Goal: Task Accomplishment & Management: Complete application form

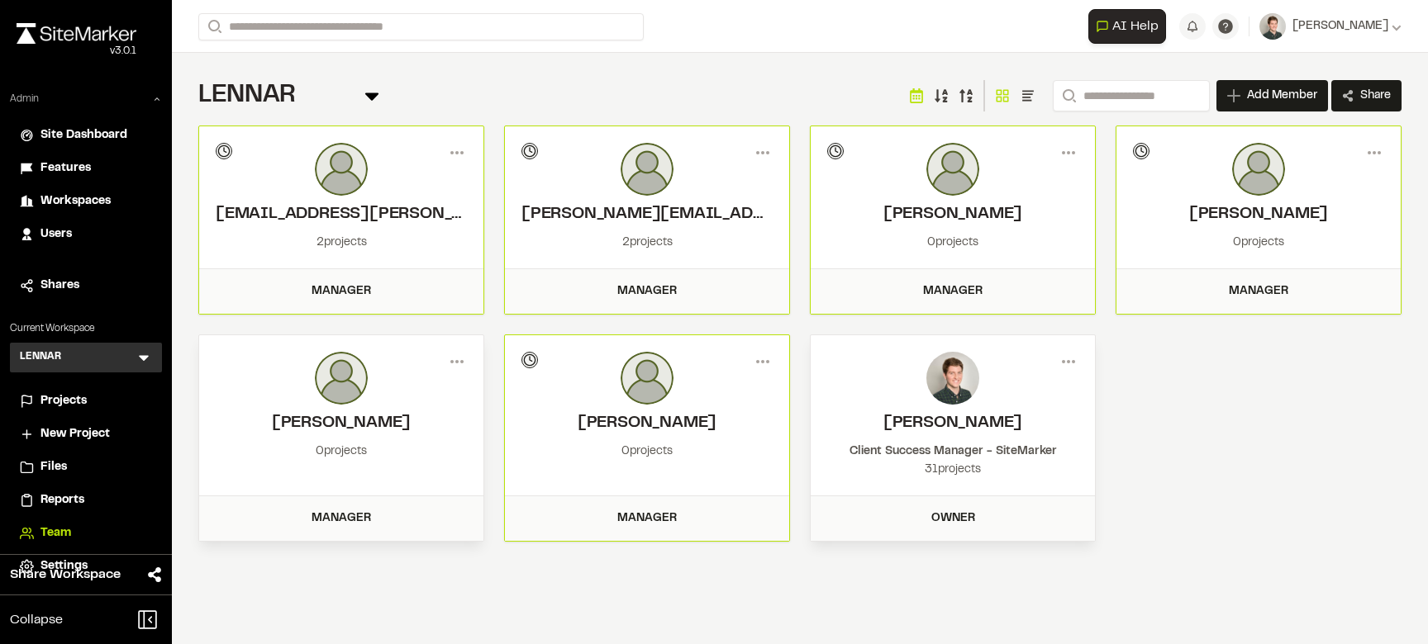
click at [159, 95] on icon at bounding box center [157, 99] width 10 height 10
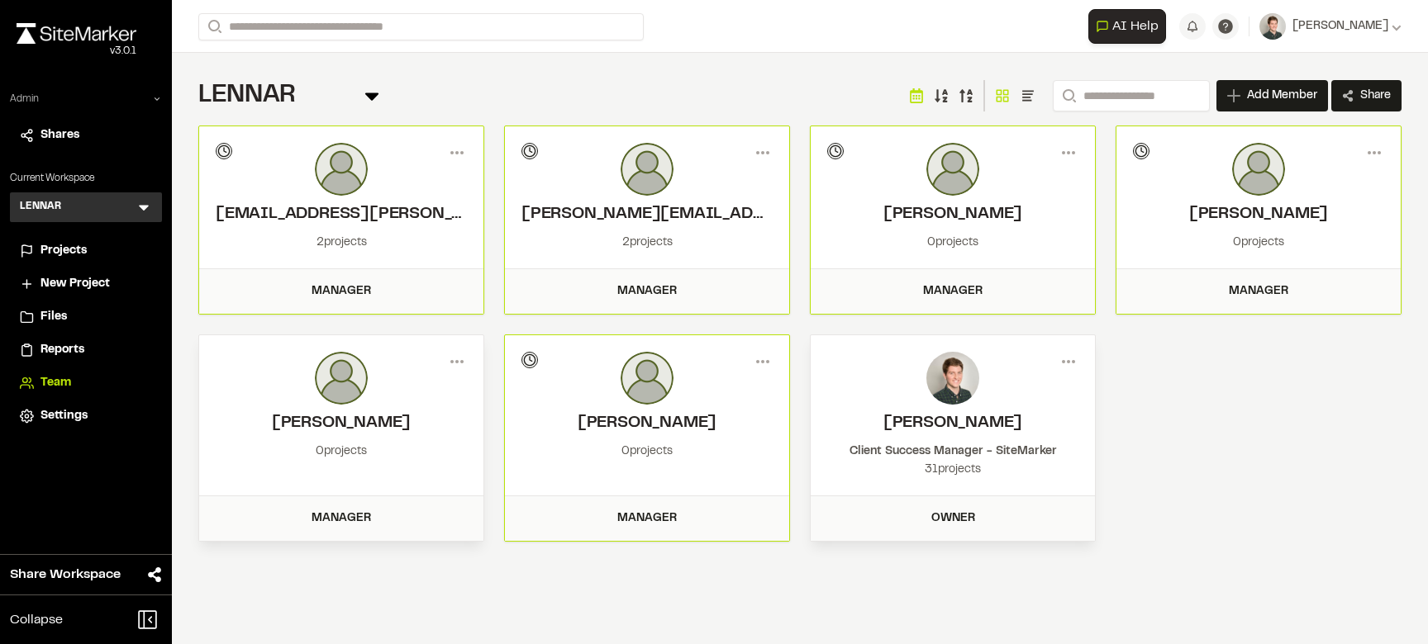
click at [157, 102] on icon at bounding box center [157, 99] width 10 height 10
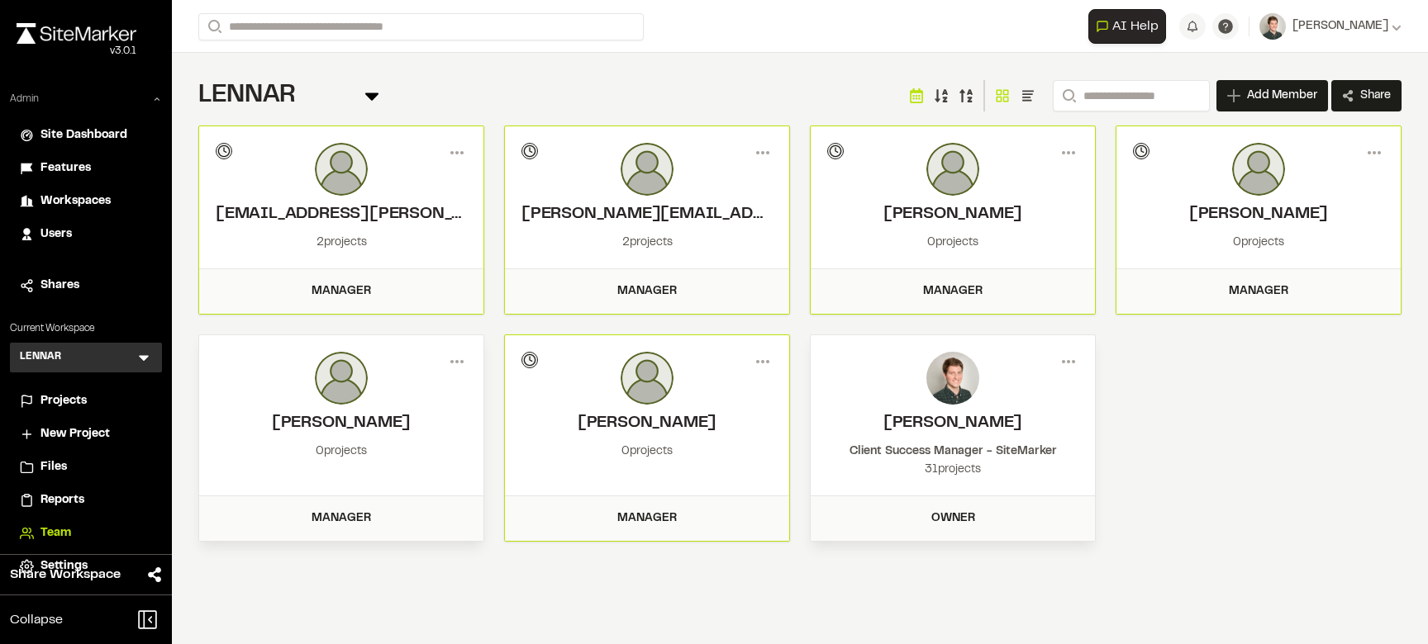
click at [157, 102] on icon at bounding box center [157, 99] width 10 height 10
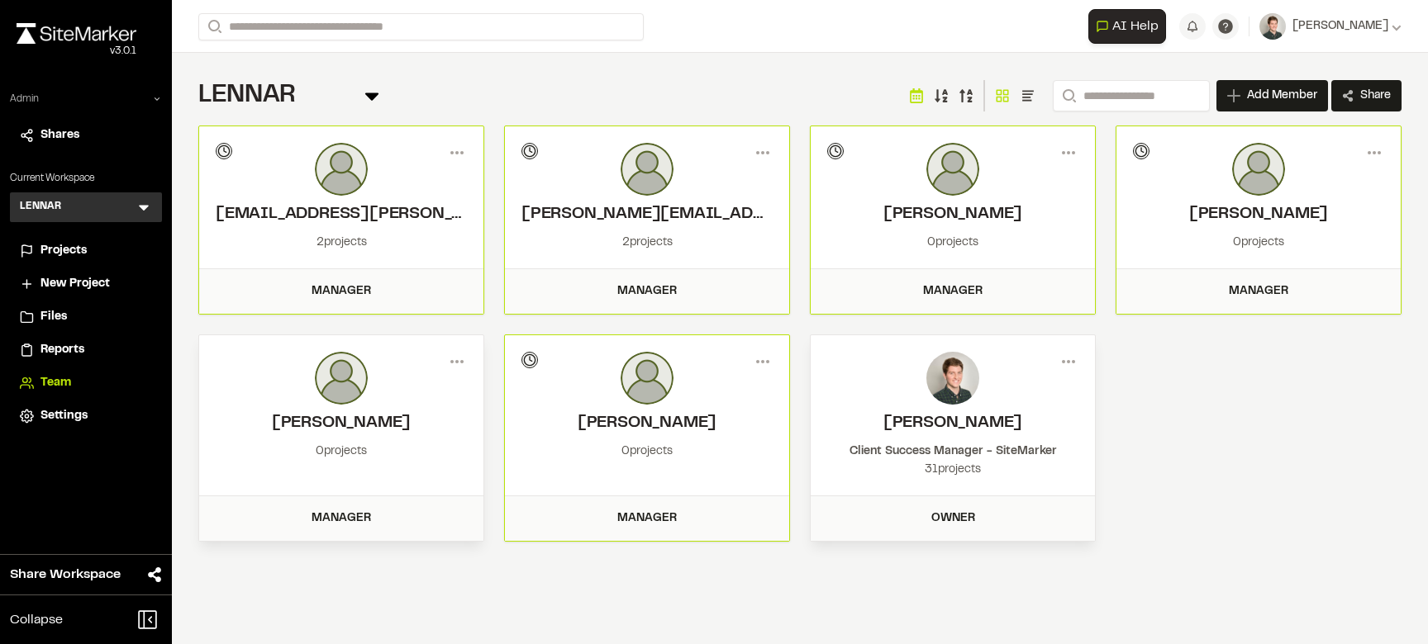
click at [157, 102] on icon at bounding box center [157, 99] width 10 height 10
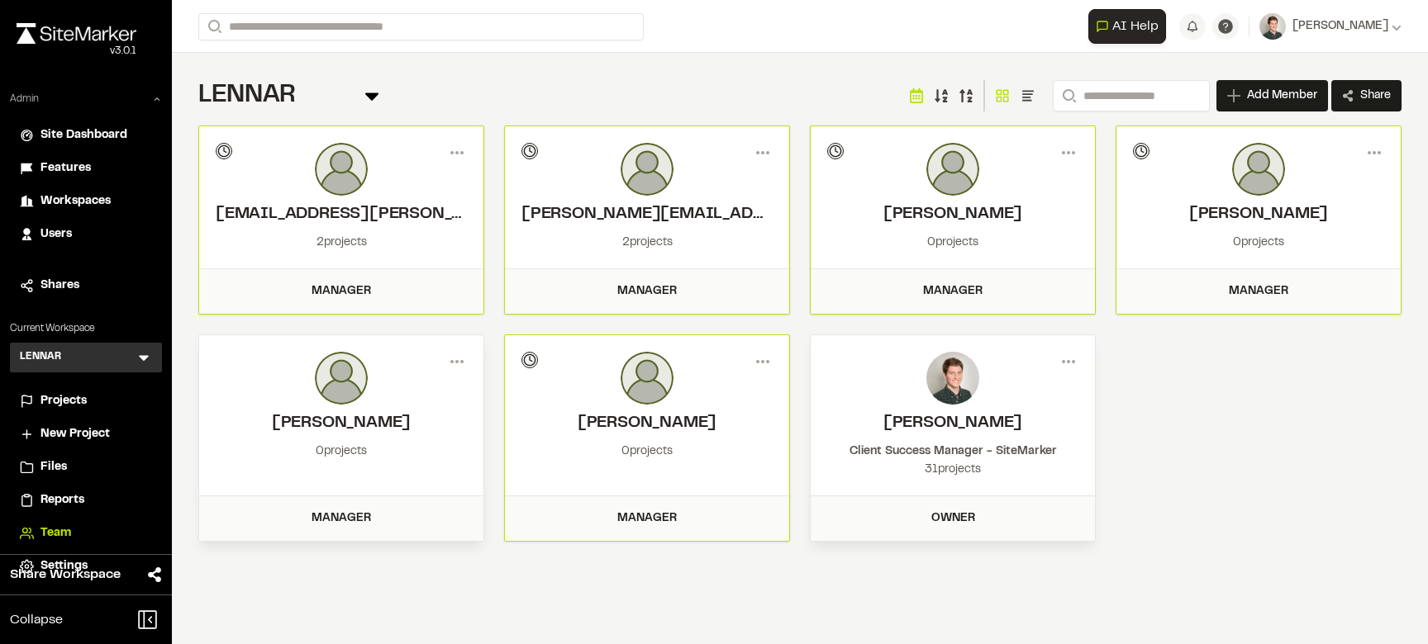
click at [50, 234] on span "Users" at bounding box center [55, 235] width 31 height 18
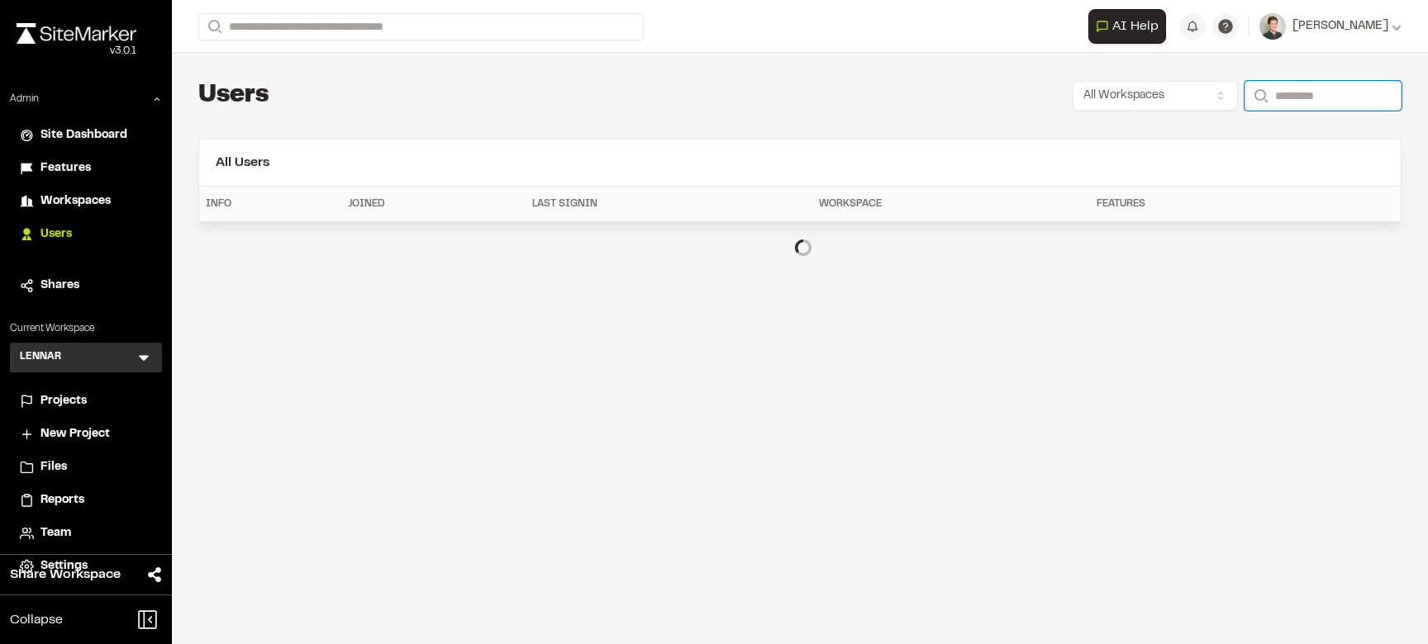
click at [1299, 88] on input "Search" at bounding box center [1322, 96] width 157 height 30
type input "*"
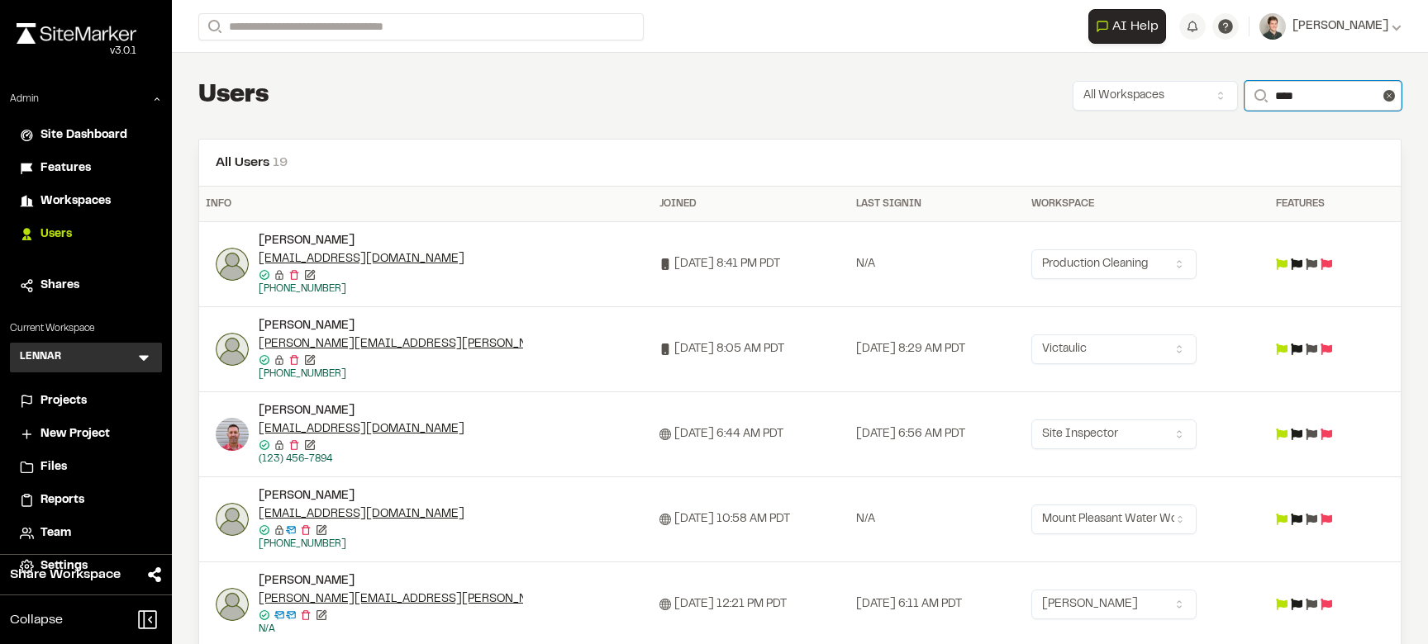
click at [1290, 102] on input "****" at bounding box center [1322, 96] width 157 height 30
type input "*"
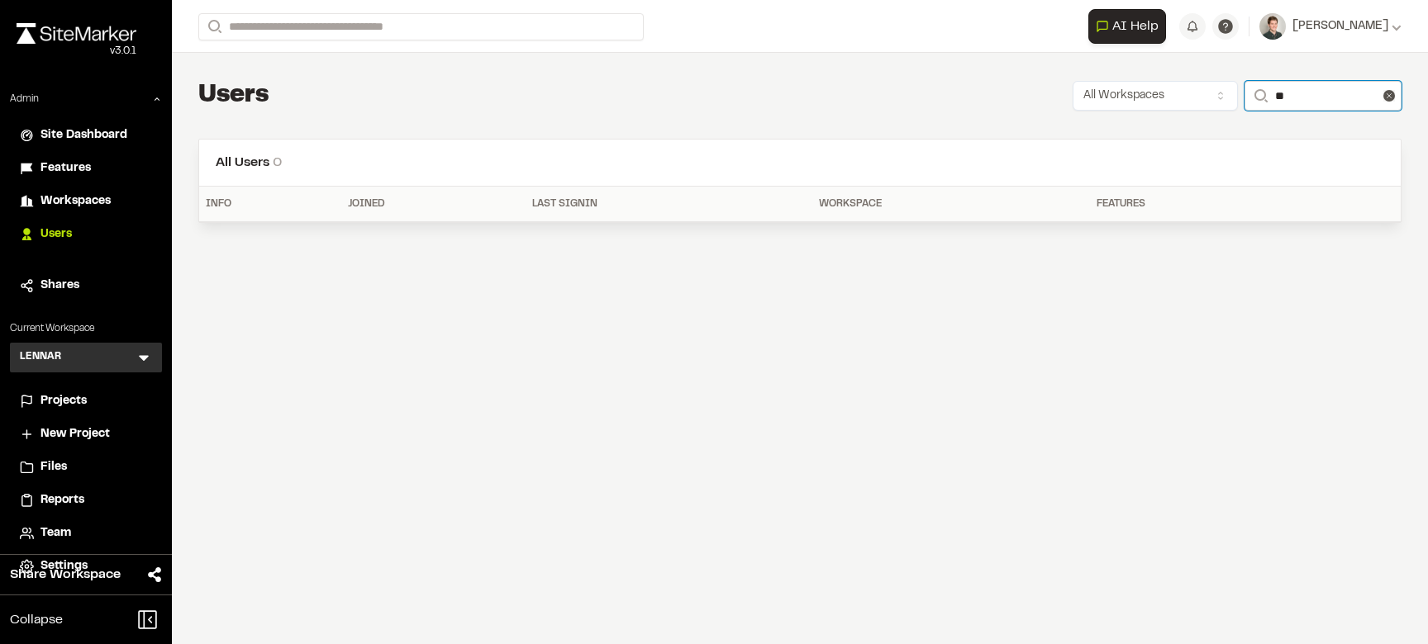
type input "*"
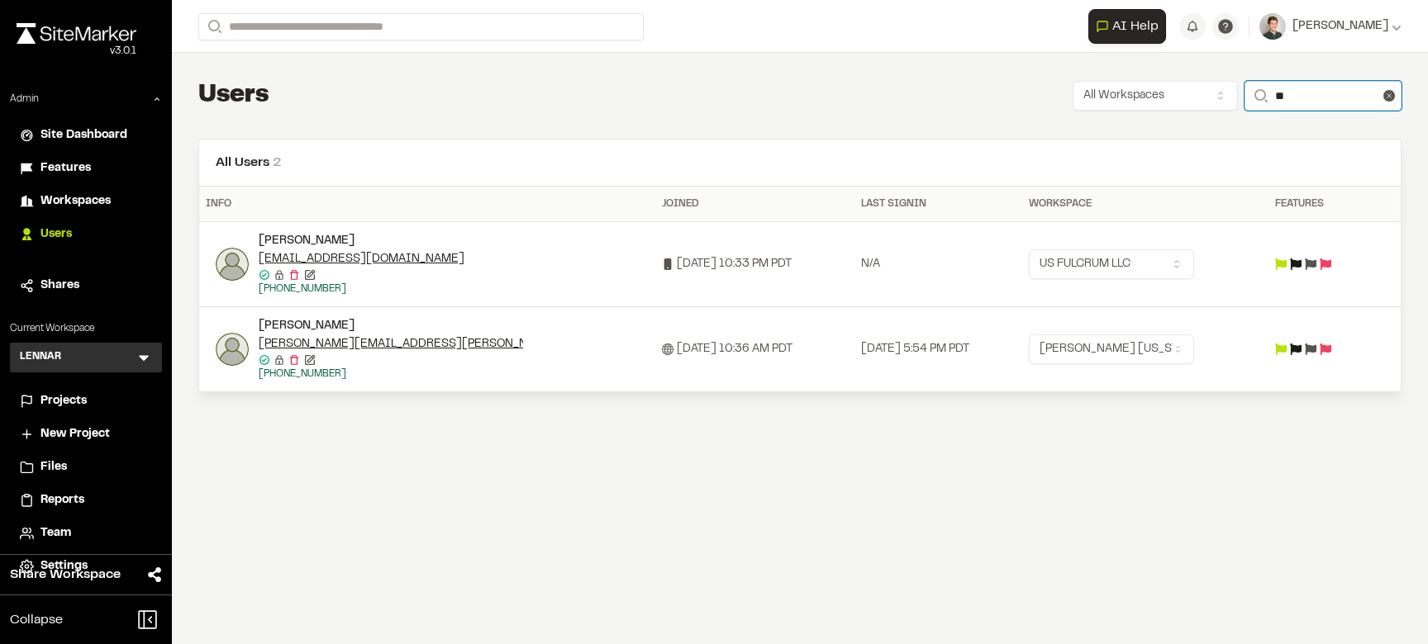
type input "*"
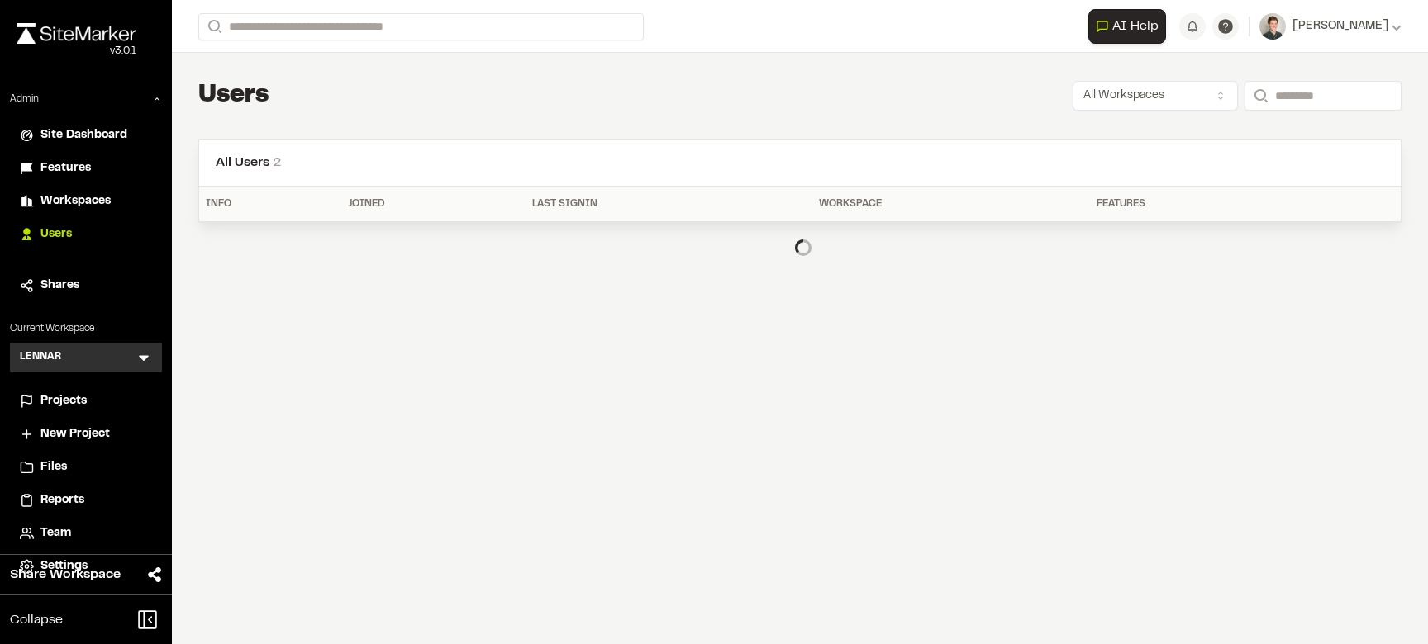
click at [146, 356] on icon at bounding box center [144, 359] width 10 height 6
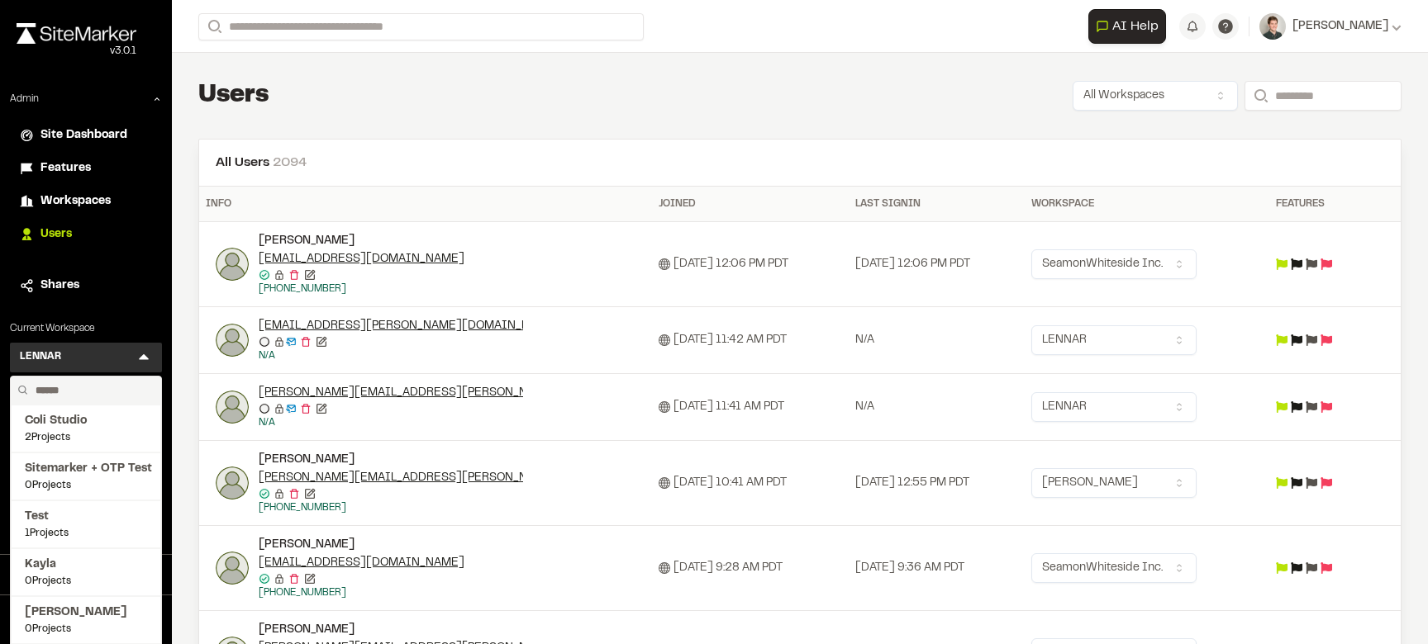
click at [76, 393] on input "text" at bounding box center [92, 391] width 126 height 28
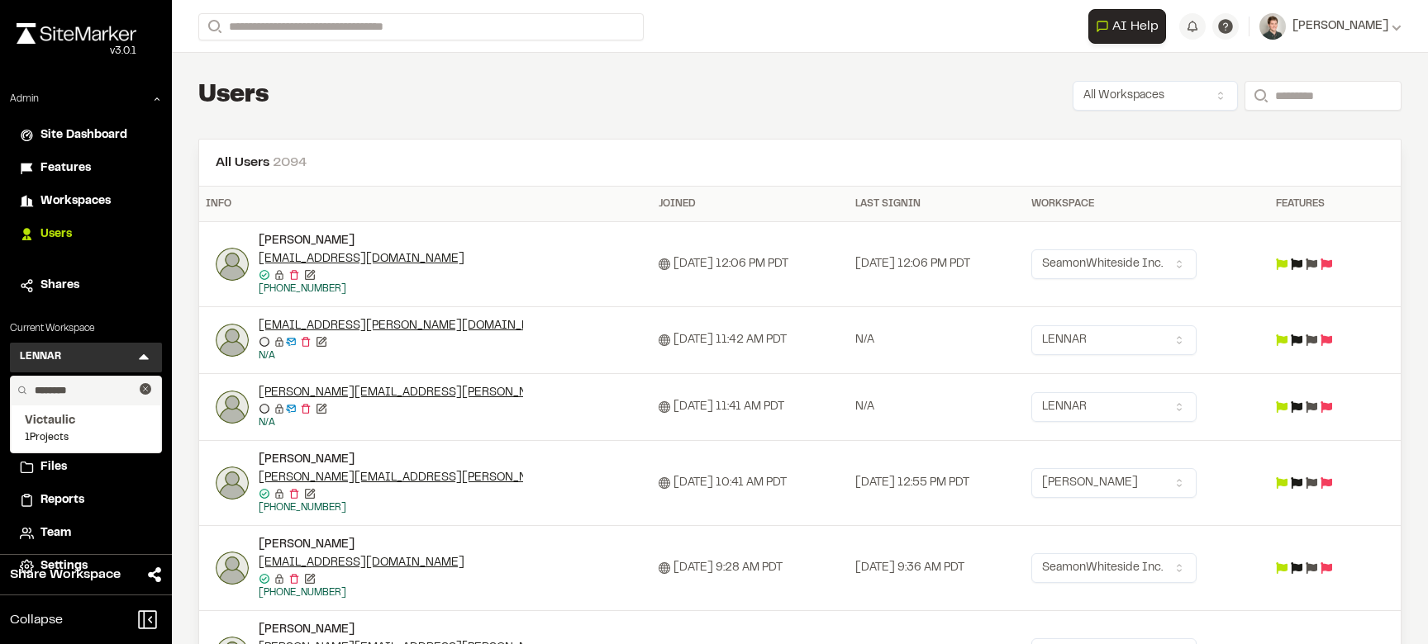
type input "********"
click at [53, 479] on span "0 Projects" at bounding box center [86, 485] width 122 height 15
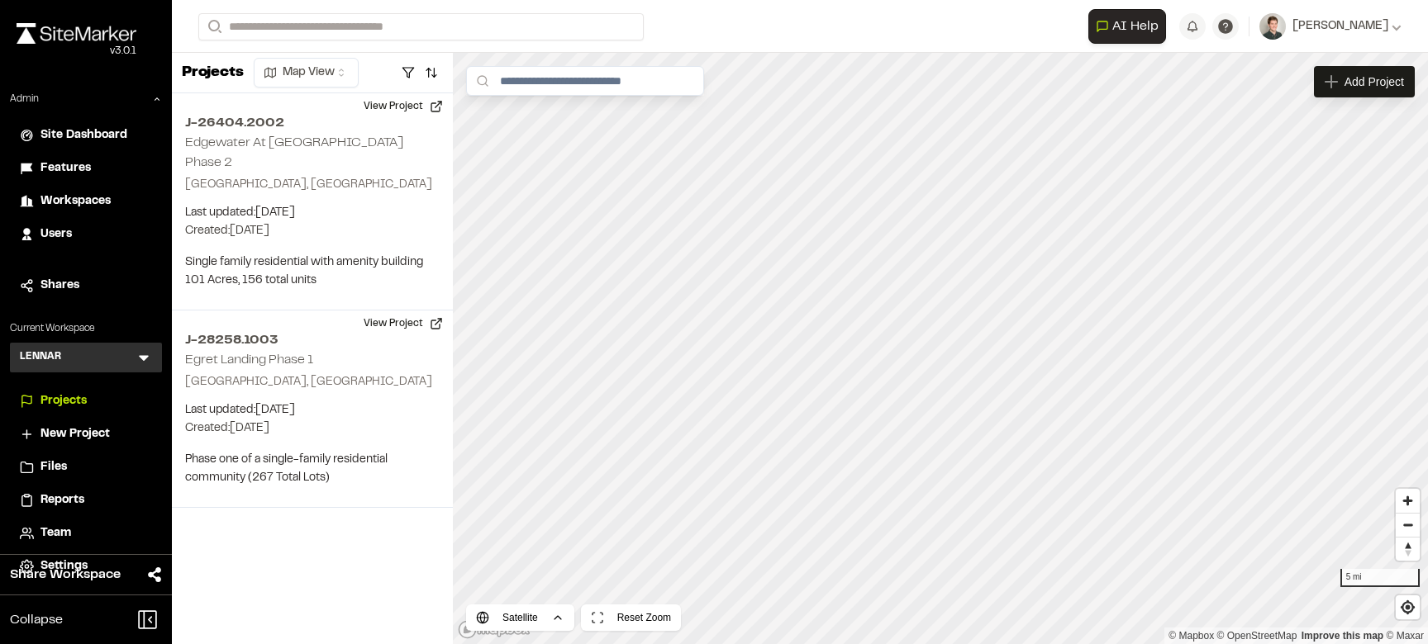
click at [69, 536] on span "Team" at bounding box center [55, 534] width 31 height 18
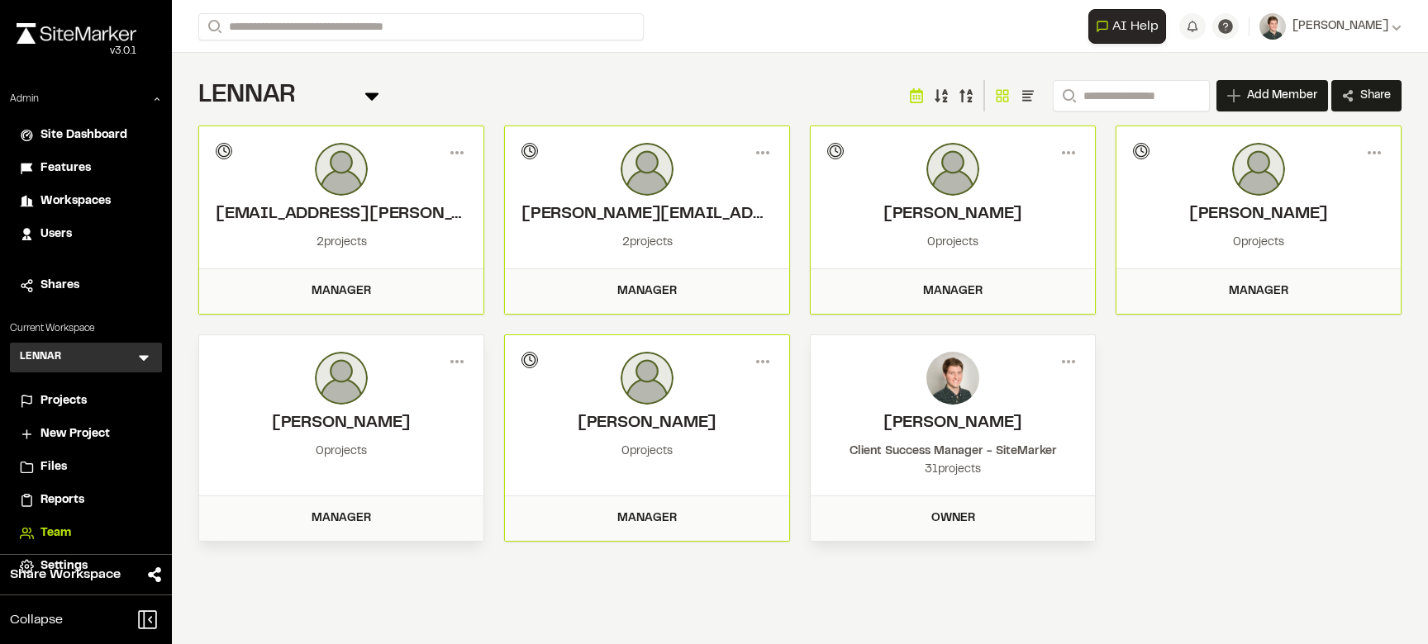
click at [145, 354] on icon at bounding box center [143, 357] width 17 height 17
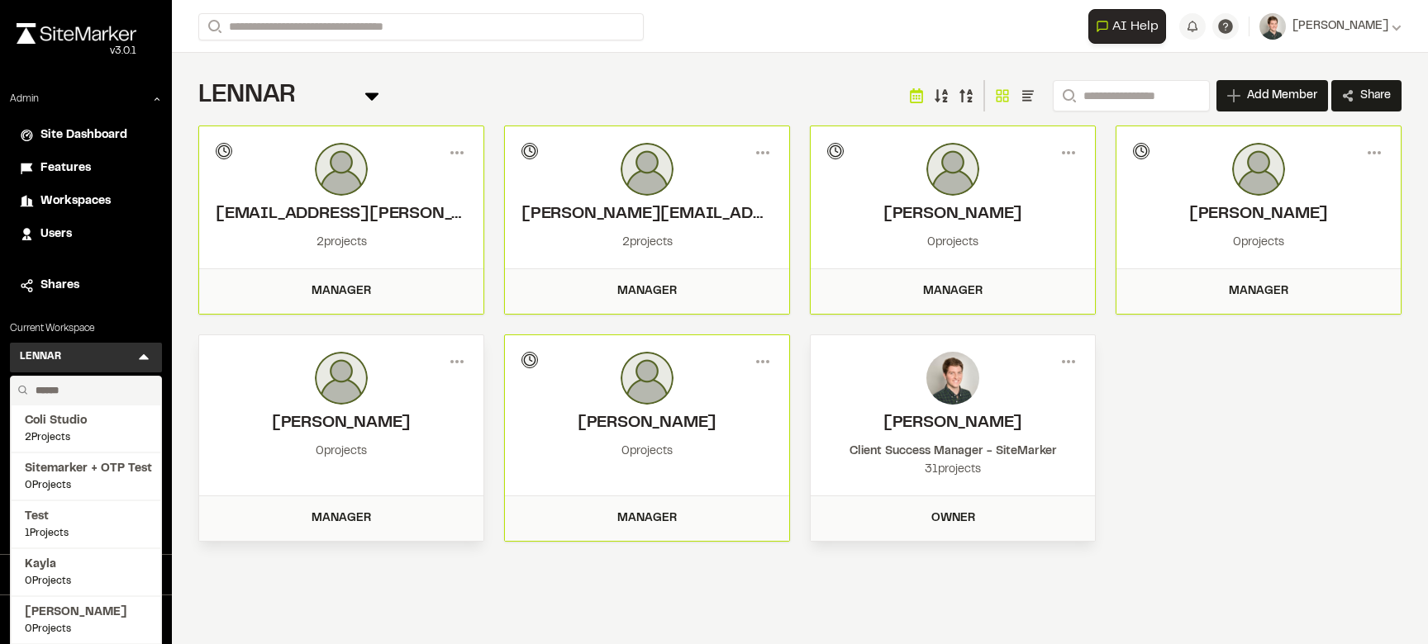
click at [76, 393] on input "text" at bounding box center [92, 391] width 126 height 28
type input "********"
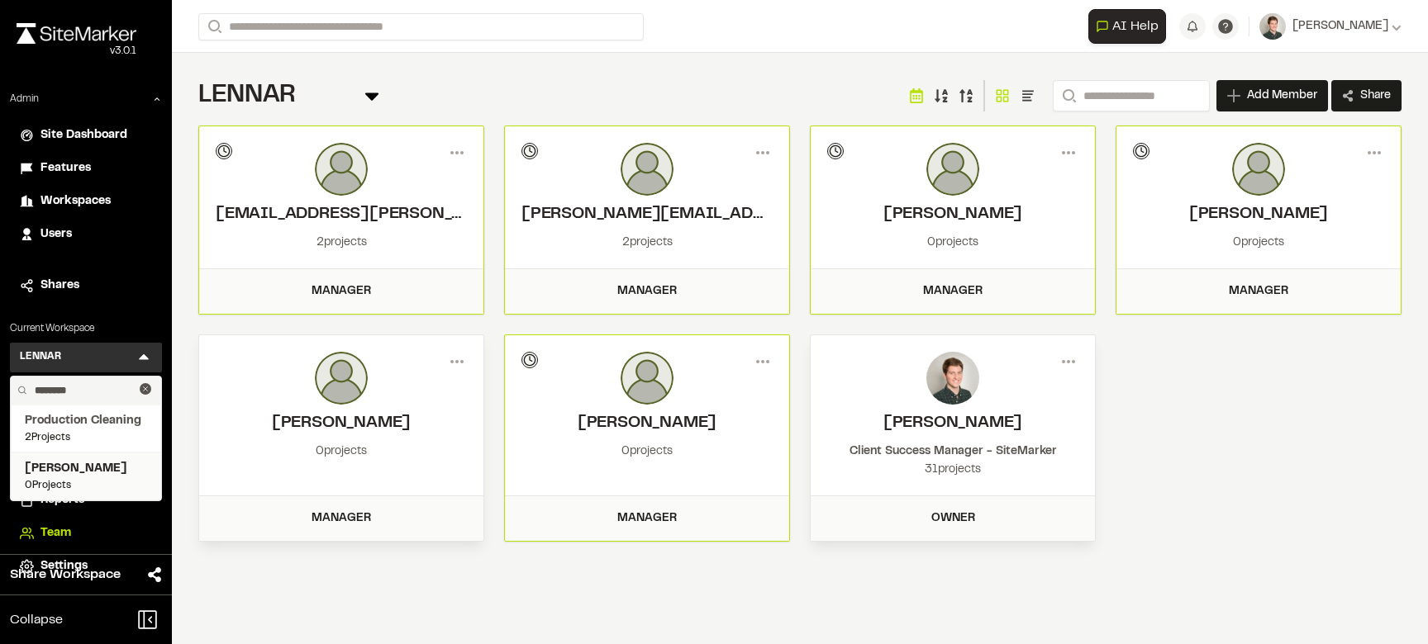
click at [58, 471] on span "Jonathan Schulz" at bounding box center [86, 469] width 122 height 18
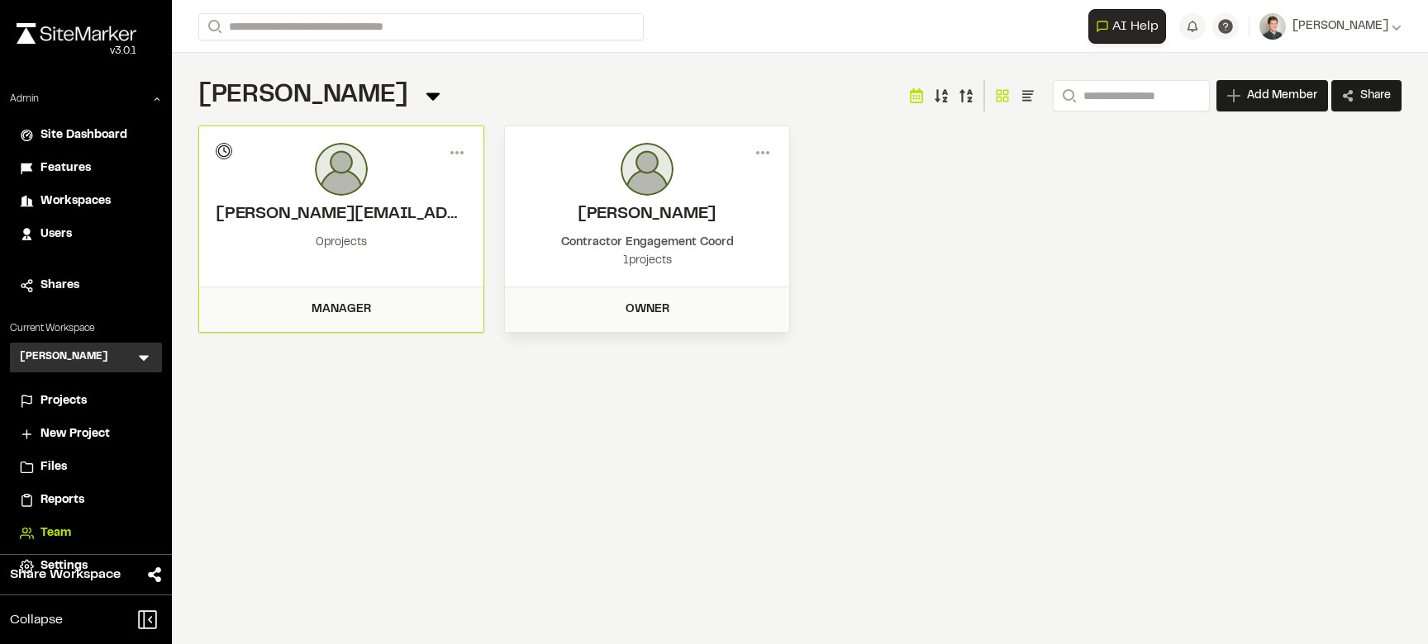
click at [140, 356] on icon at bounding box center [144, 359] width 10 height 6
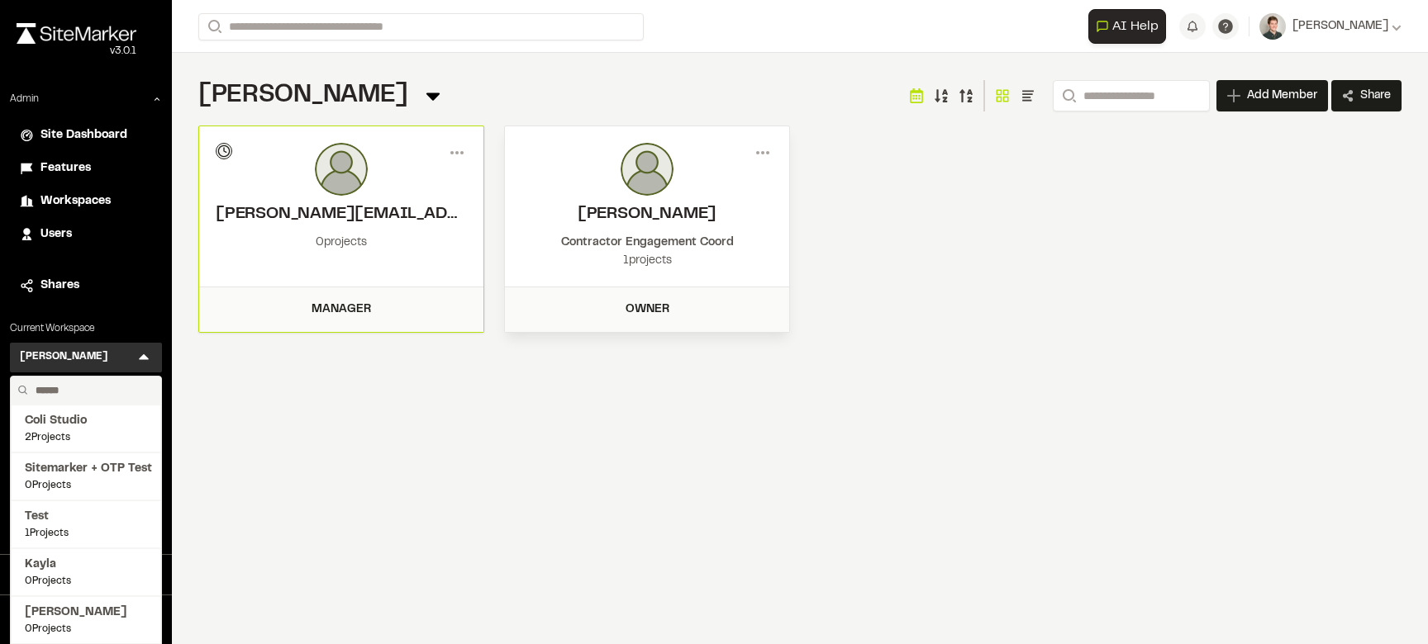
click at [69, 386] on input "text" at bounding box center [92, 391] width 126 height 28
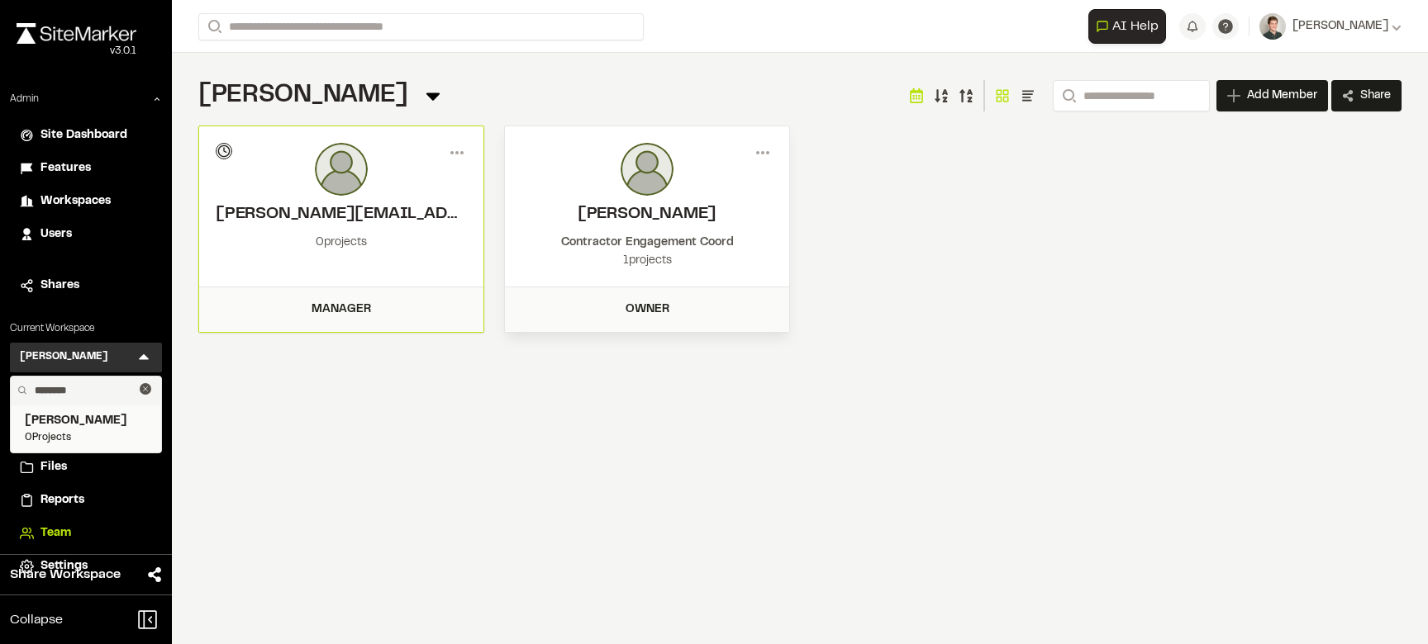
type input "********"
click at [43, 431] on span "0 Projects" at bounding box center [86, 437] width 122 height 15
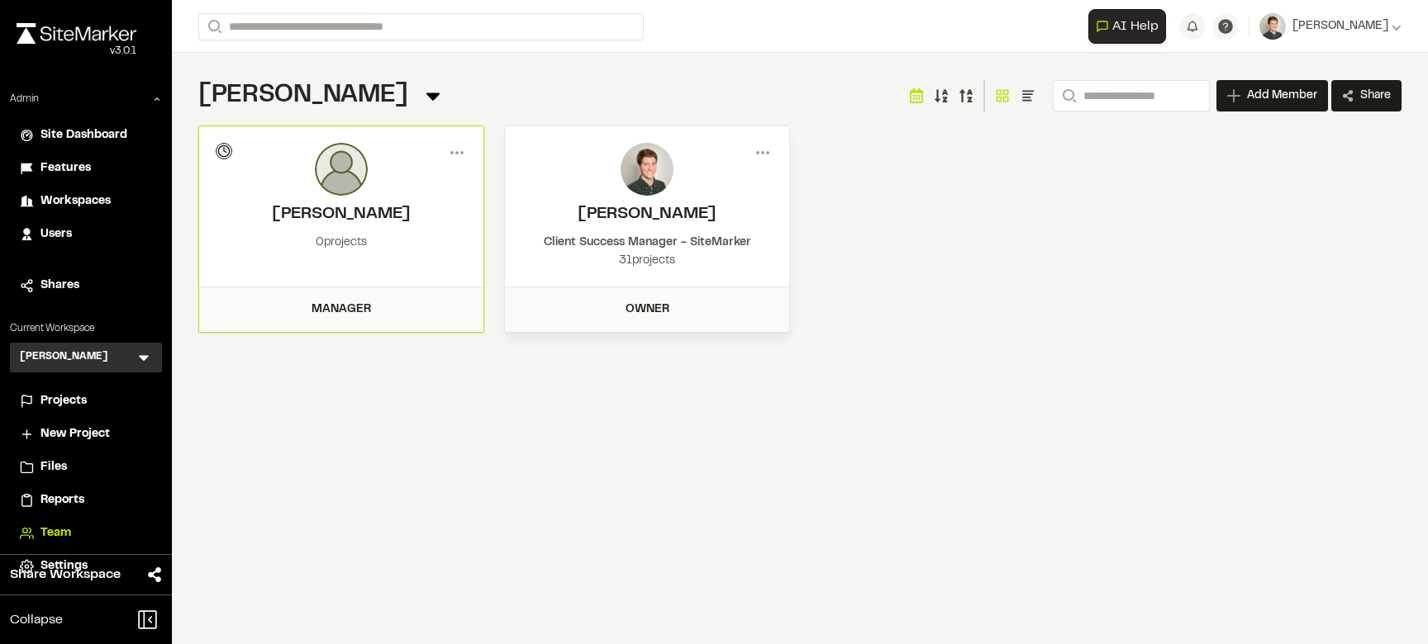
click at [150, 360] on icon at bounding box center [143, 357] width 17 height 17
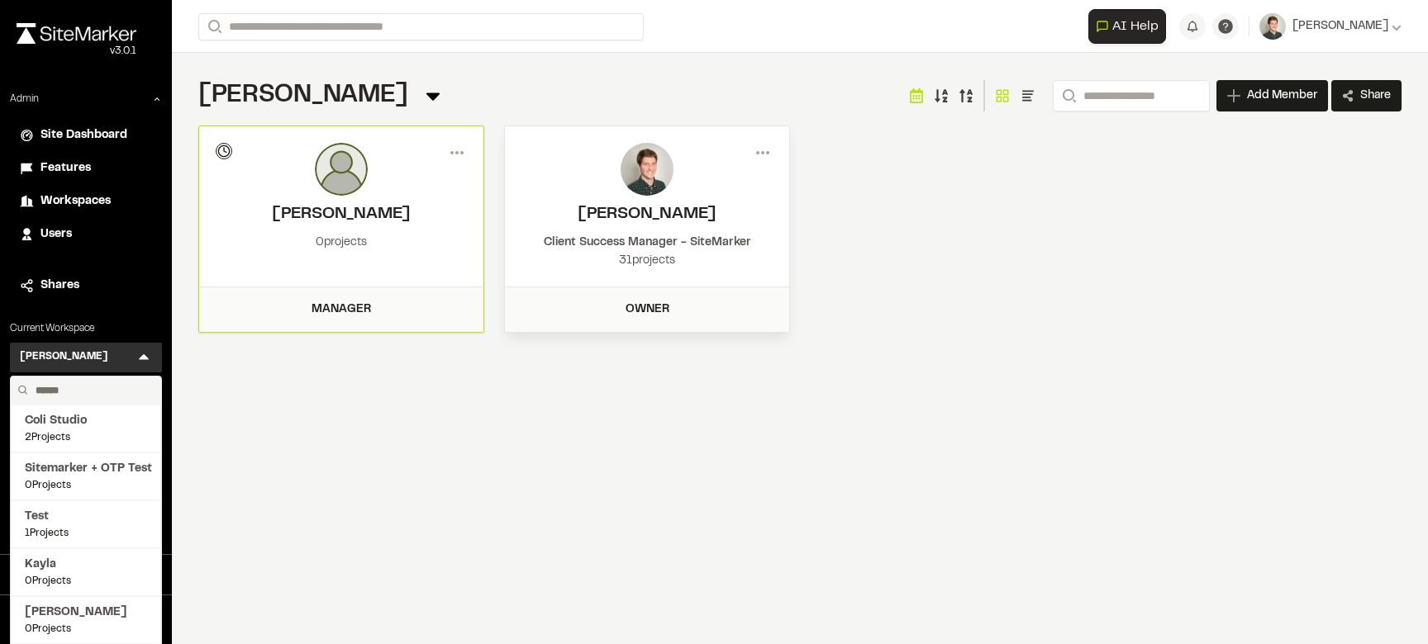
click at [70, 389] on input "text" at bounding box center [92, 391] width 126 height 28
type input "*********"
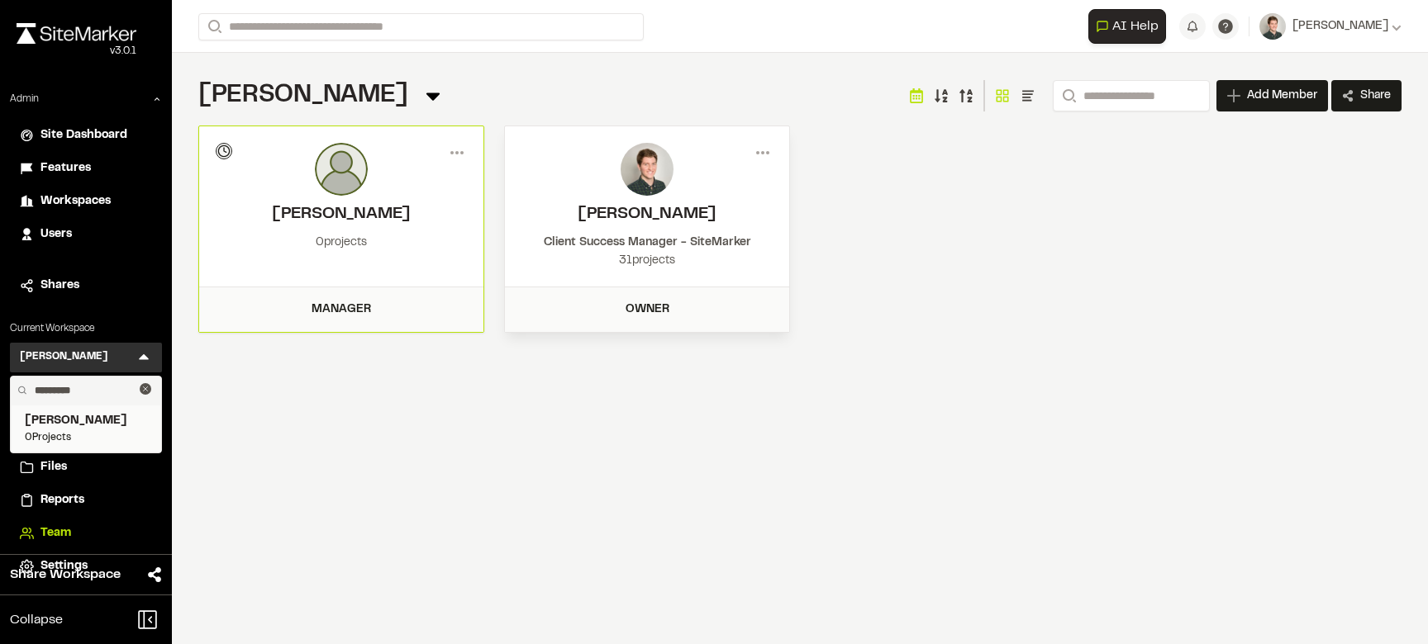
click at [62, 425] on span "Kristian Hernandez" at bounding box center [86, 421] width 122 height 18
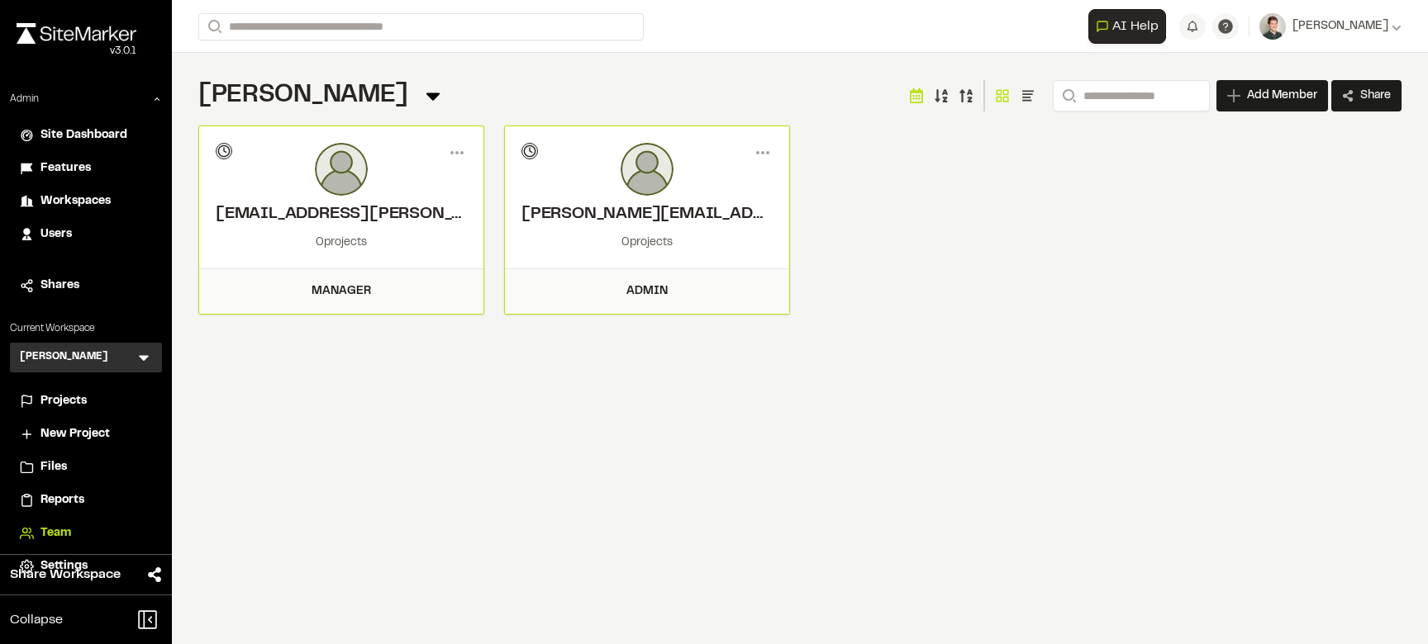
click at [149, 354] on icon at bounding box center [143, 357] width 17 height 17
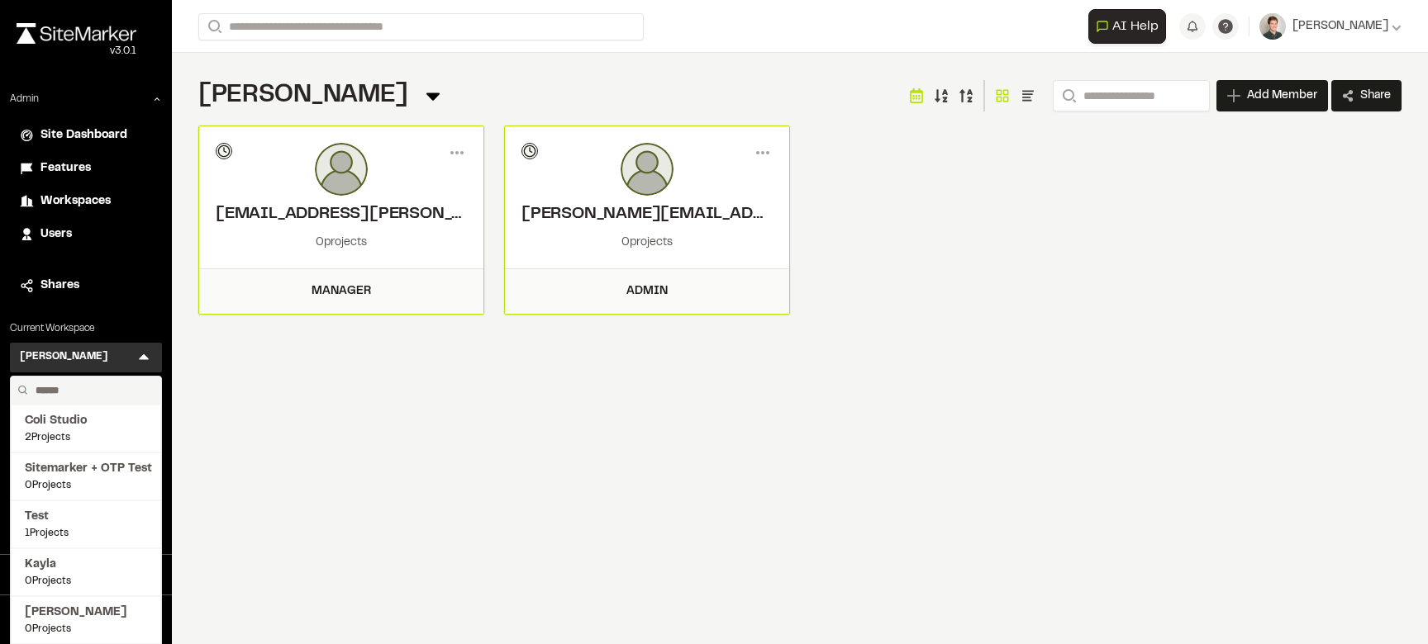
click at [85, 386] on input "text" at bounding box center [92, 391] width 126 height 28
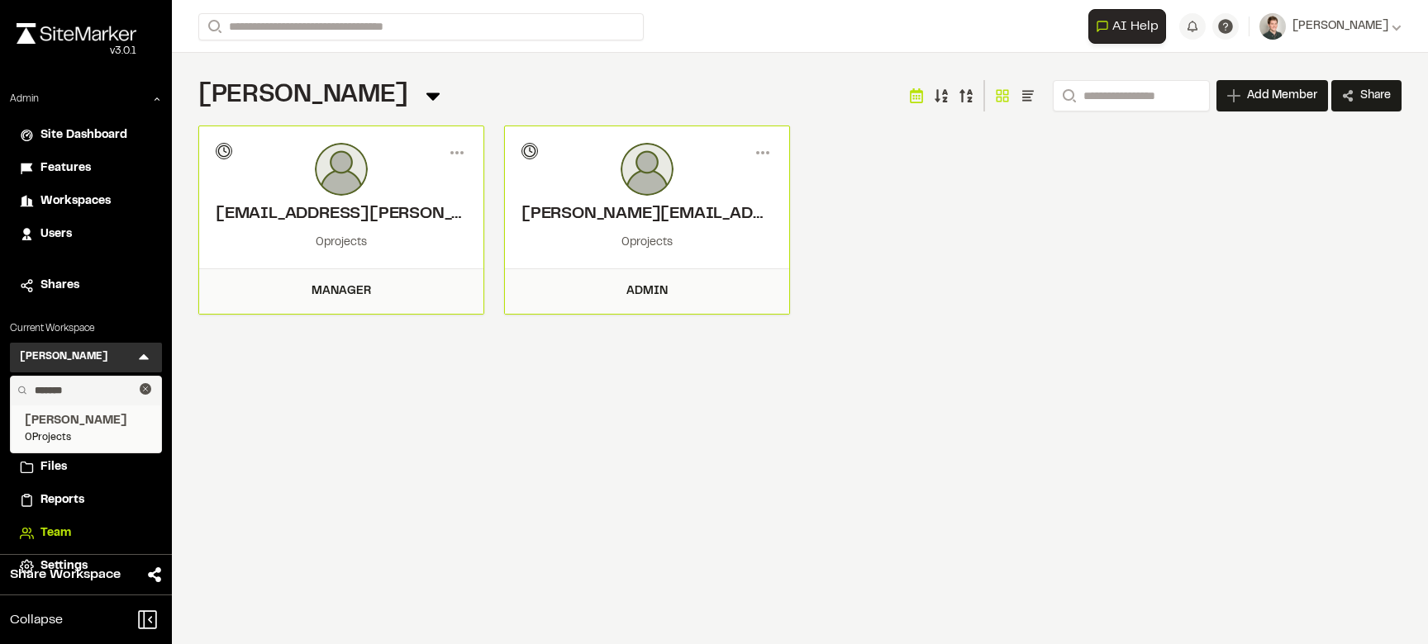
type input "*******"
click at [92, 446] on li "Gabriel Salgado 0 Projects" at bounding box center [86, 429] width 150 height 48
click at [92, 426] on span "Gabriel Salgado" at bounding box center [86, 421] width 122 height 18
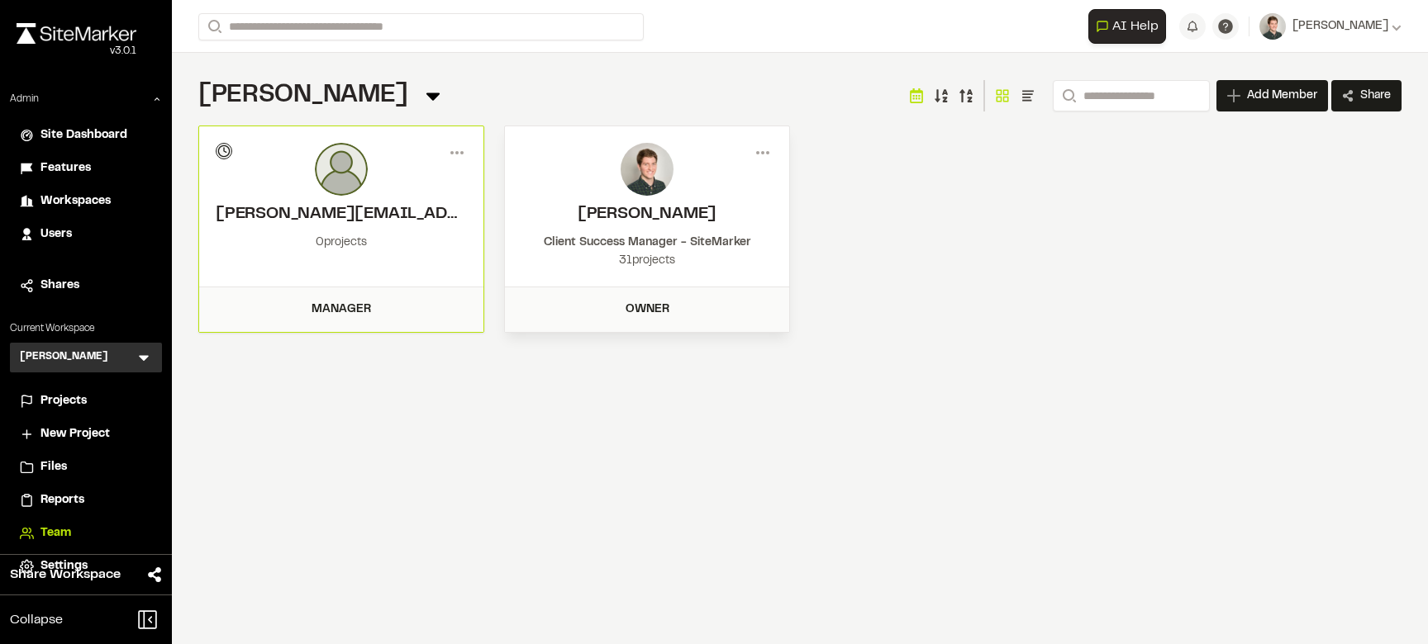
click at [145, 353] on icon at bounding box center [143, 357] width 17 height 17
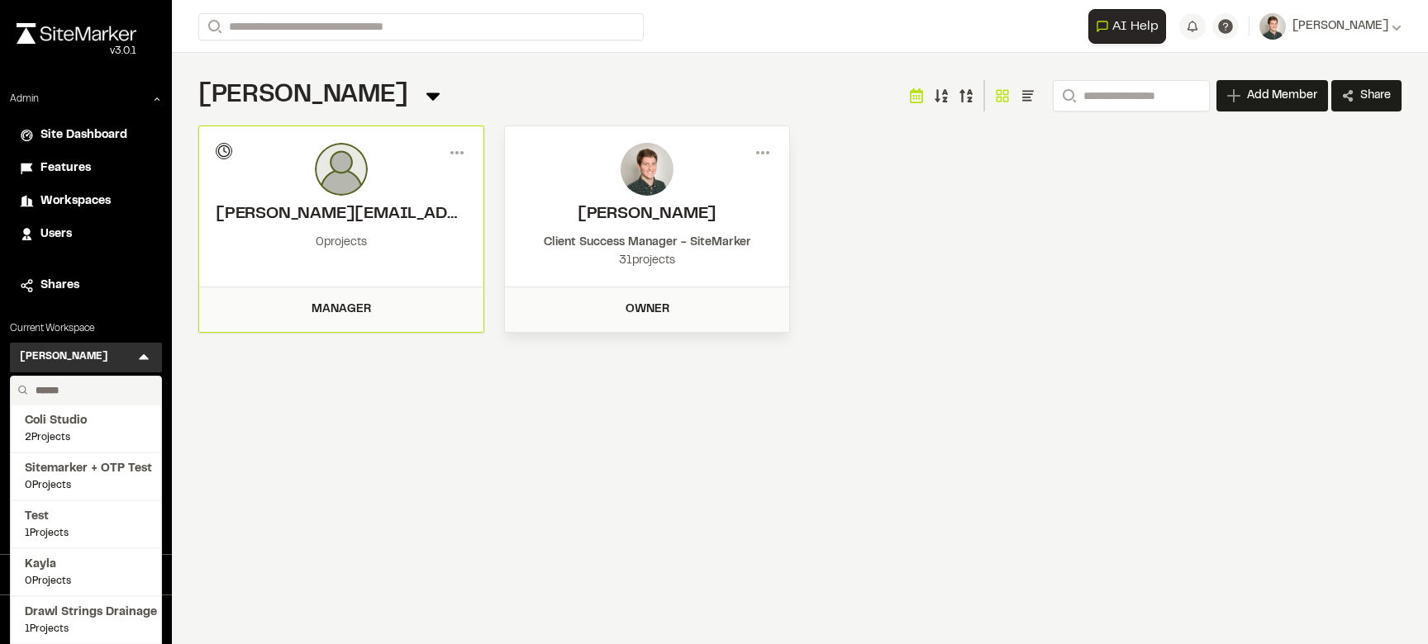
click at [84, 387] on input "text" at bounding box center [92, 391] width 126 height 28
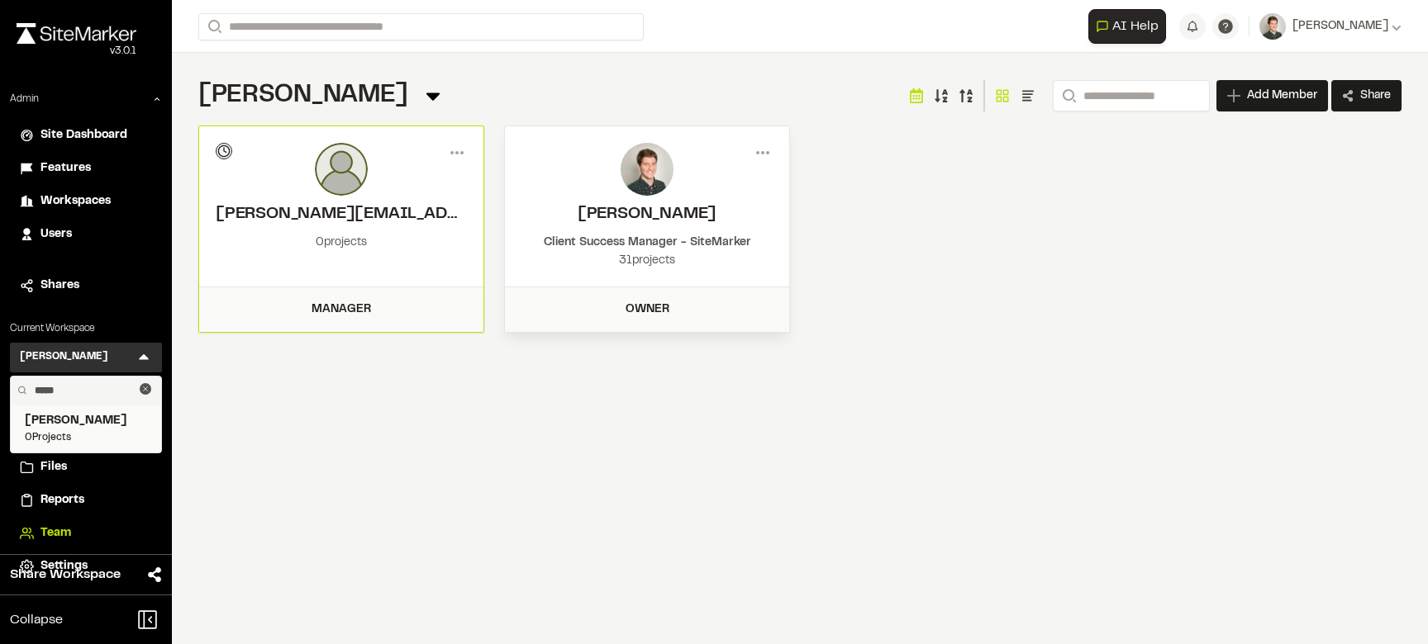
type input "*****"
click at [48, 441] on span "0 Projects" at bounding box center [86, 437] width 122 height 15
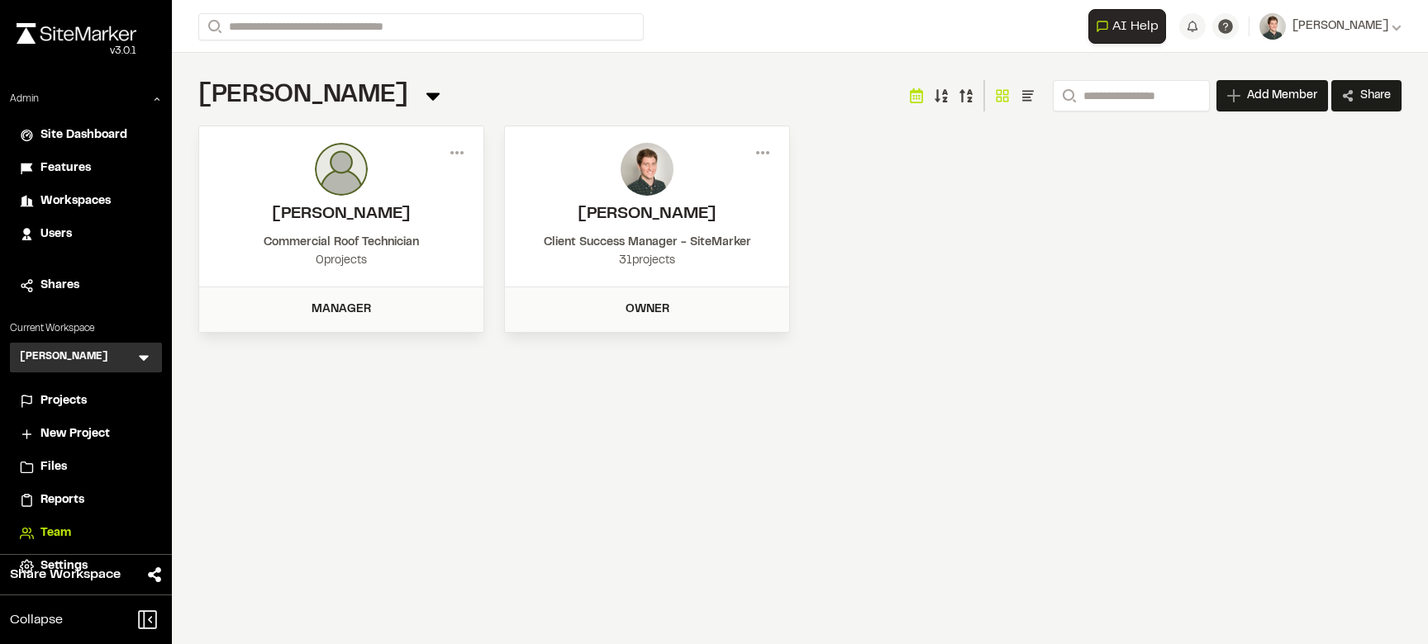
click at [152, 353] on div "Diego Lopez DL Menu" at bounding box center [86, 358] width 152 height 30
click at [145, 356] on icon at bounding box center [144, 359] width 10 height 6
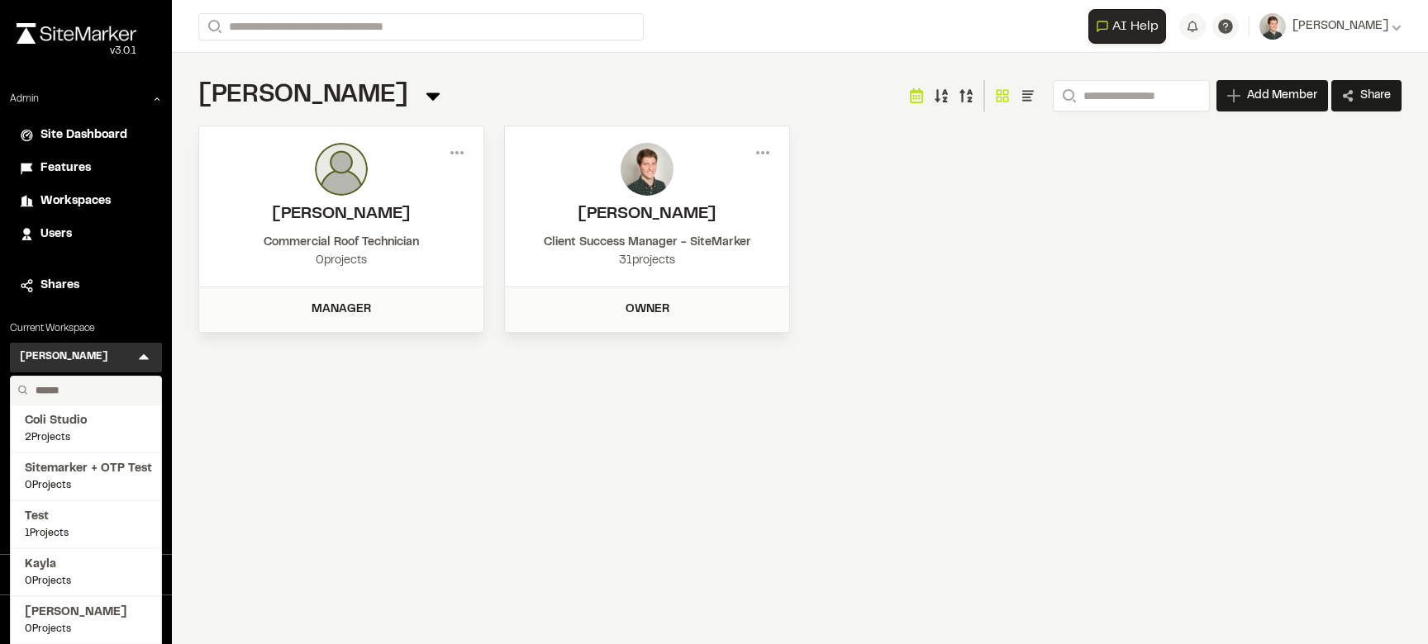
click at [82, 387] on input "text" at bounding box center [92, 391] width 126 height 28
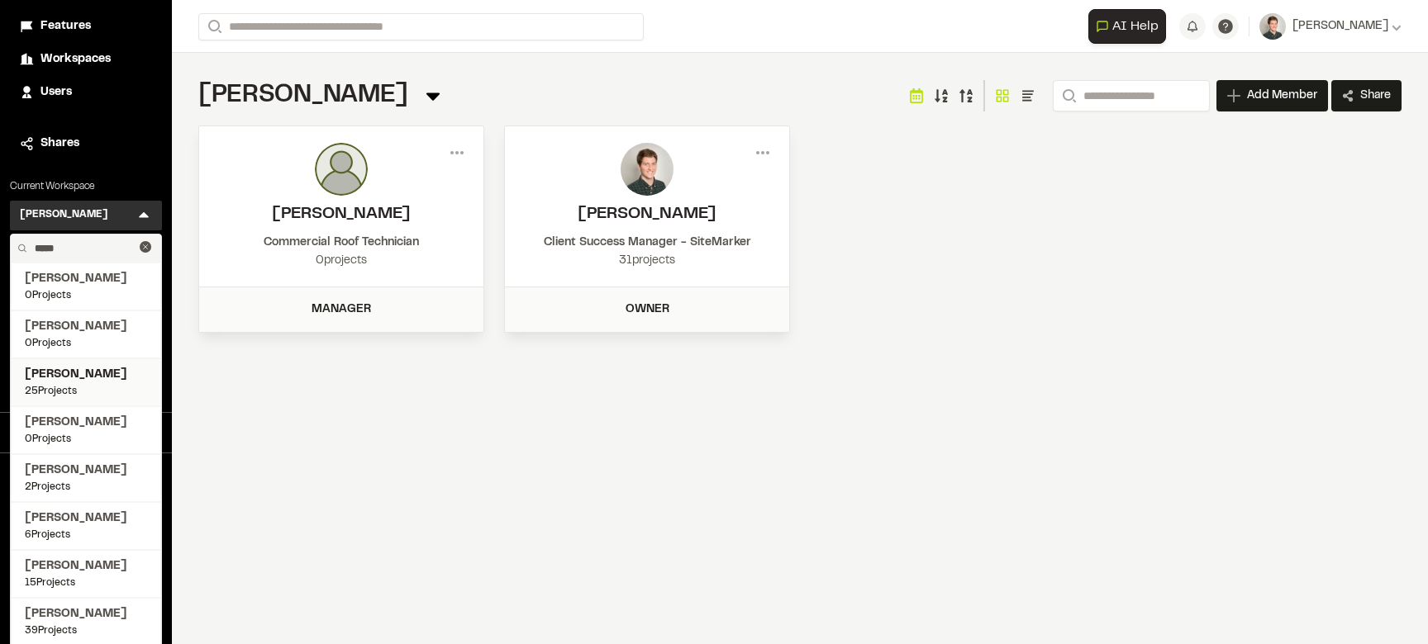
scroll to position [240, 0]
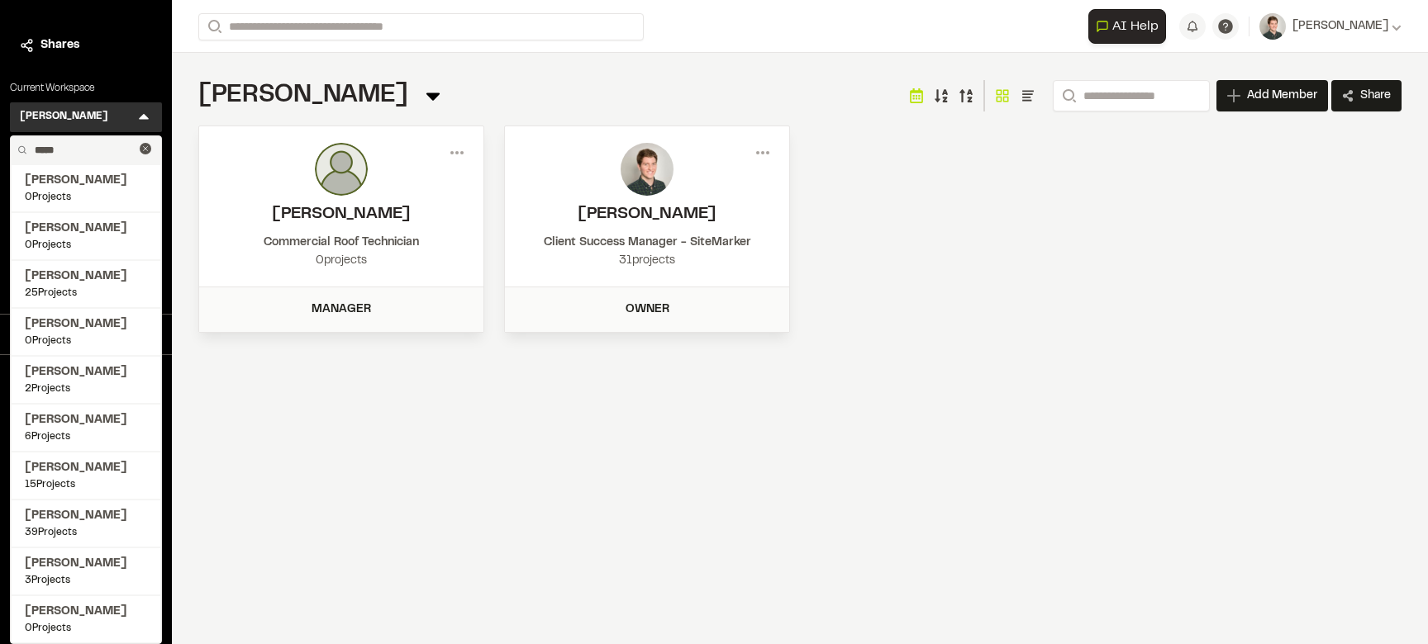
type input "*****"
click at [143, 114] on icon at bounding box center [144, 117] width 10 height 6
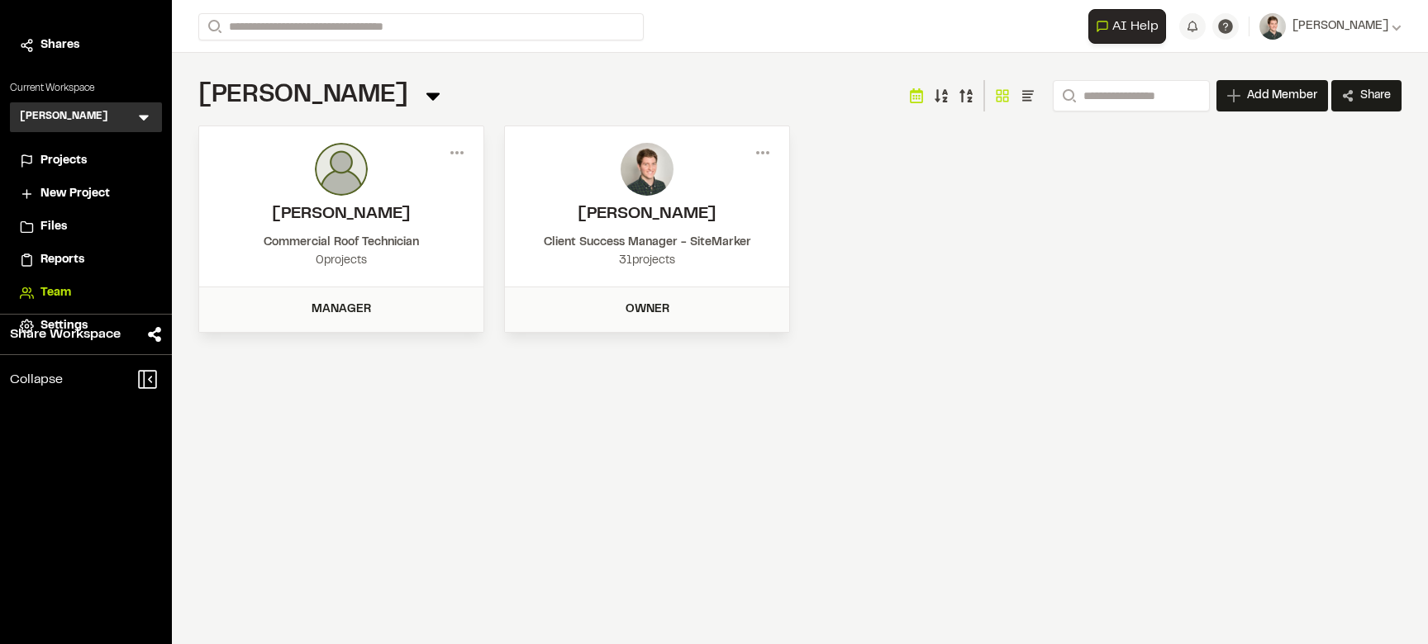
scroll to position [0, 0]
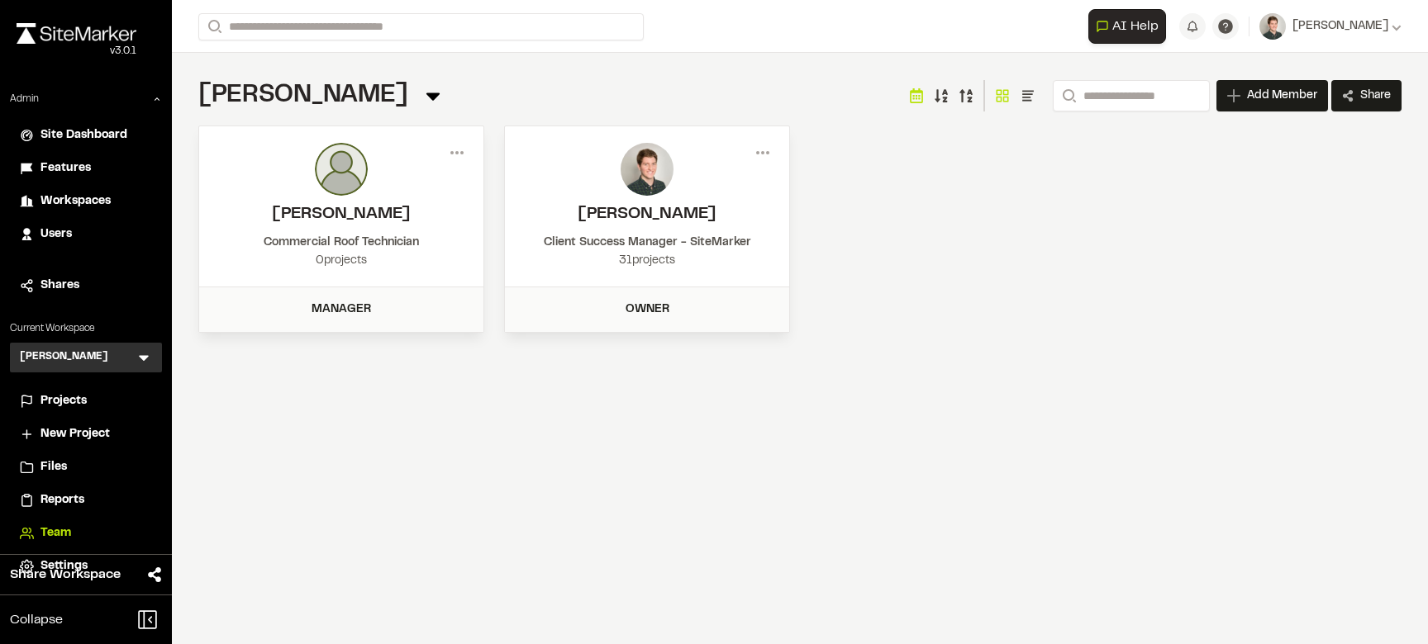
click at [70, 201] on span "Workspaces" at bounding box center [75, 201] width 70 height 18
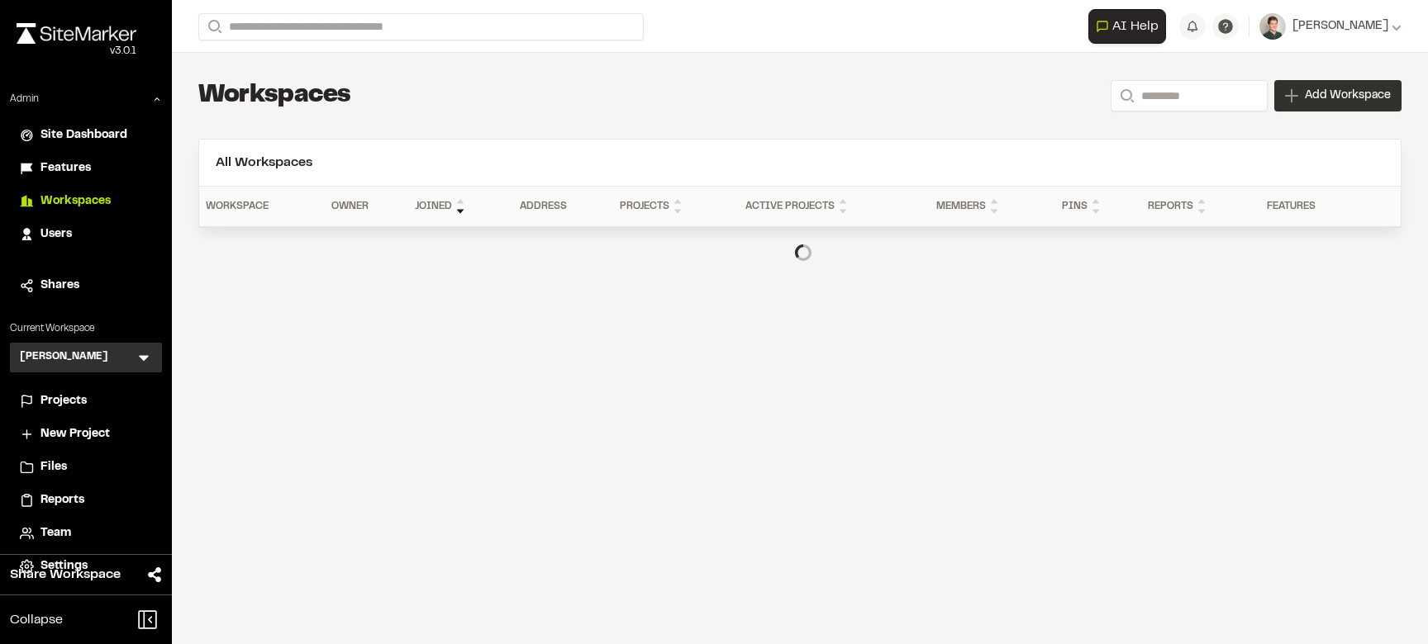
click at [1295, 102] on div "Add Workspace" at bounding box center [1337, 95] width 127 height 31
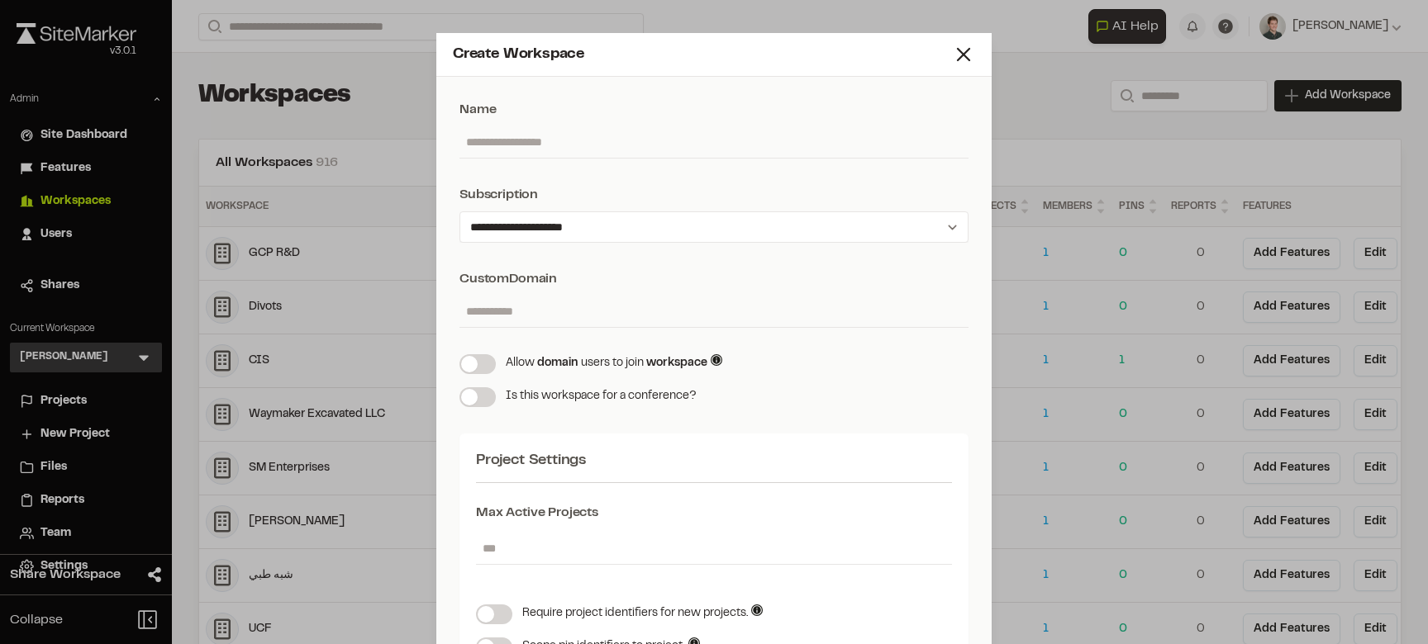
click at [567, 143] on input "text" at bounding box center [713, 141] width 509 height 31
type input "**********"
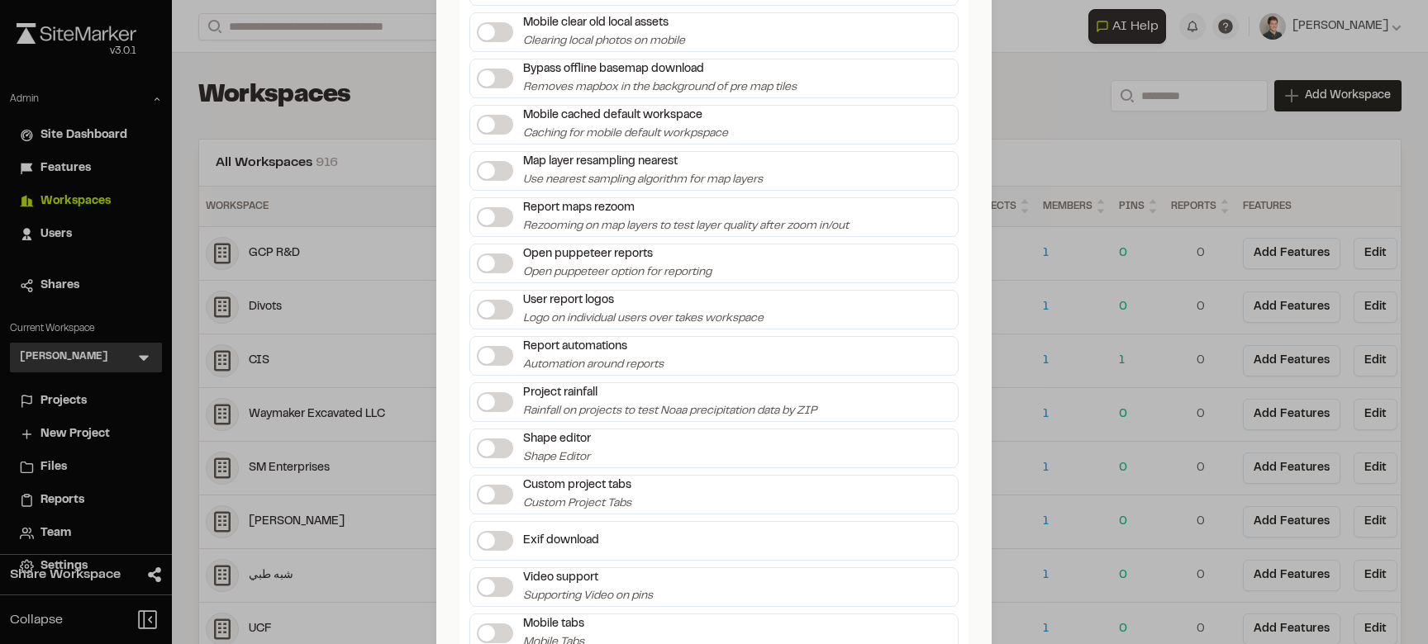
scroll to position [3379, 0]
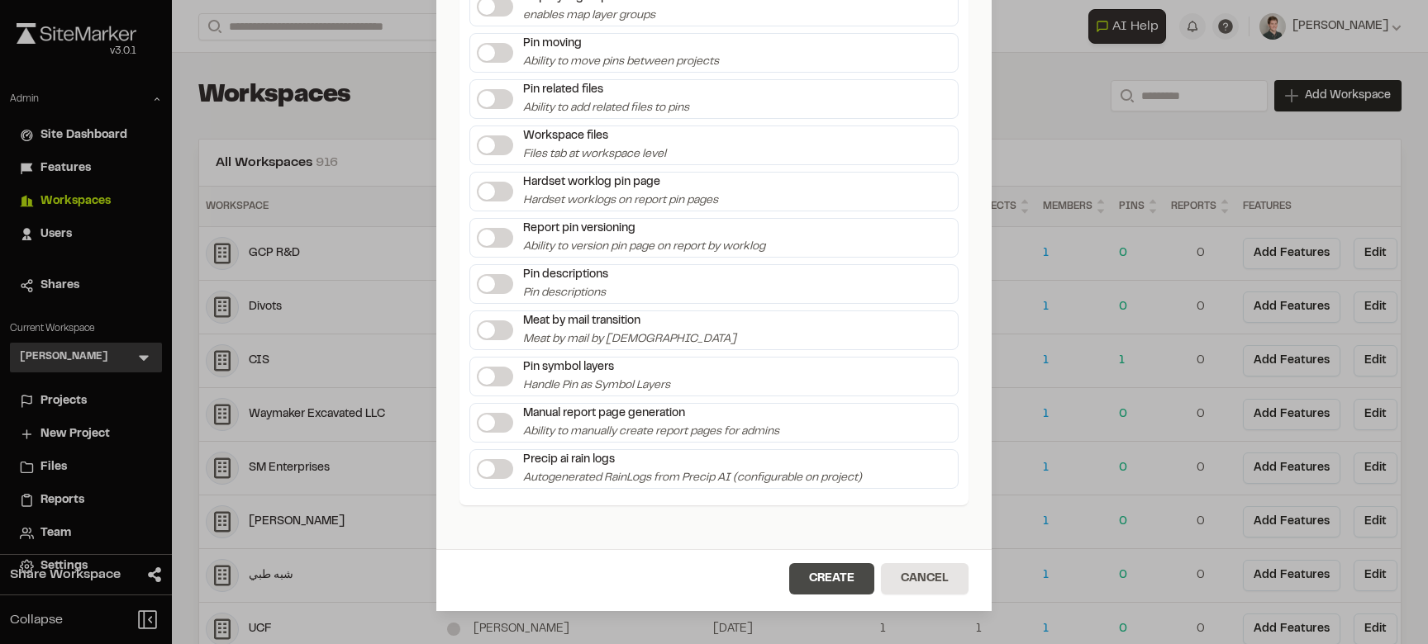
click at [825, 570] on button "Create" at bounding box center [831, 578] width 85 height 31
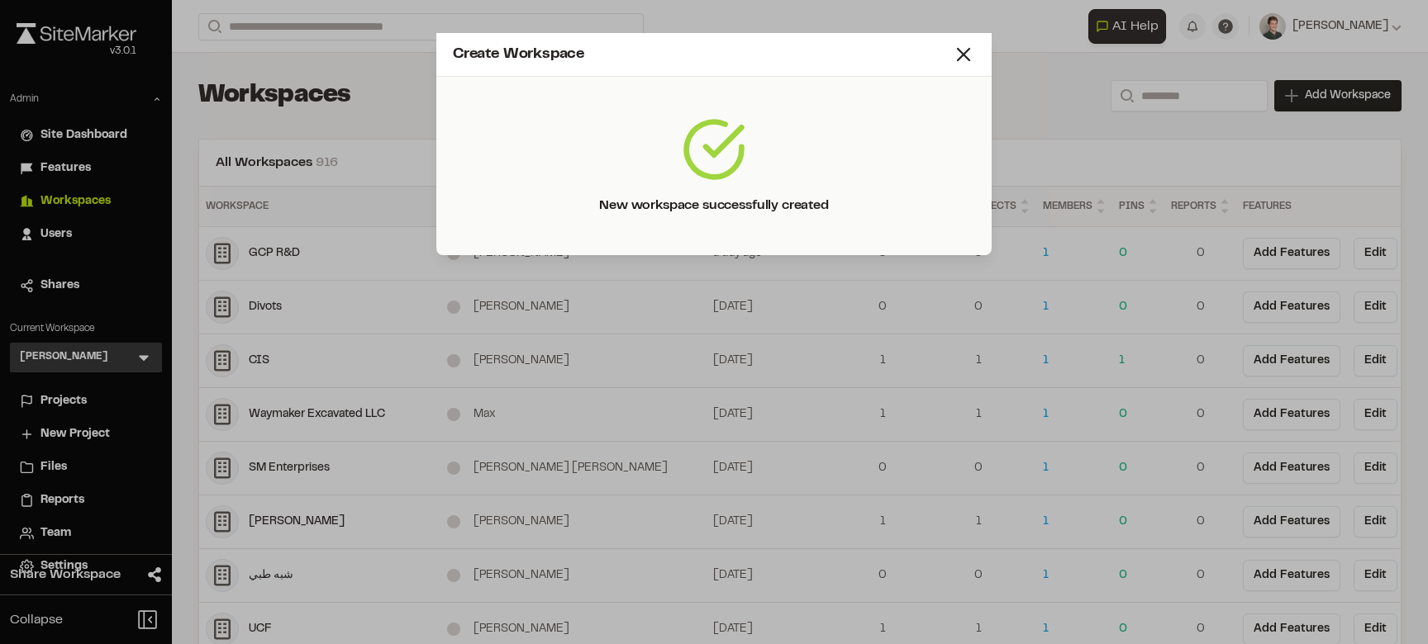
scroll to position [0, 0]
click at [961, 50] on icon at bounding box center [963, 54] width 23 height 23
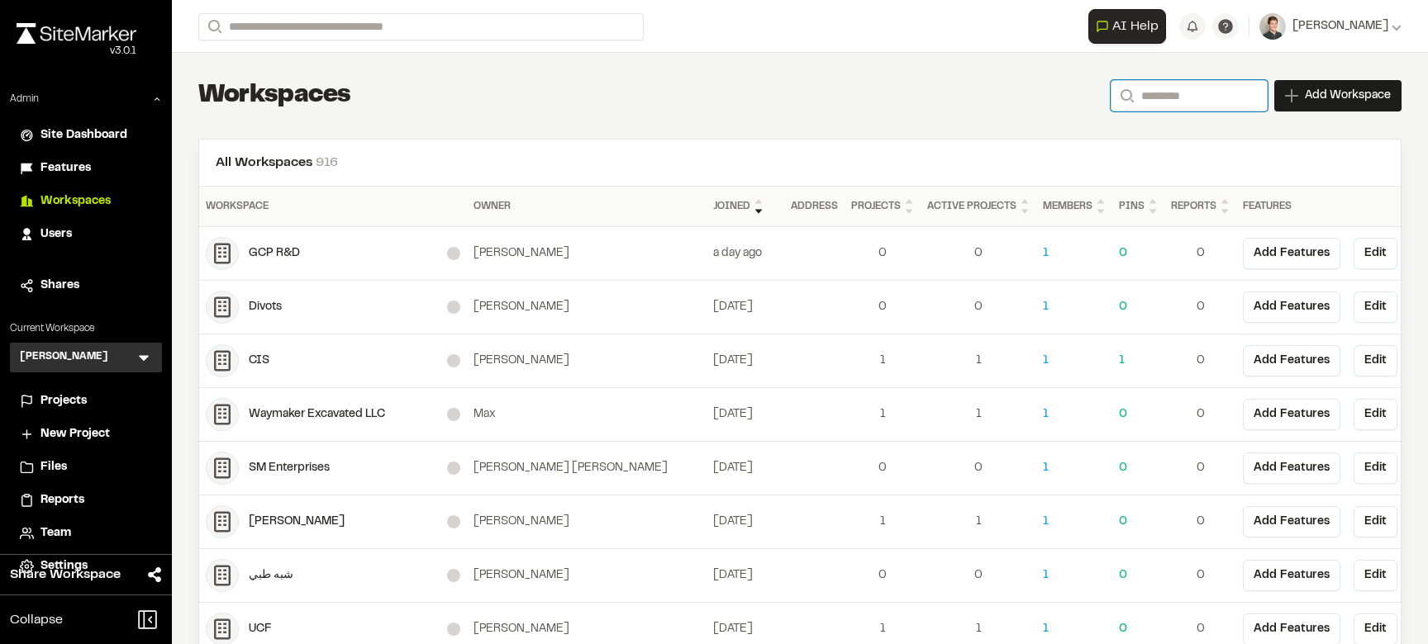
click at [1162, 103] on input "Search" at bounding box center [1188, 95] width 157 height 31
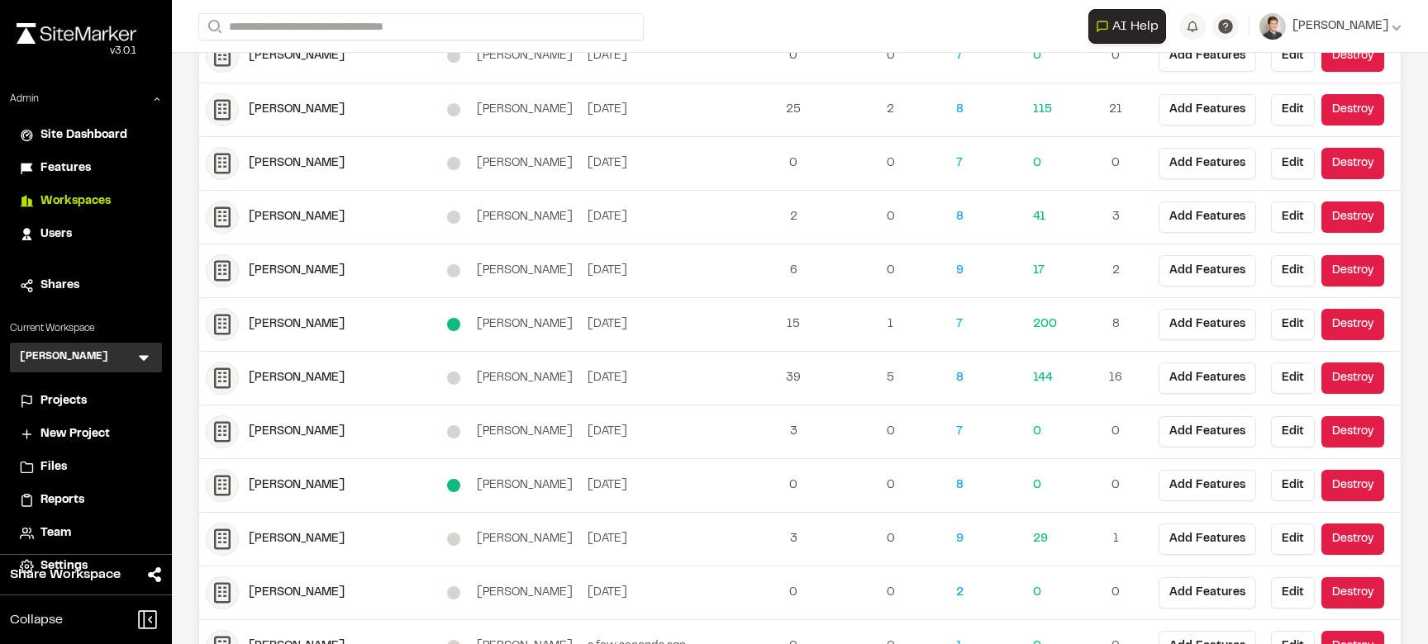
scroll to position [307, 0]
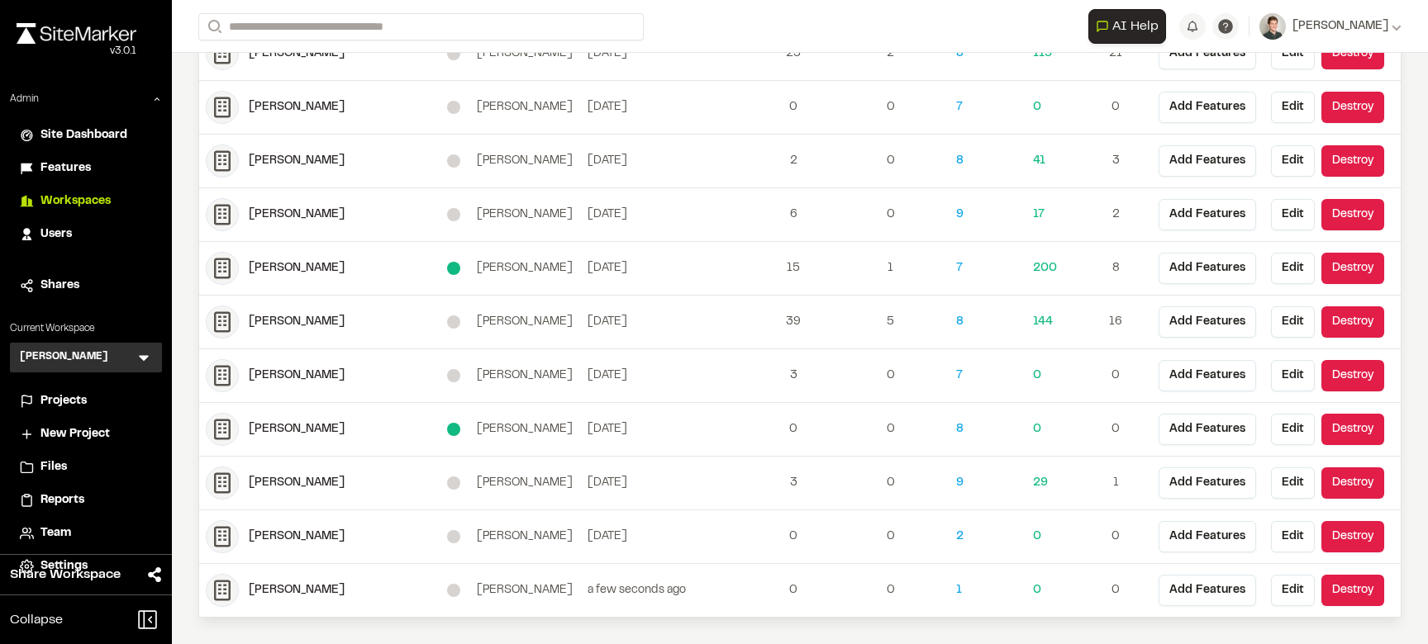
type input "*****"
click at [289, 536] on div "Jamie Santos" at bounding box center [348, 537] width 198 height 18
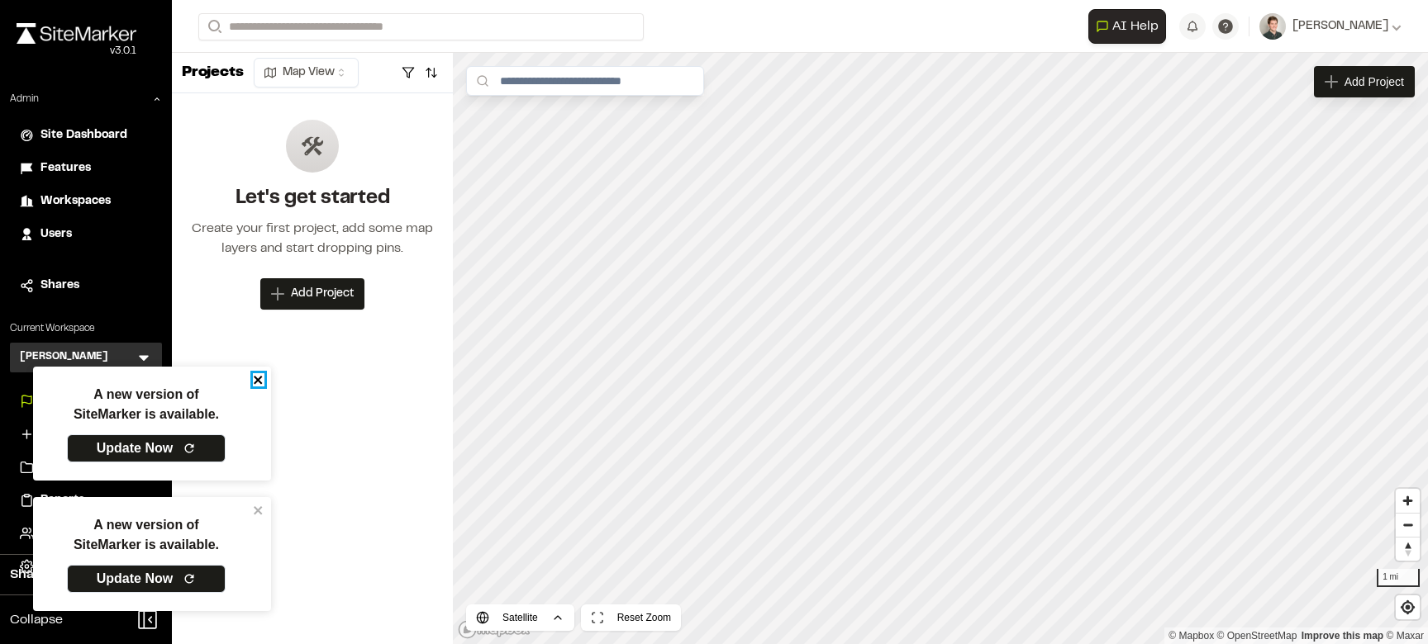
click at [259, 377] on icon "close" at bounding box center [259, 379] width 12 height 13
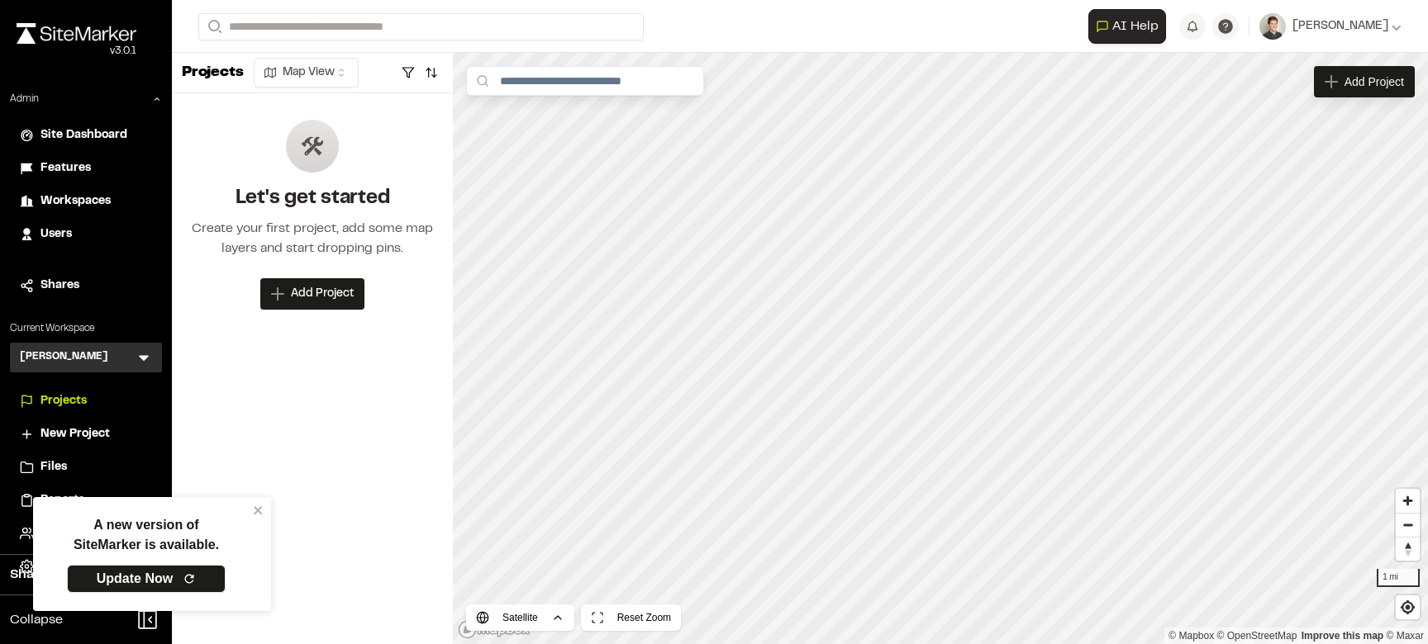
click at [252, 509] on div "A new version of SiteMarker is available. Update Now" at bounding box center [146, 554] width 213 height 101
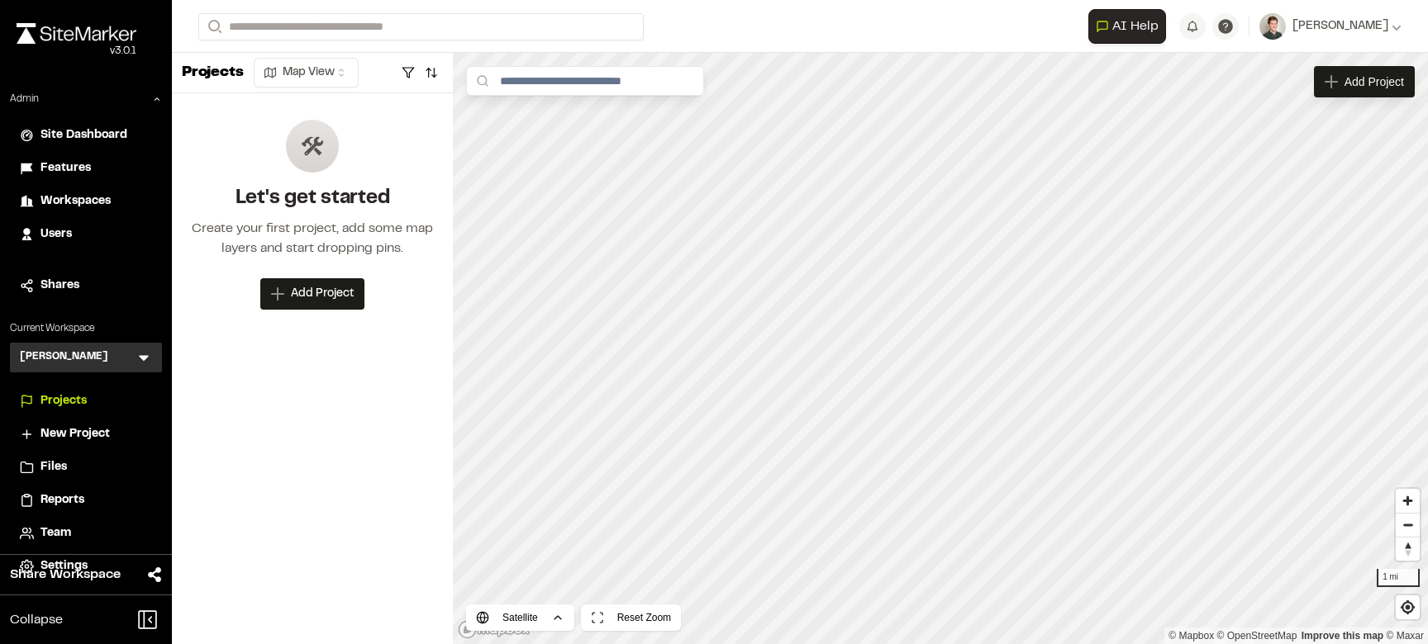
click at [53, 526] on span "Team" at bounding box center [55, 534] width 31 height 18
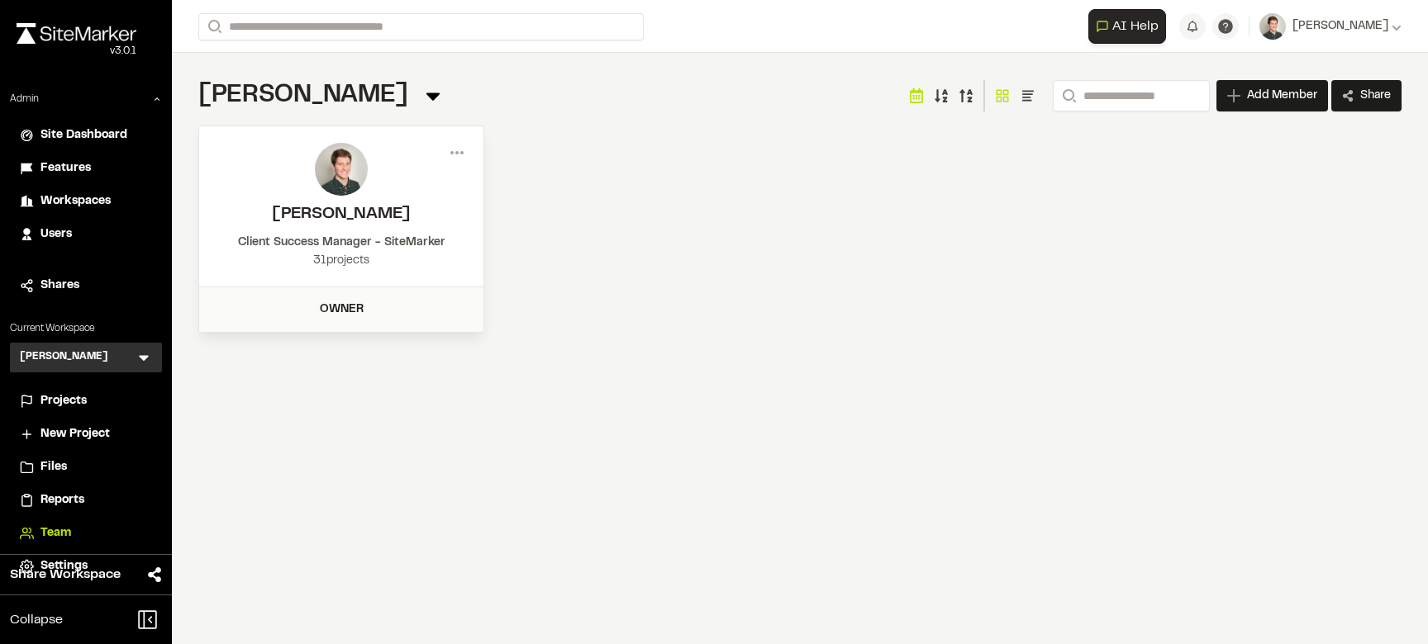
click at [70, 402] on span "Projects" at bounding box center [63, 401] width 46 height 18
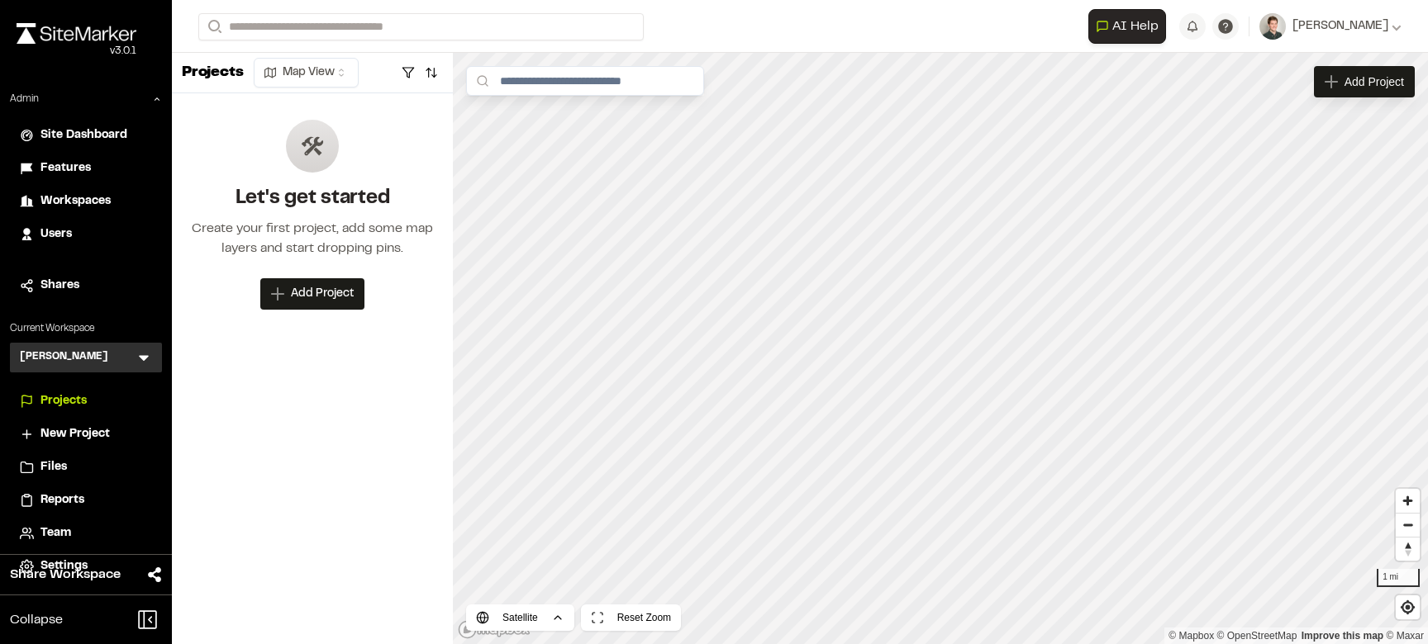
click at [92, 204] on span "Workspaces" at bounding box center [75, 201] width 70 height 18
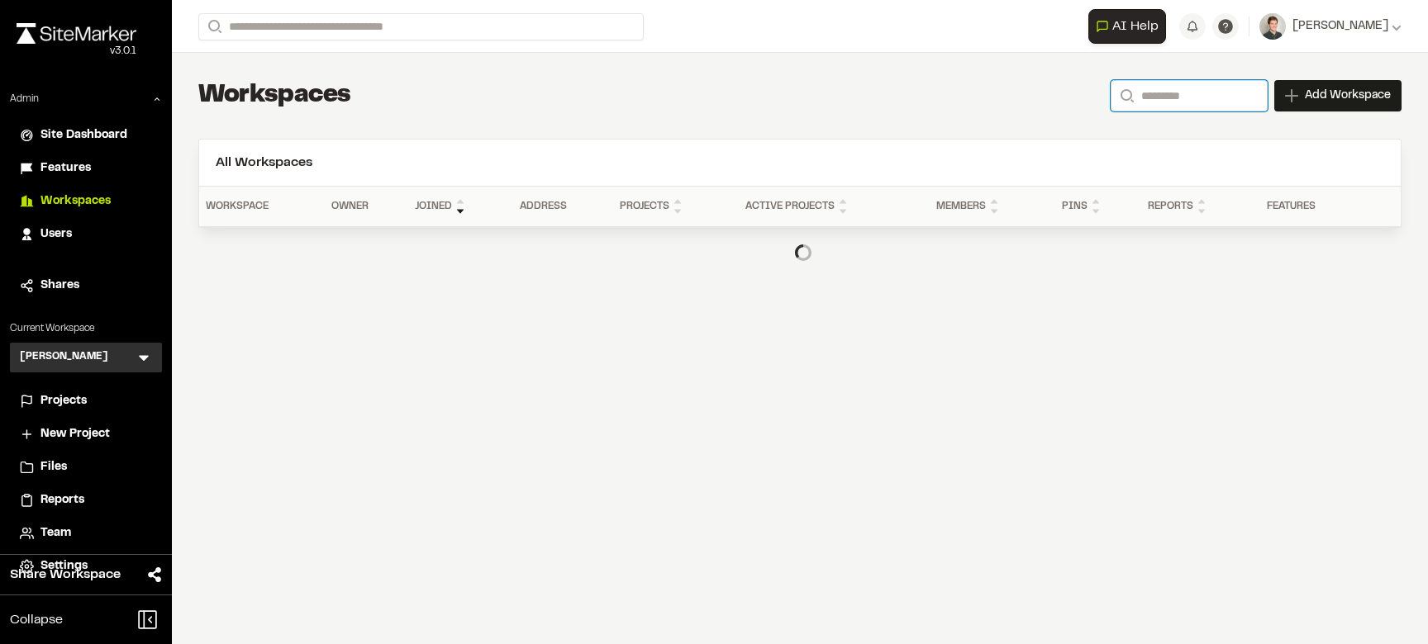
click at [1195, 98] on input "Search" at bounding box center [1188, 95] width 157 height 31
type input "*****"
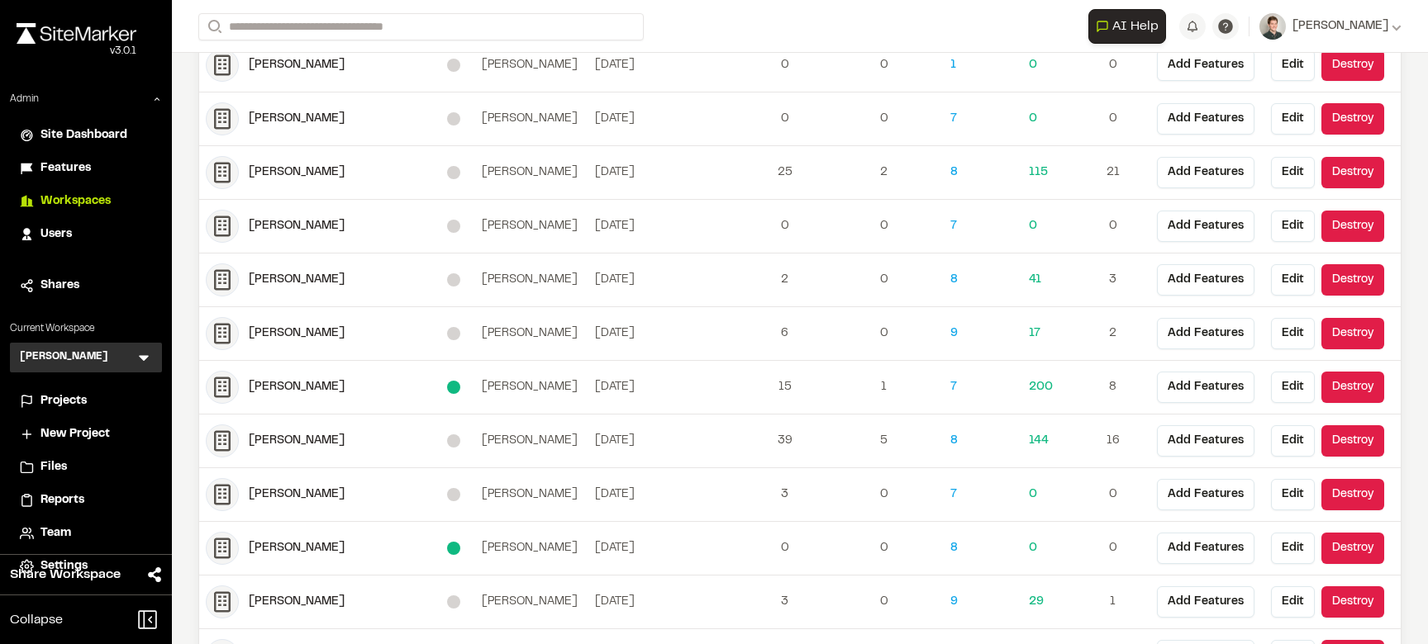
scroll to position [307, 0]
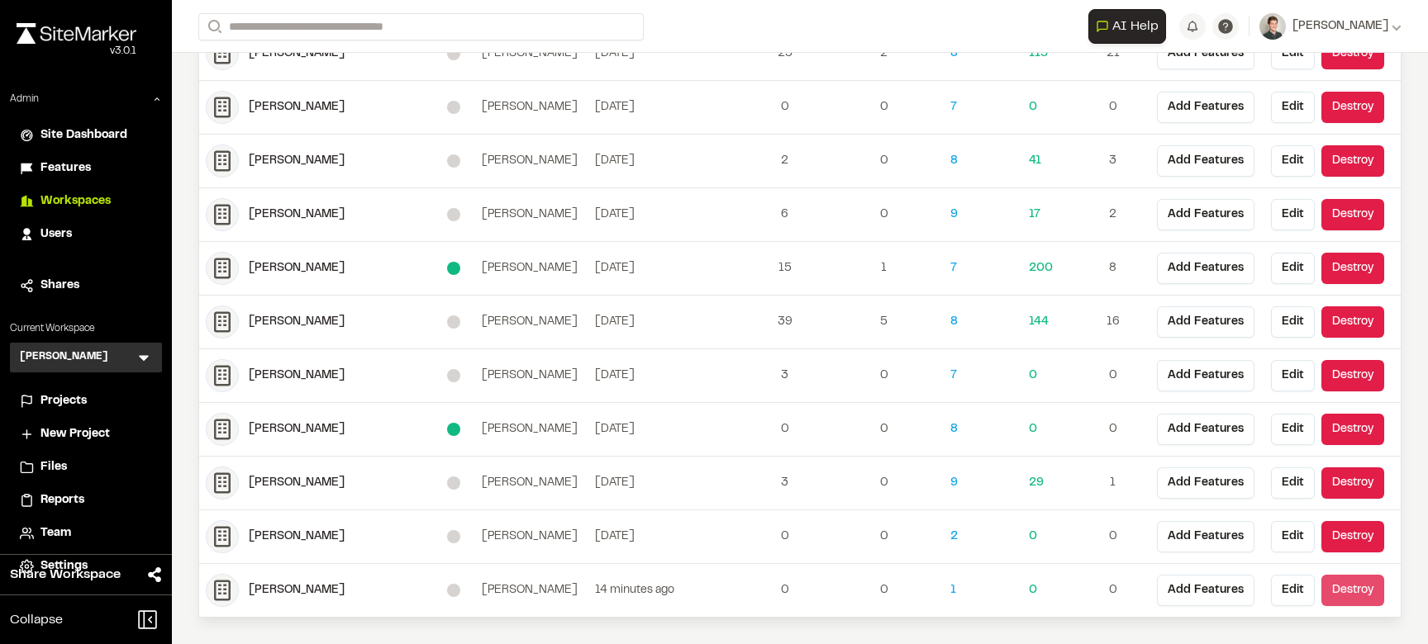
click at [1348, 593] on button "Destroy" at bounding box center [1352, 590] width 63 height 31
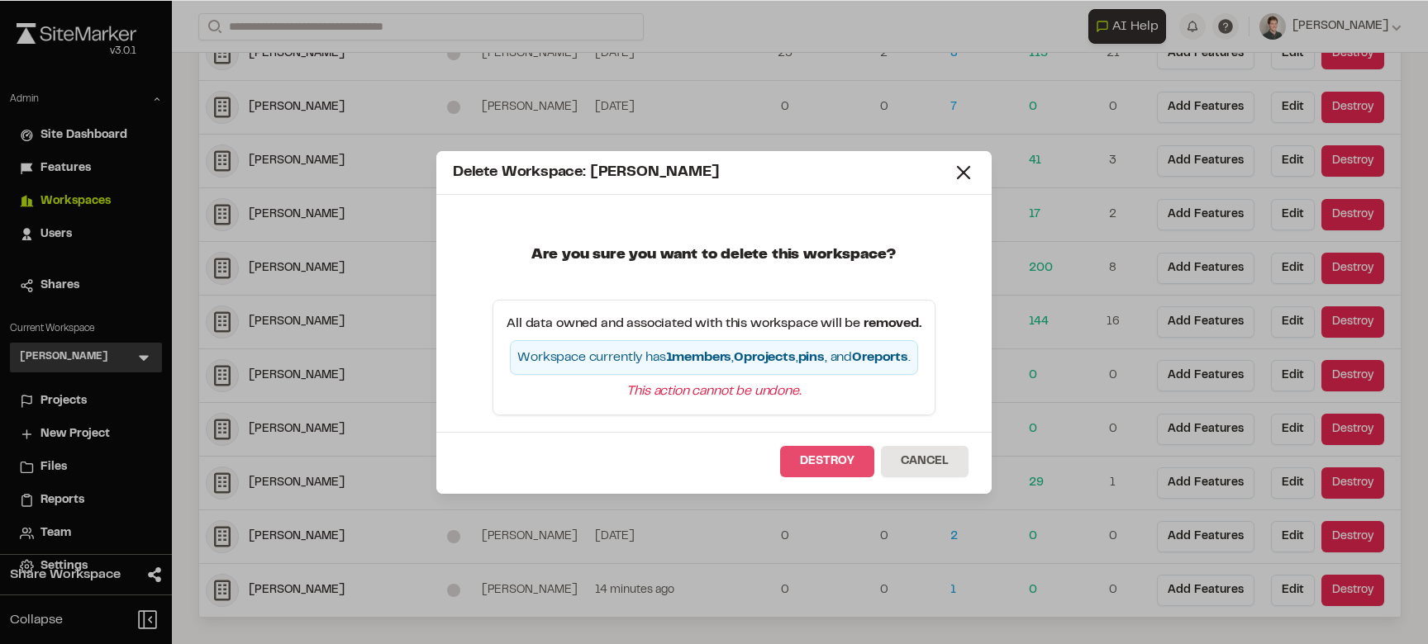
click at [834, 455] on button "Destroy" at bounding box center [827, 461] width 94 height 31
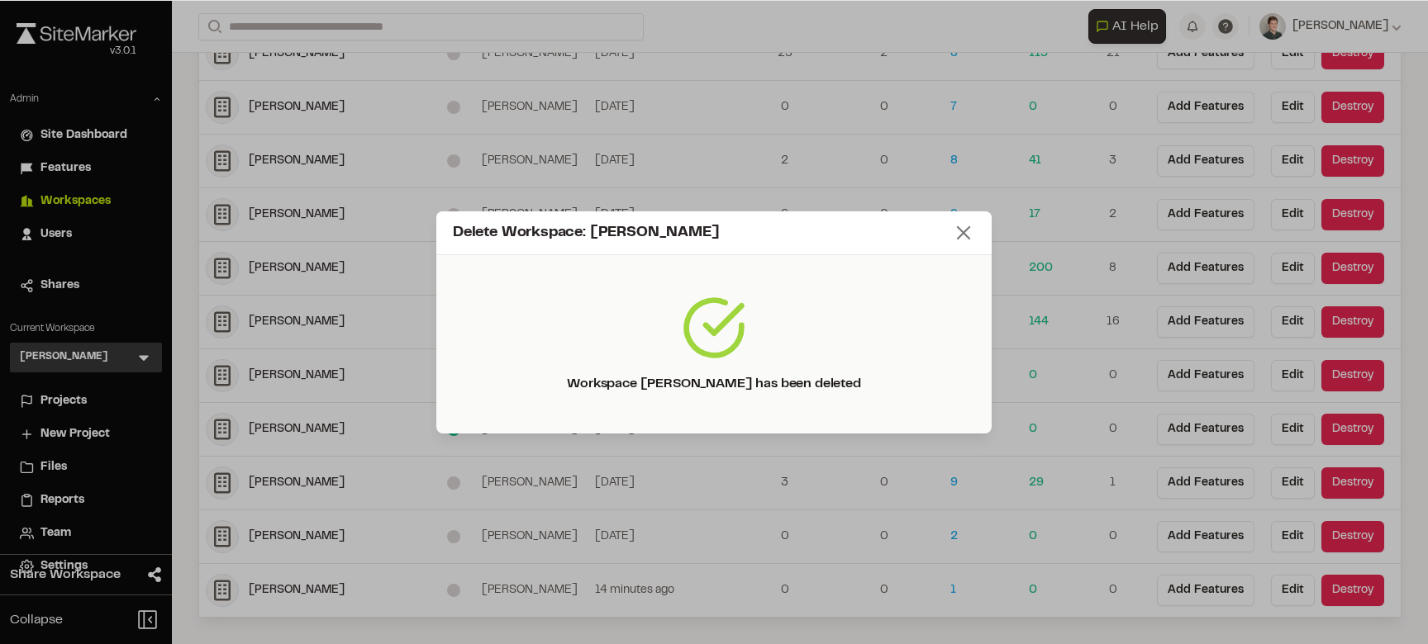
click at [955, 240] on icon at bounding box center [963, 232] width 23 height 23
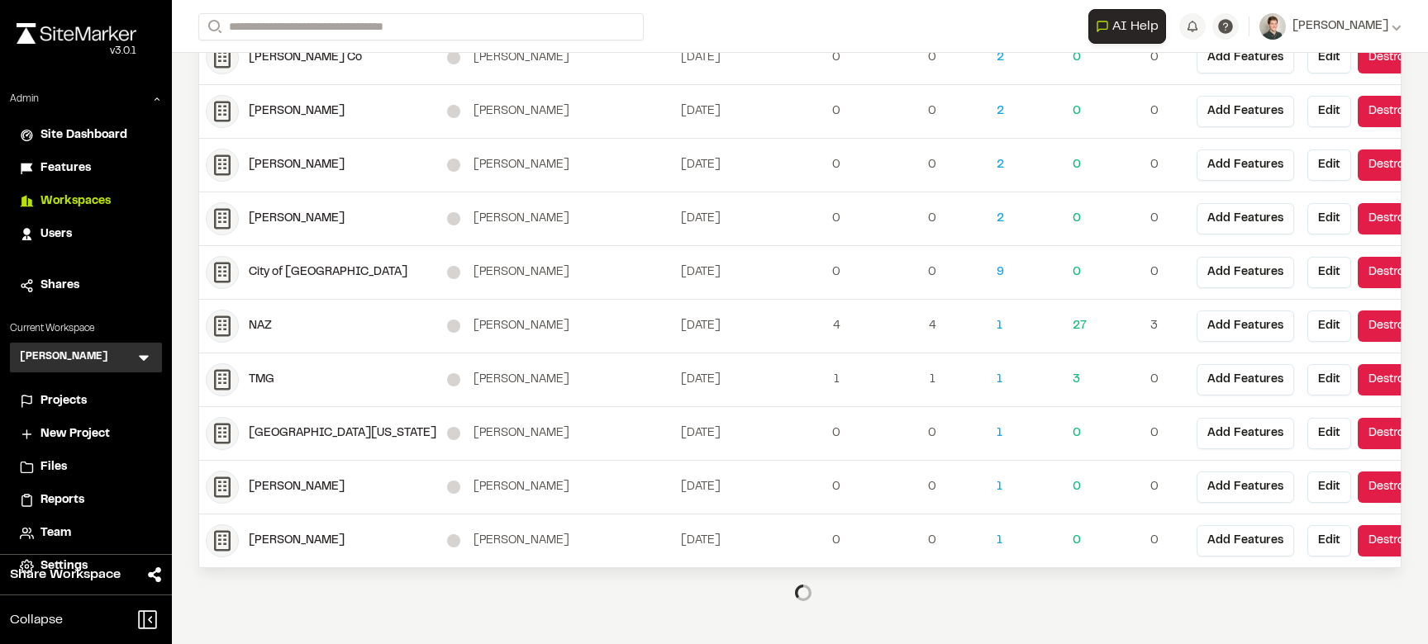
scroll to position [0, 0]
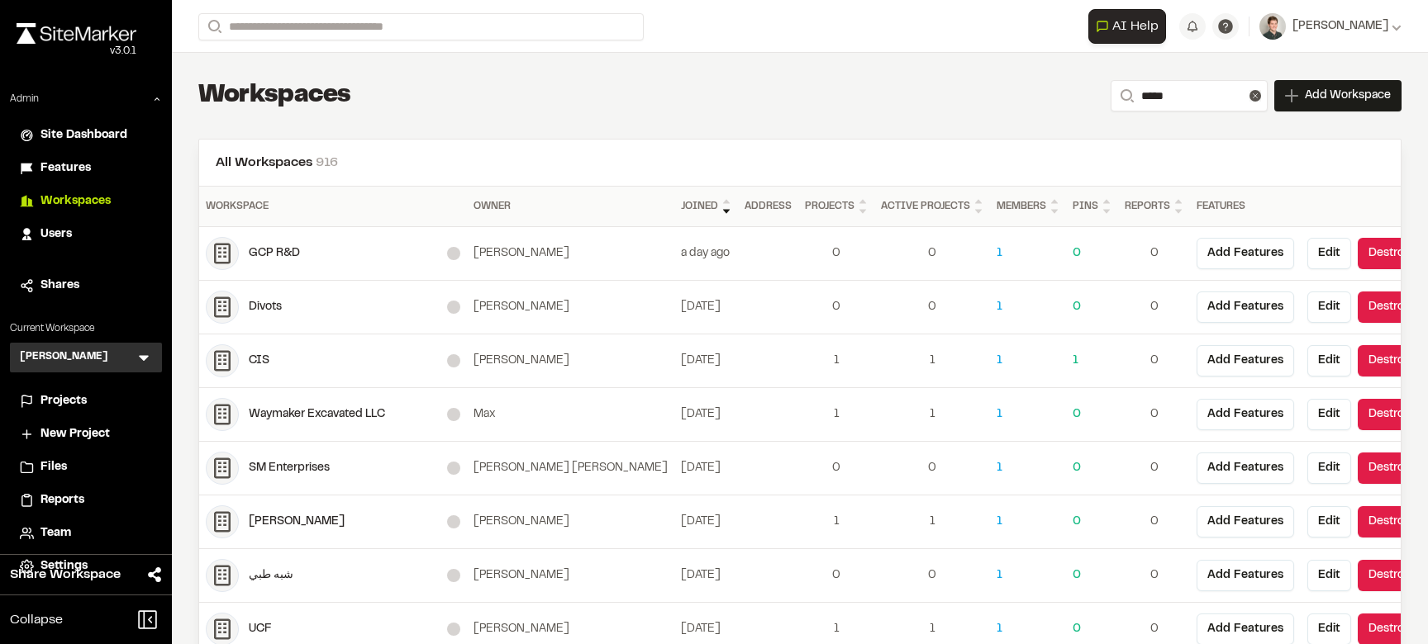
click at [542, 79] on div "**********" at bounding box center [799, 95] width 1203 height 33
click at [1314, 100] on span "Add Workspace" at bounding box center [1347, 96] width 86 height 17
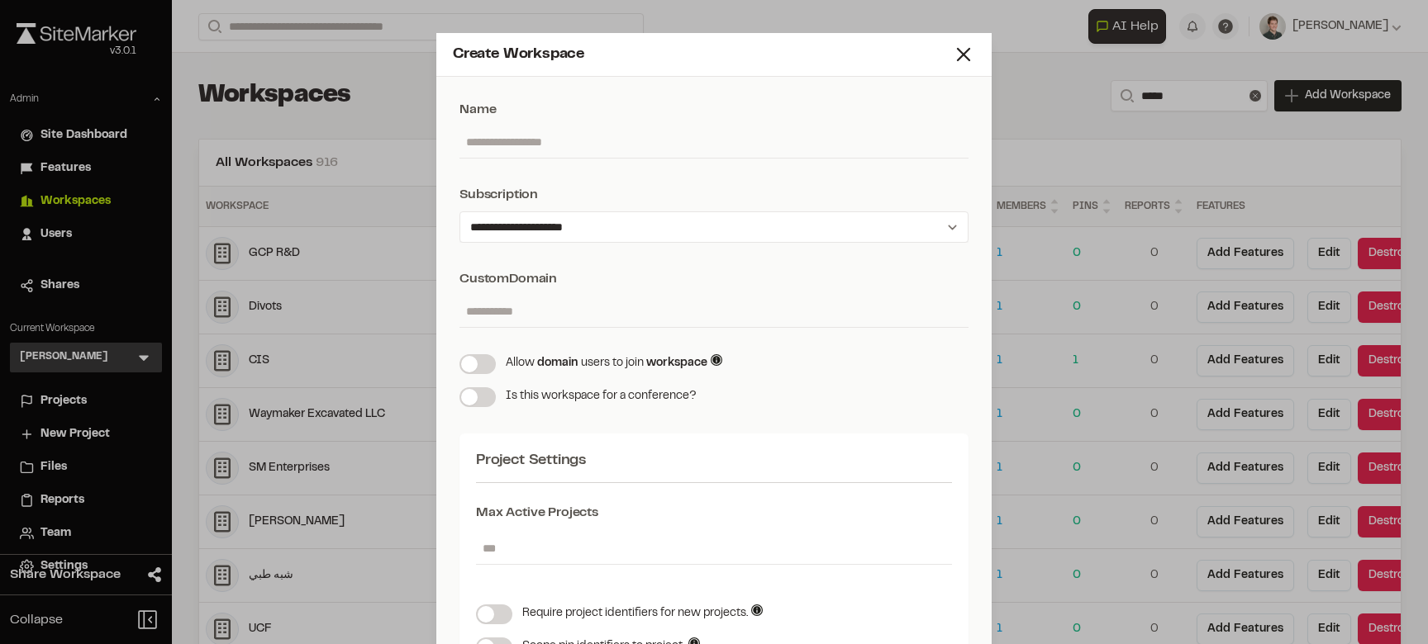
click at [647, 142] on input "text" at bounding box center [713, 141] width 509 height 31
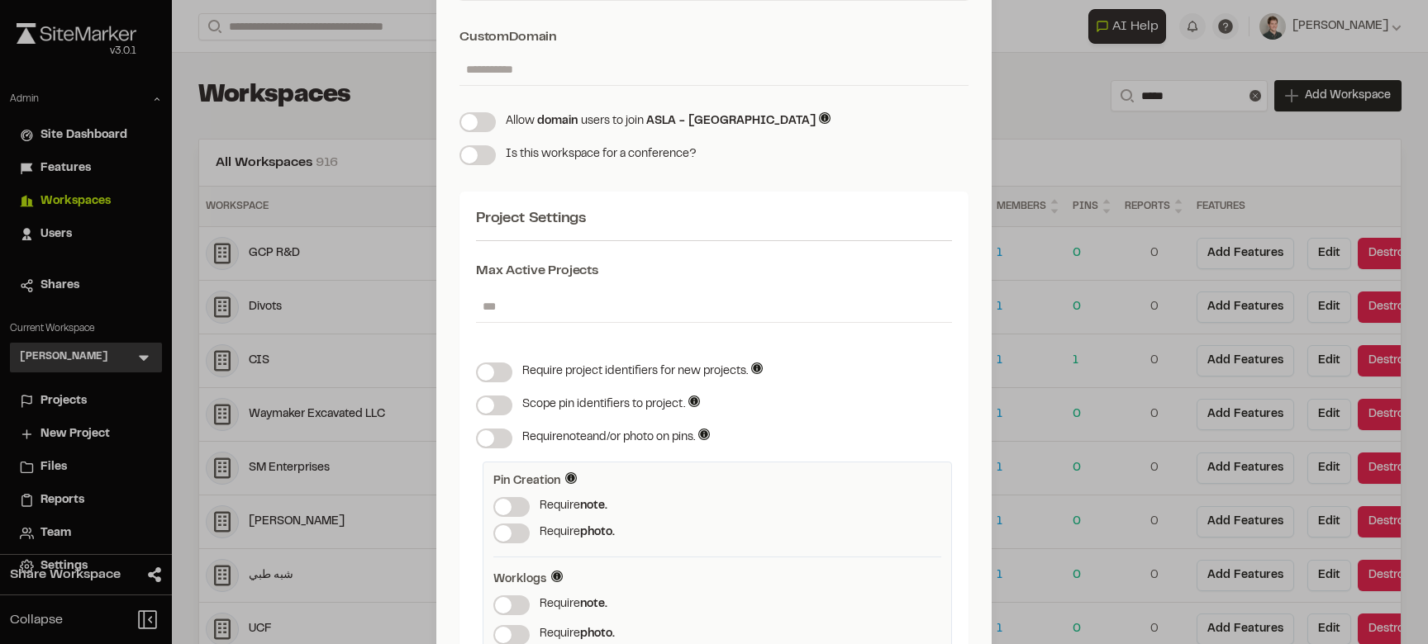
scroll to position [251, 0]
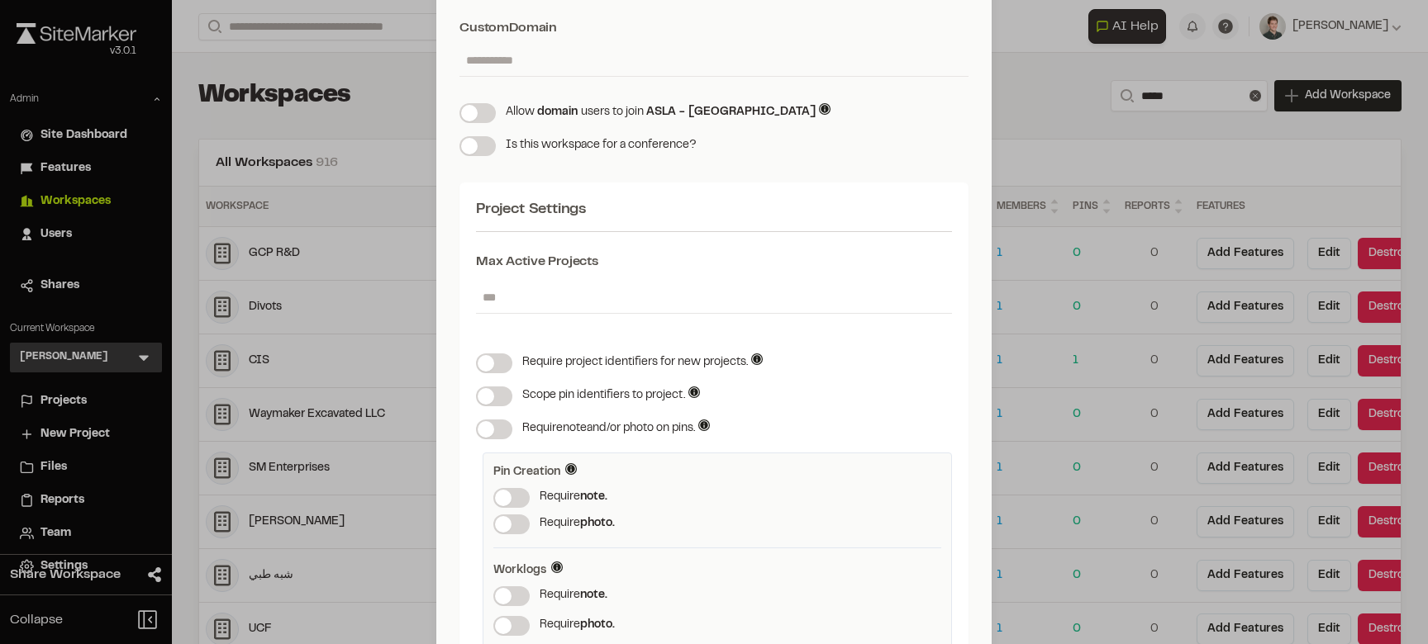
type input "**********"
click at [475, 144] on span at bounding box center [469, 146] width 17 height 17
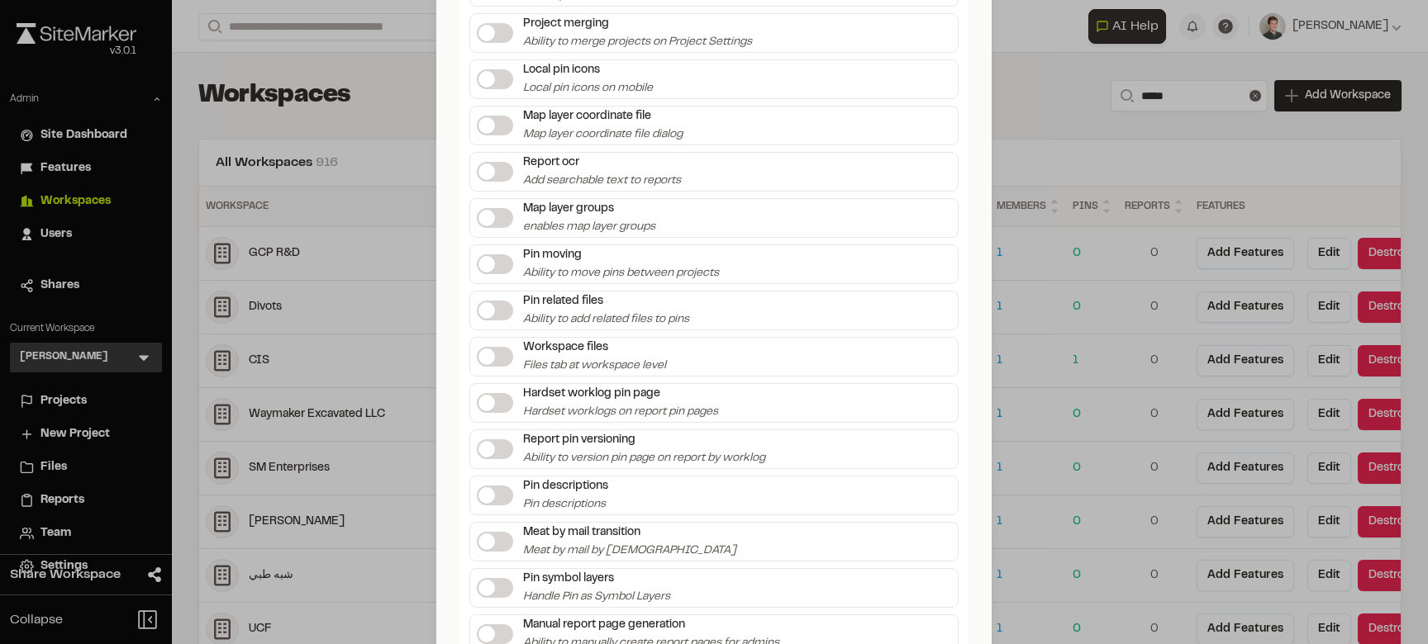
scroll to position [3168, 0]
click at [491, 311] on span at bounding box center [486, 310] width 17 height 17
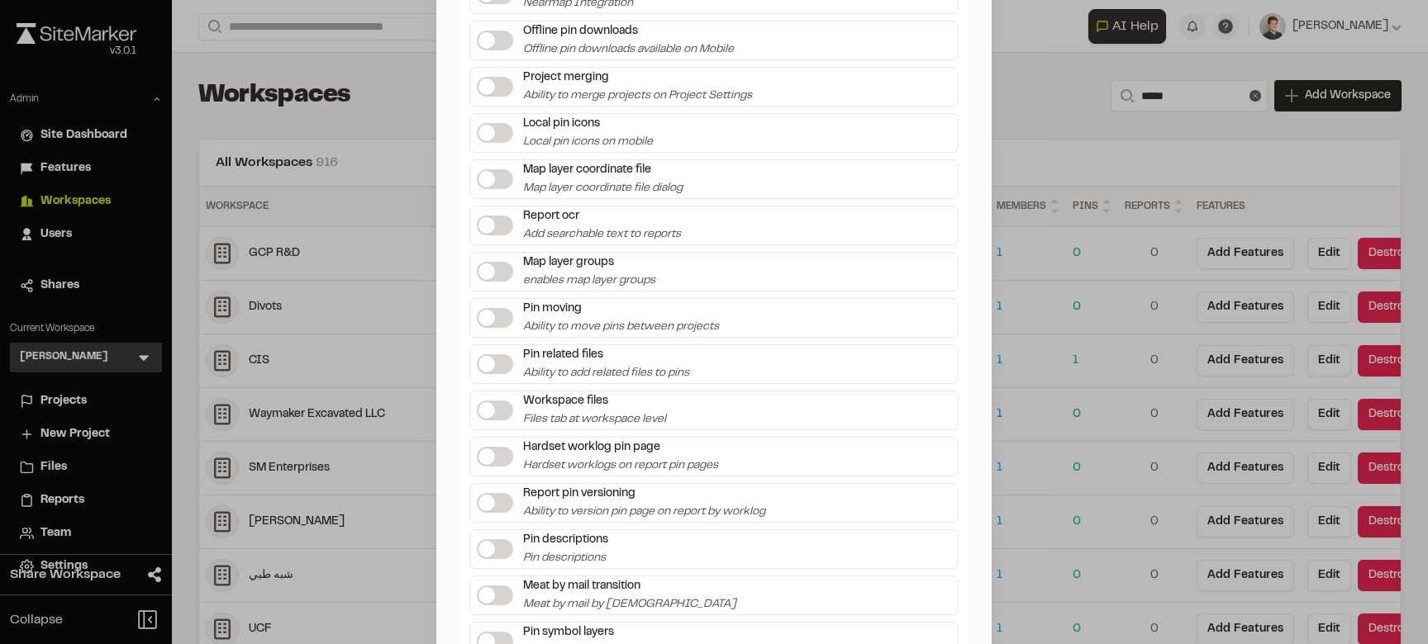
scroll to position [3112, 0]
click at [487, 317] on span at bounding box center [486, 319] width 17 height 17
click at [496, 328] on label at bounding box center [495, 320] width 36 height 20
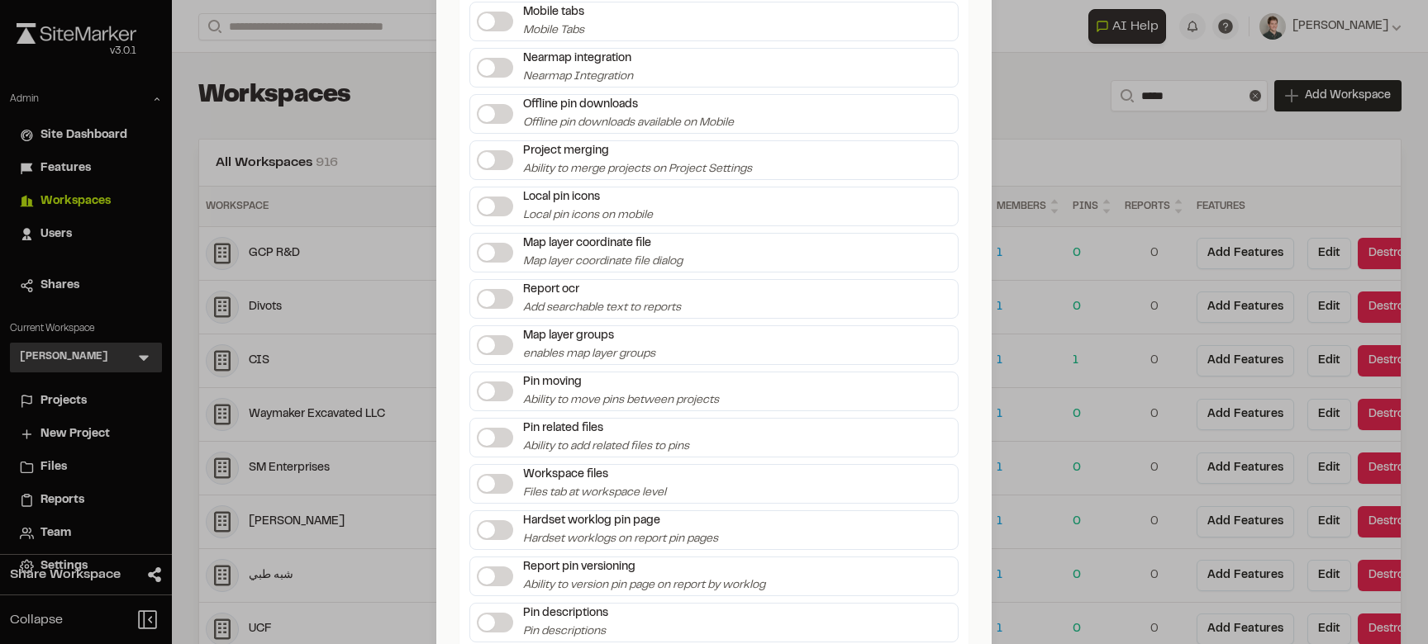
scroll to position [3035, 0]
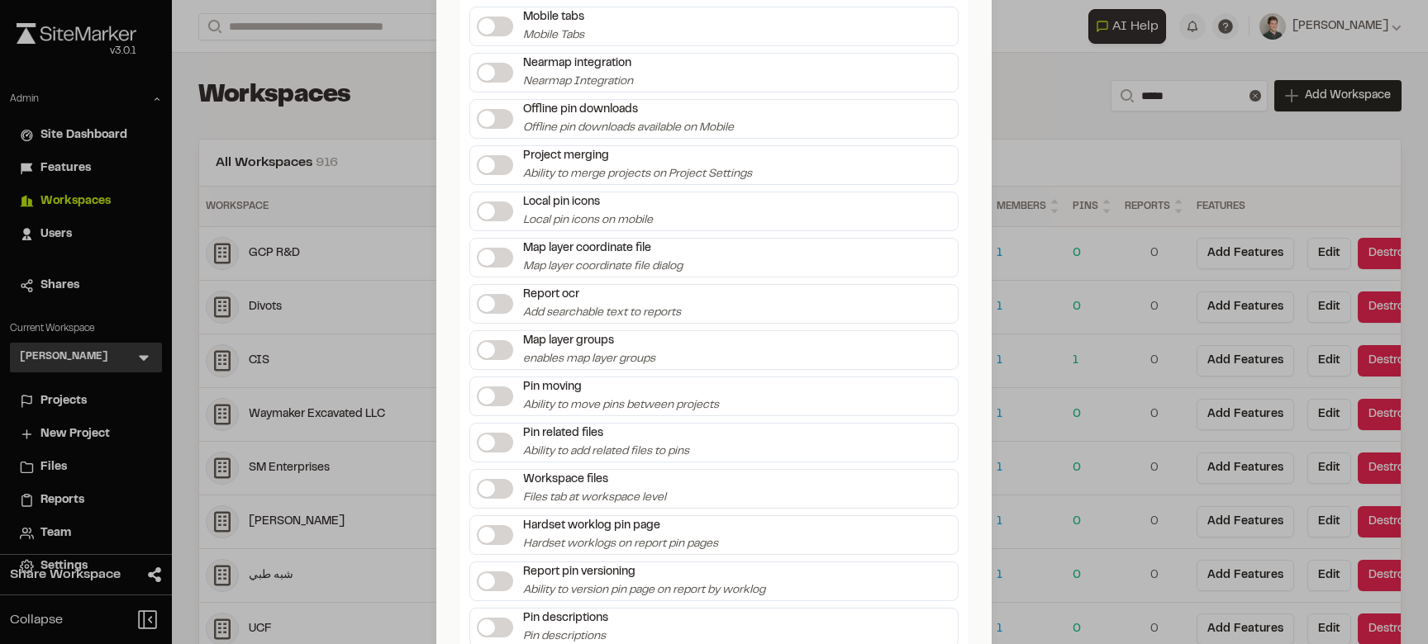
click at [485, 393] on span at bounding box center [486, 396] width 17 height 17
click at [492, 347] on span at bounding box center [486, 350] width 17 height 17
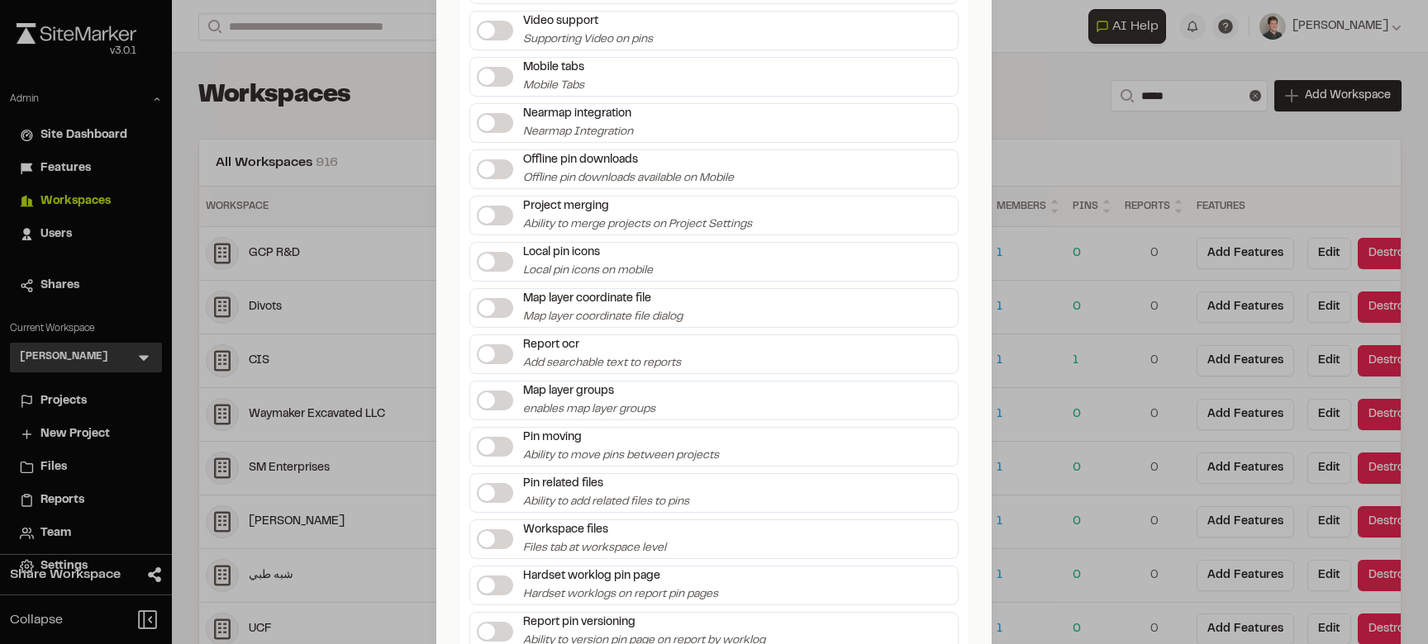
scroll to position [3379, 0]
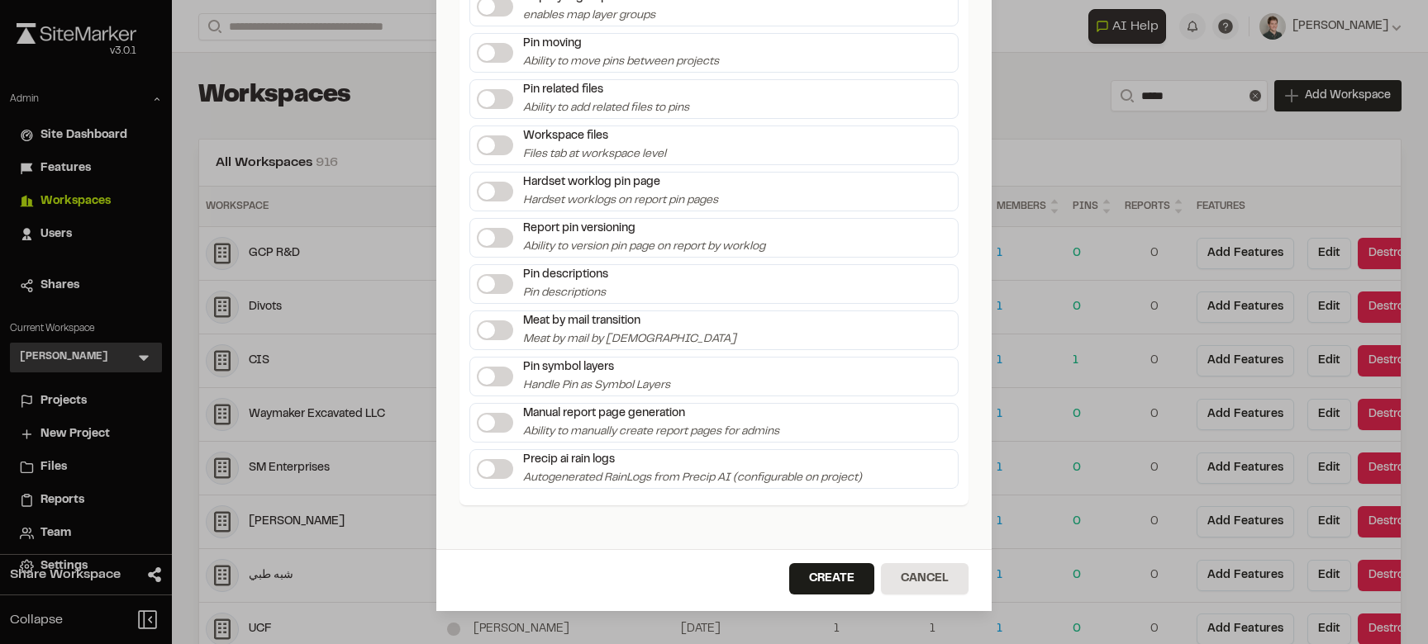
click at [497, 421] on label at bounding box center [495, 423] width 36 height 20
click at [843, 577] on button "Create" at bounding box center [831, 578] width 85 height 31
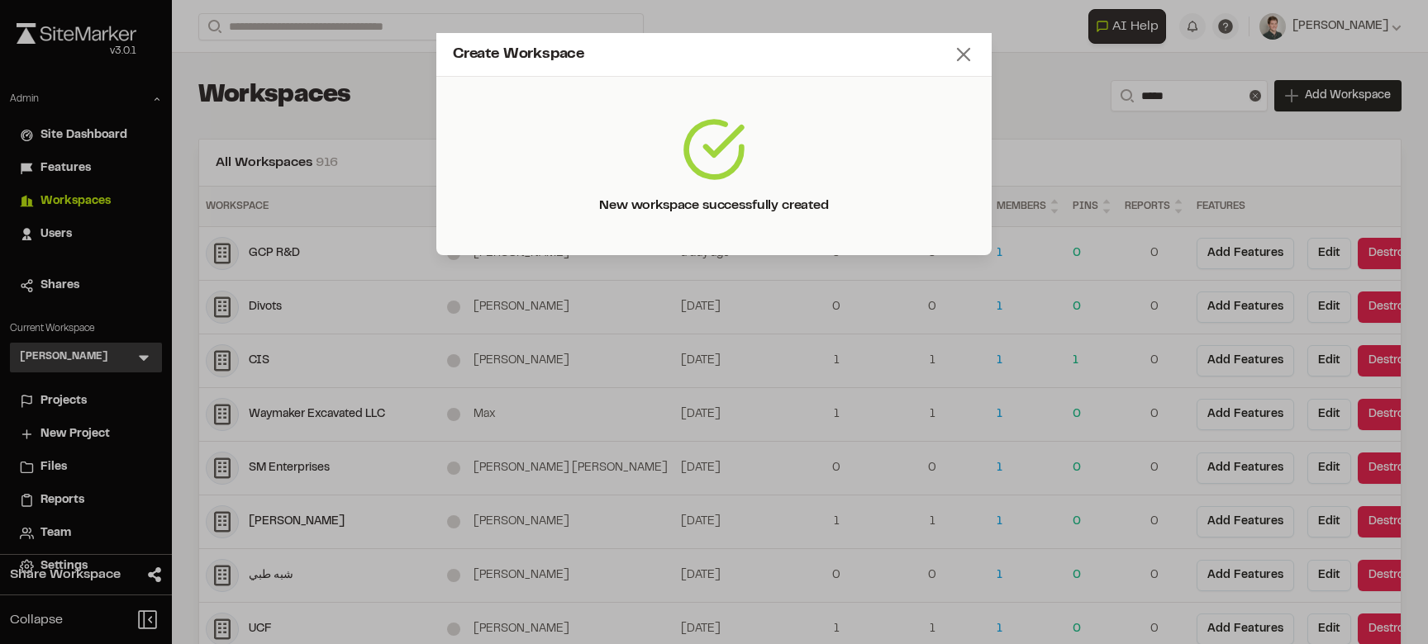
click at [964, 48] on icon at bounding box center [963, 54] width 23 height 23
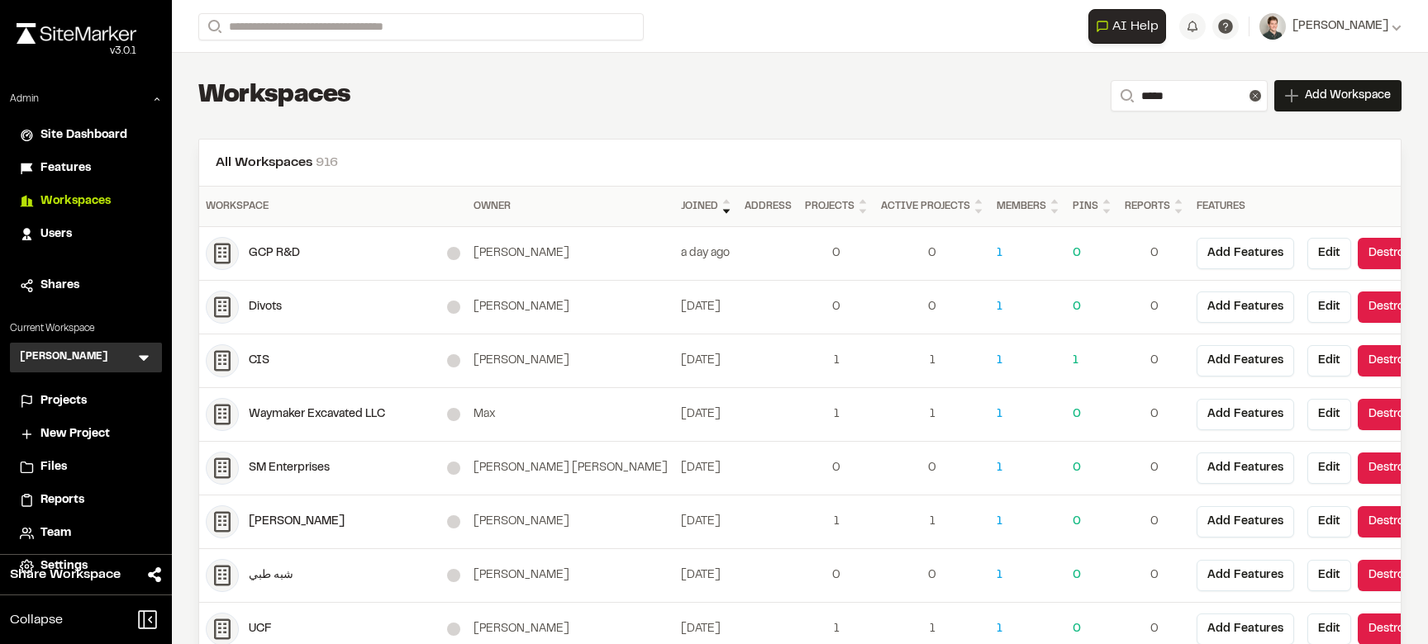
click at [149, 352] on icon at bounding box center [143, 357] width 17 height 17
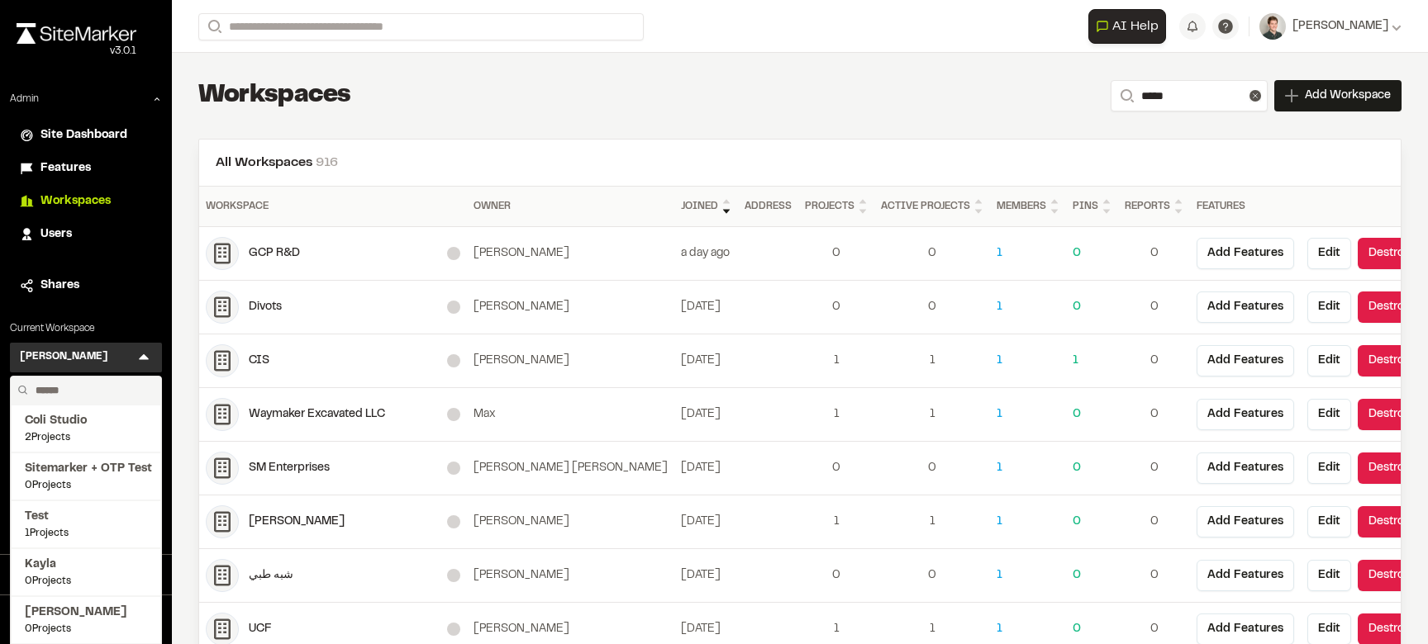
click at [69, 389] on input "text" at bounding box center [92, 391] width 126 height 28
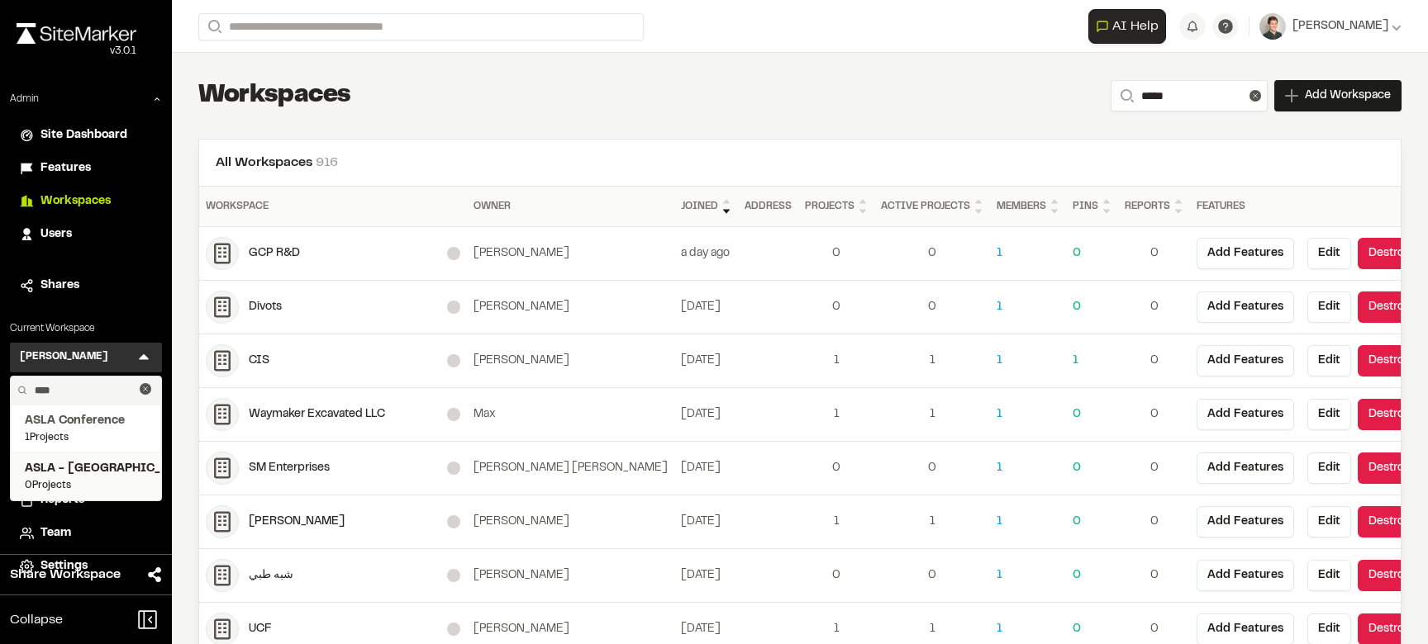
type input "****"
click at [77, 469] on span "ASLA - [GEOGRAPHIC_DATA]" at bounding box center [86, 469] width 122 height 18
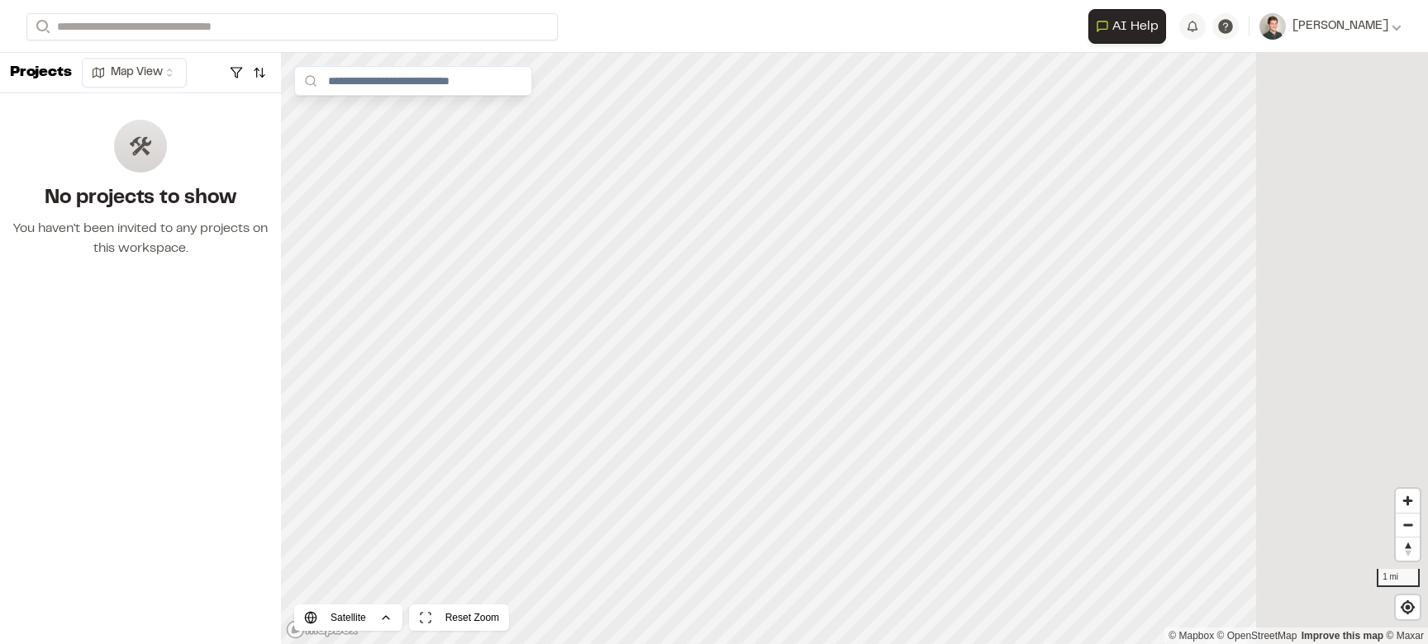
click at [43, 67] on p "Projects" at bounding box center [41, 73] width 62 height 22
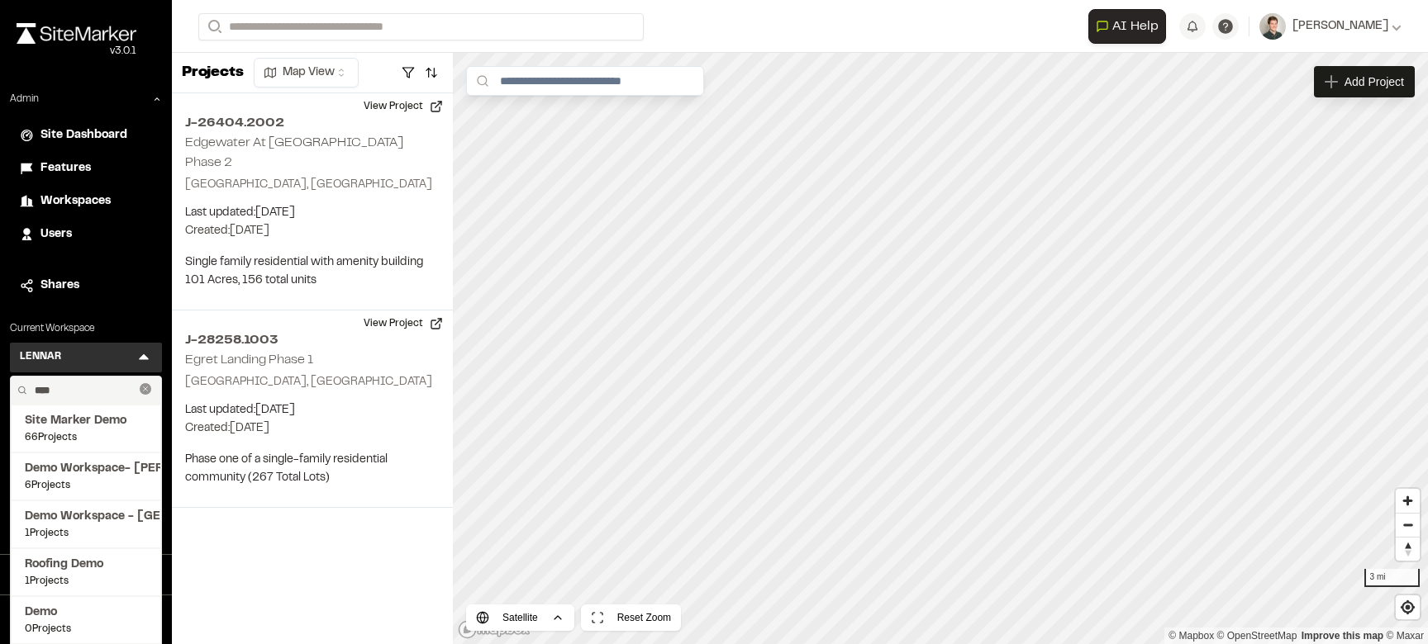
click at [148, 390] on icon at bounding box center [146, 389] width 12 height 12
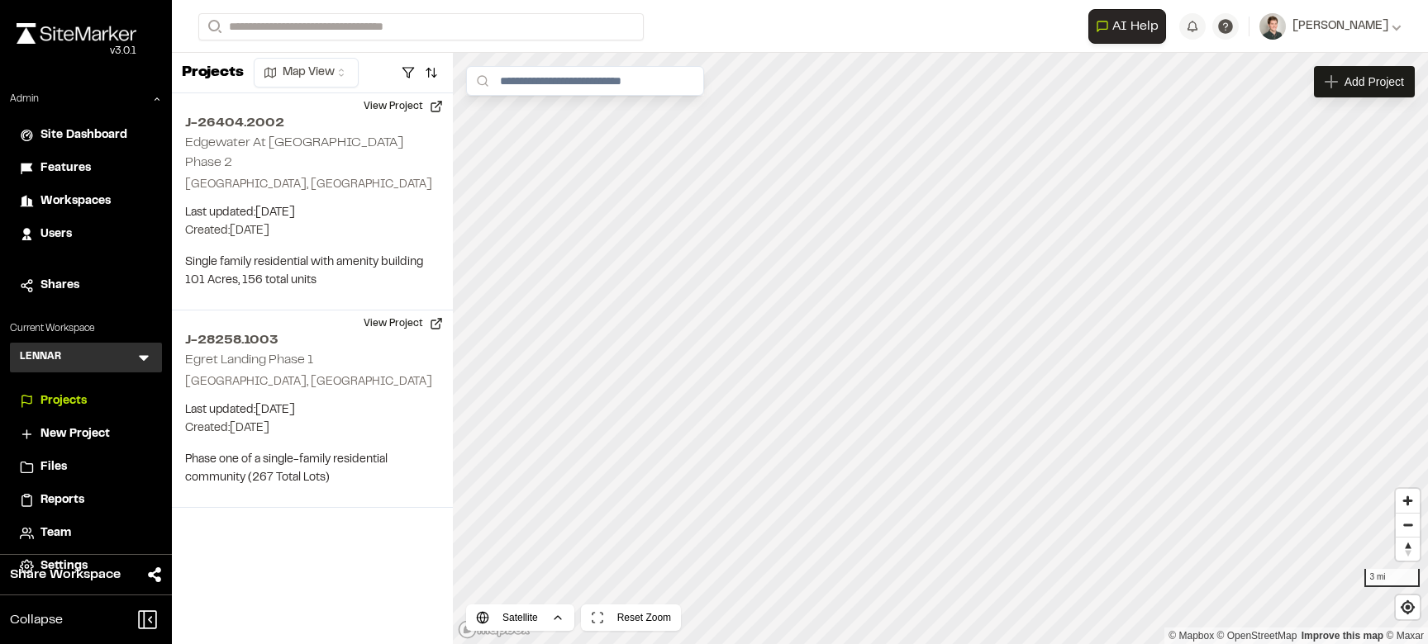
click at [152, 363] on div "LENNAR L Menu Coli Studio 2 Projects Sitemarker + OTP Test 0 Projects Test 1 Pr…" at bounding box center [86, 358] width 152 height 30
click at [149, 358] on icon at bounding box center [143, 357] width 17 height 17
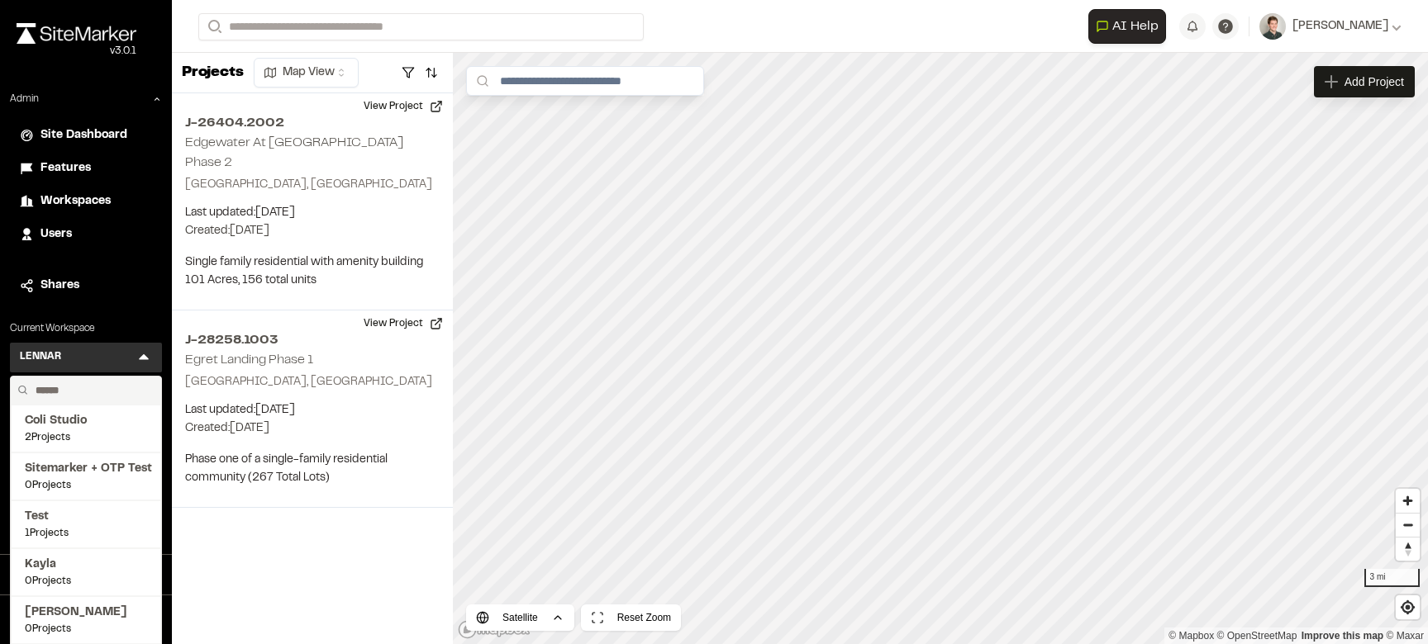
click at [71, 393] on input "text" at bounding box center [92, 391] width 126 height 28
type input "******"
click at [77, 621] on span "[PERSON_NAME] [US_STATE]" at bounding box center [86, 613] width 122 height 18
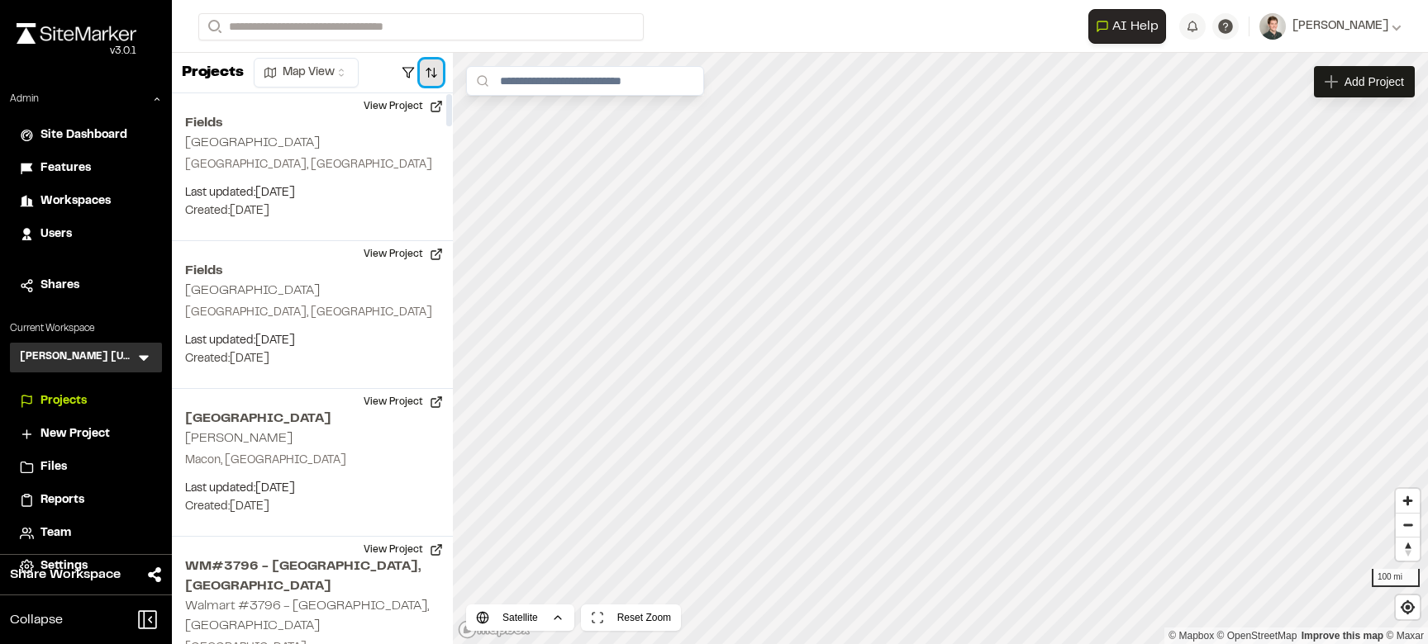
click at [431, 67] on button "button" at bounding box center [431, 72] width 23 height 26
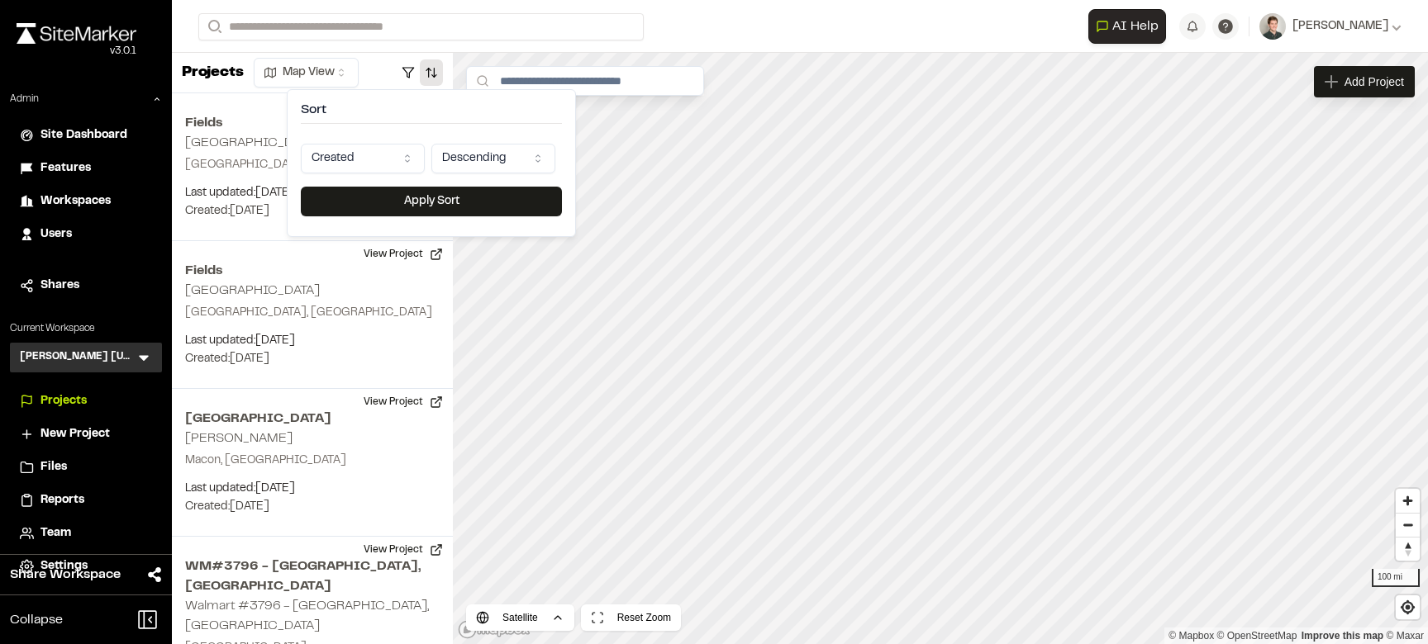
click at [364, 159] on html "Close sidebar v 3.0.1 Admin Site Dashboard Features Workspaces Users Shares Cur…" at bounding box center [714, 322] width 1428 height 644
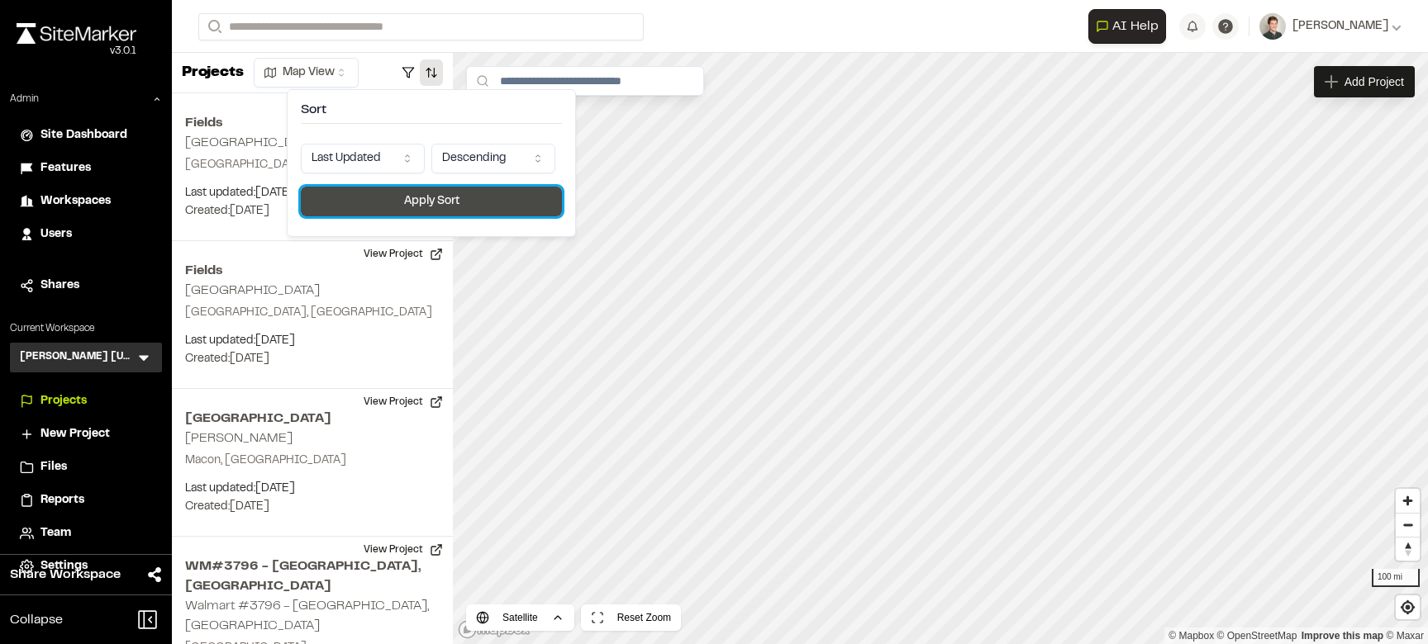
click at [361, 208] on button "Apply Sort" at bounding box center [431, 202] width 261 height 30
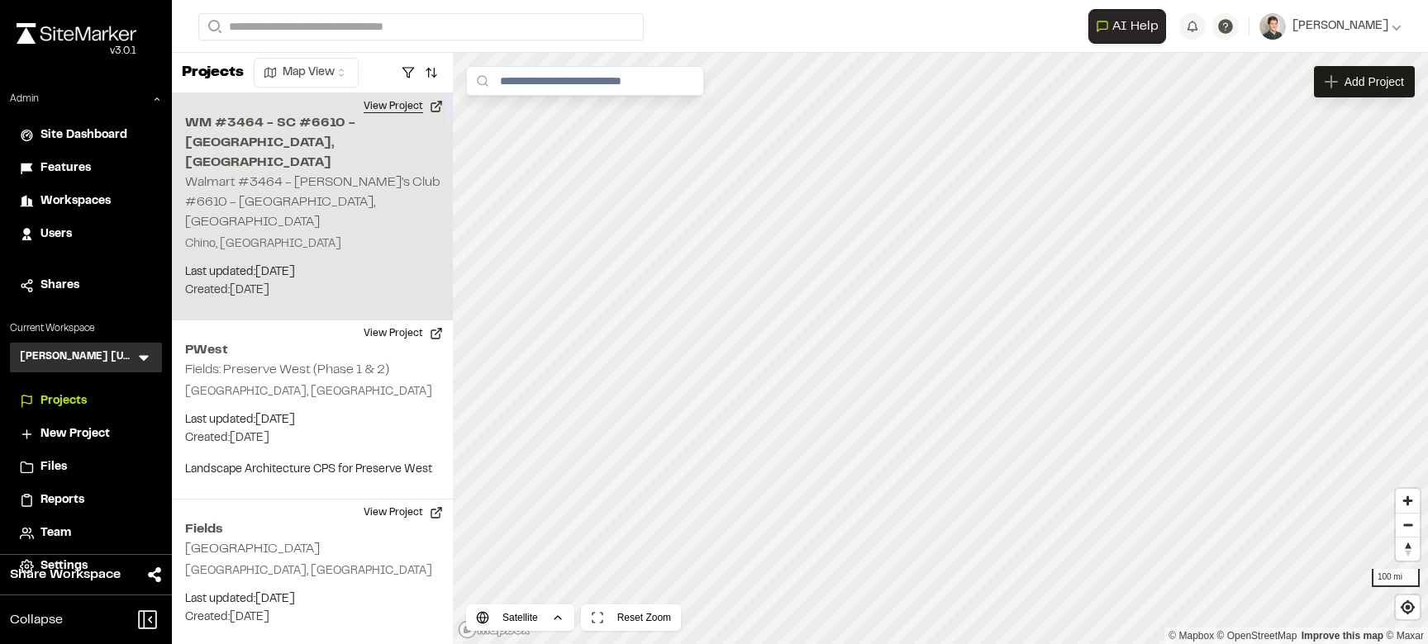
click at [392, 107] on button "View Project" at bounding box center [403, 106] width 99 height 26
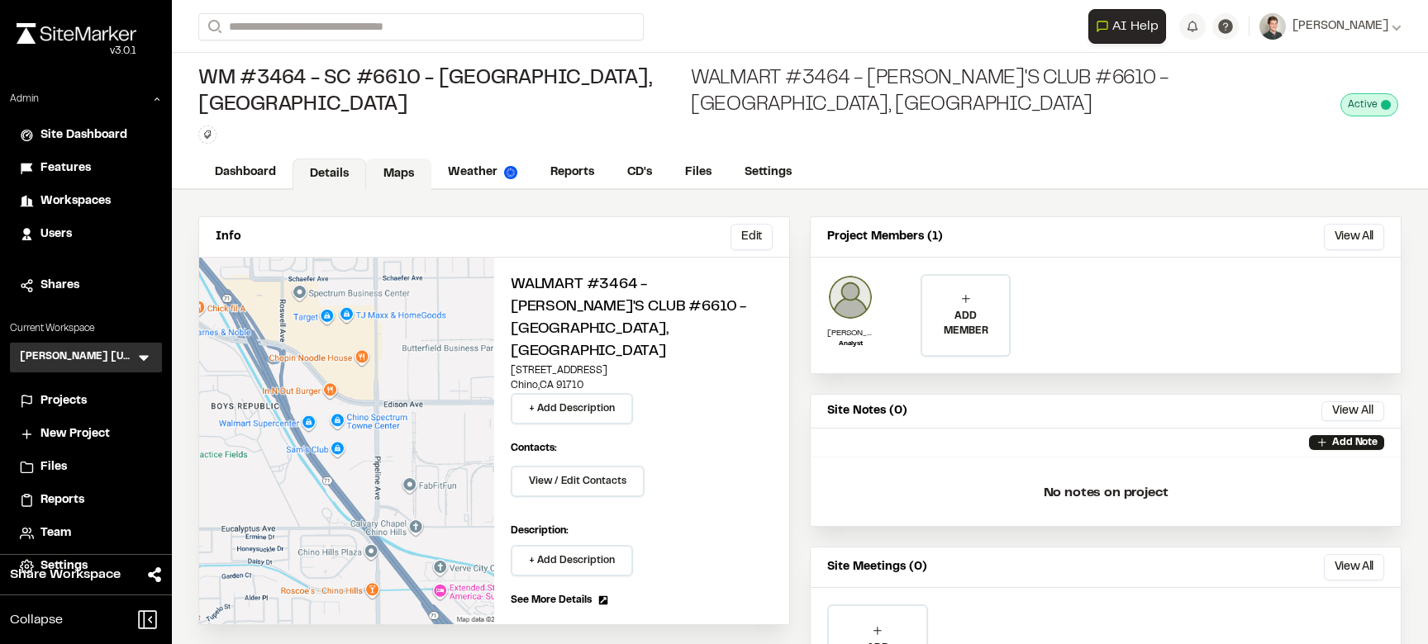
click at [385, 159] on link "Maps" at bounding box center [398, 174] width 65 height 31
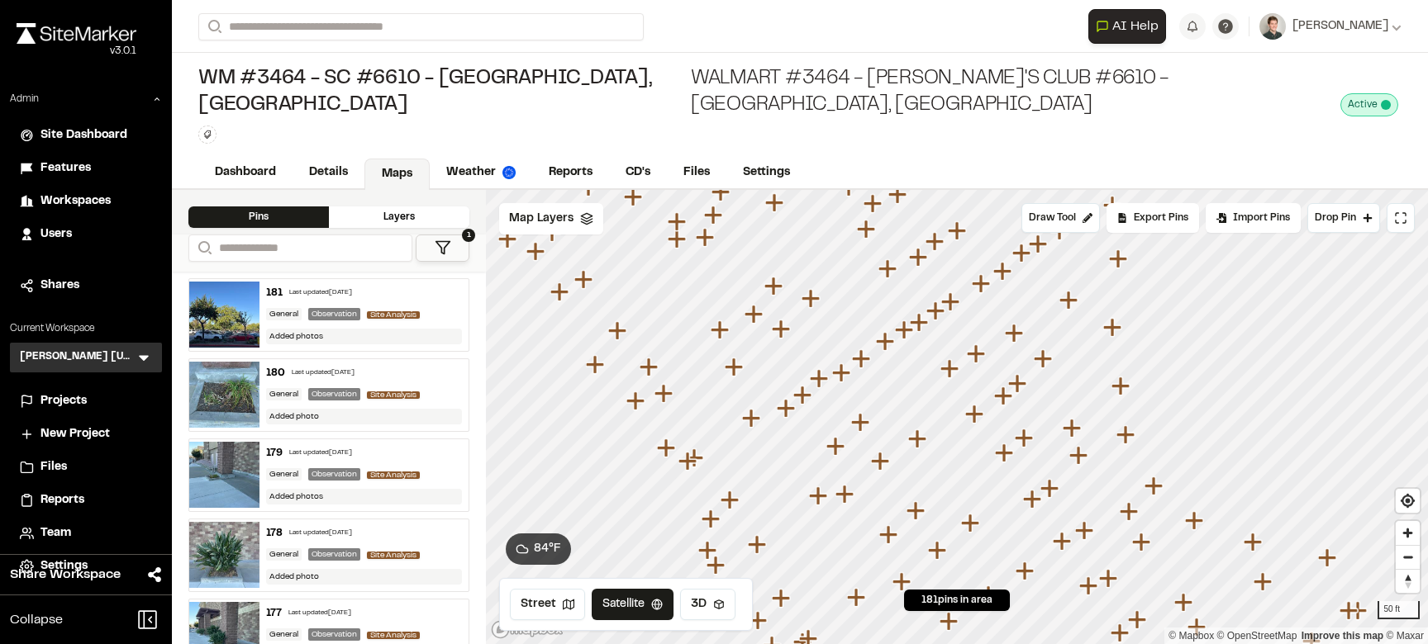
click at [953, 292] on icon "Map marker" at bounding box center [951, 302] width 21 height 21
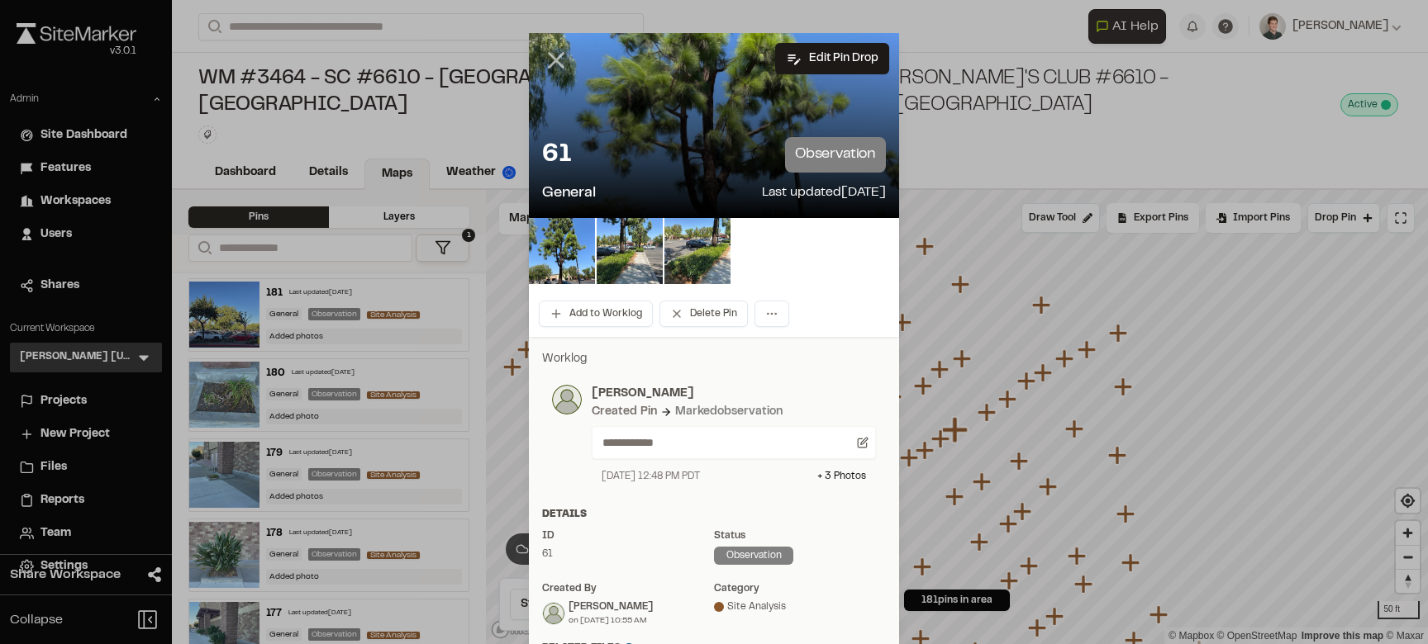
click at [560, 70] on icon at bounding box center [556, 60] width 28 height 28
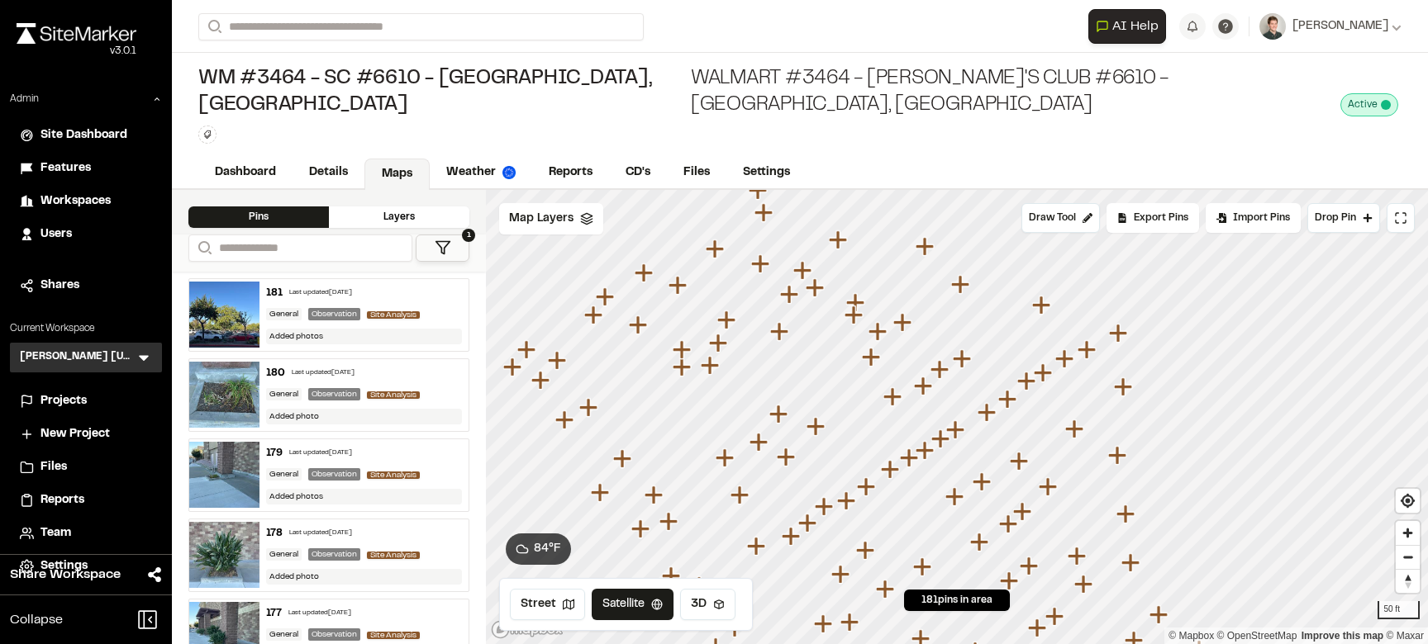
click at [891, 387] on icon "Map marker" at bounding box center [892, 396] width 18 height 18
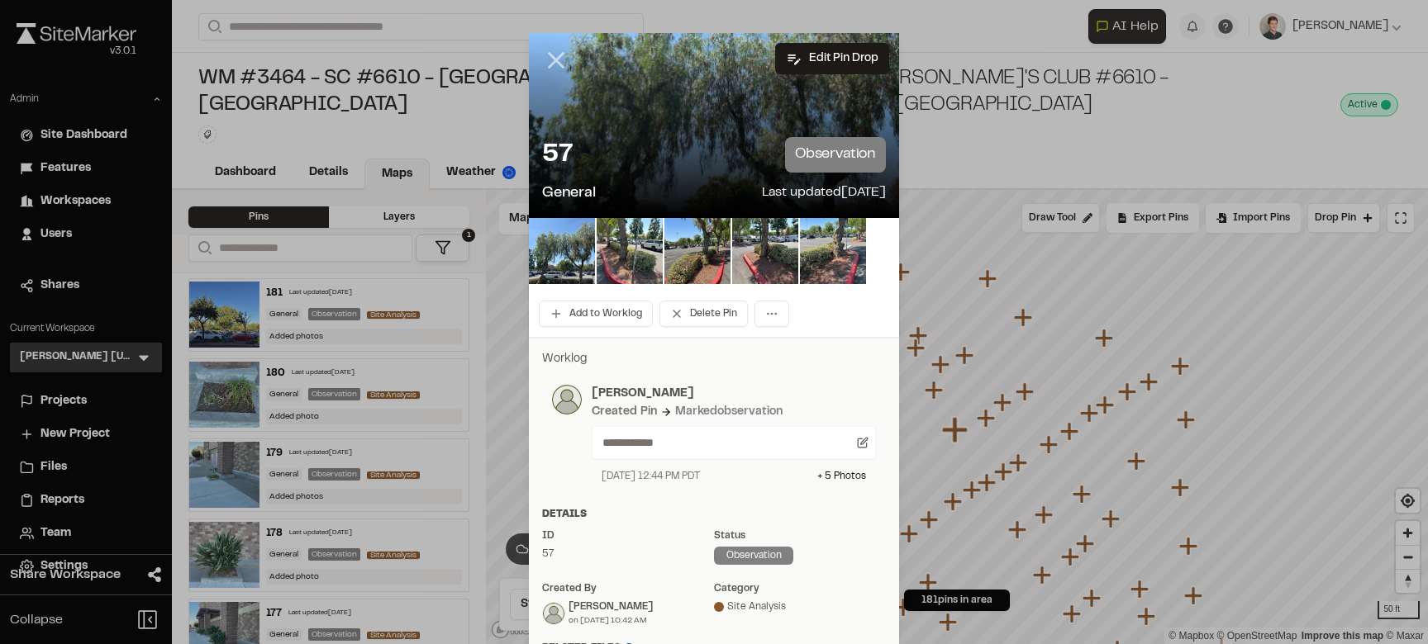
click at [554, 63] on line at bounding box center [556, 61] width 14 height 14
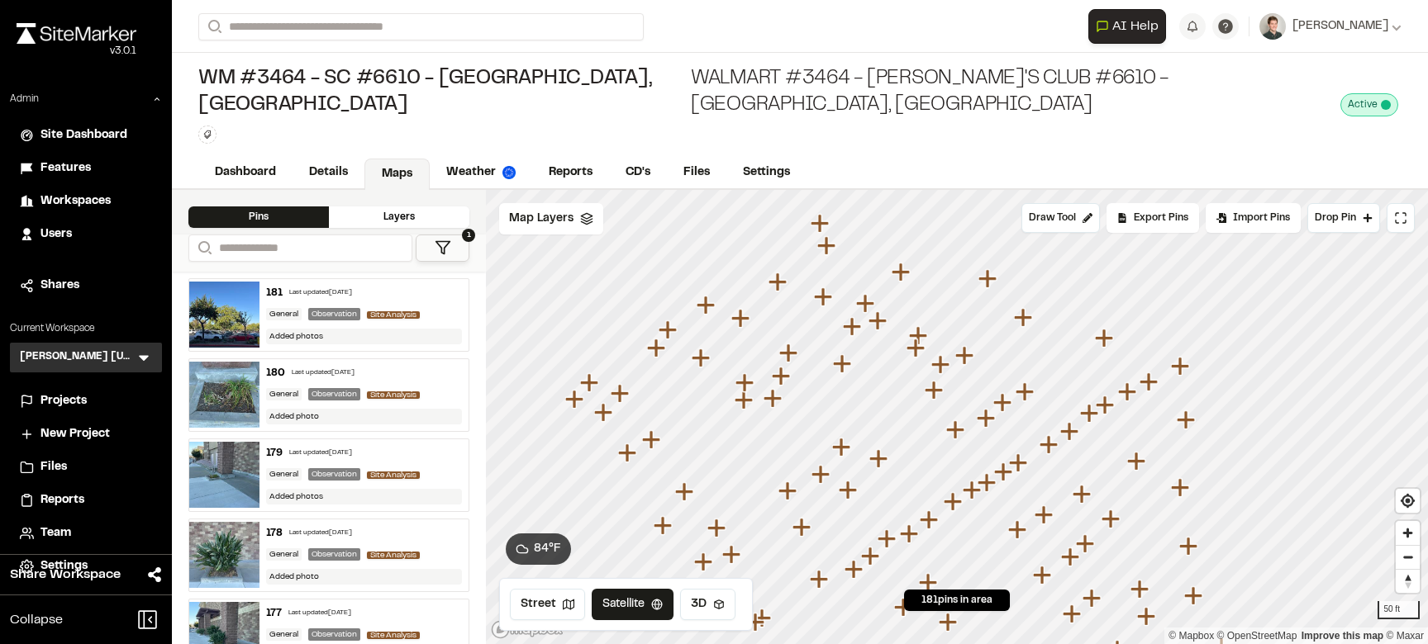
click at [770, 389] on icon "Map marker" at bounding box center [772, 398] width 18 height 18
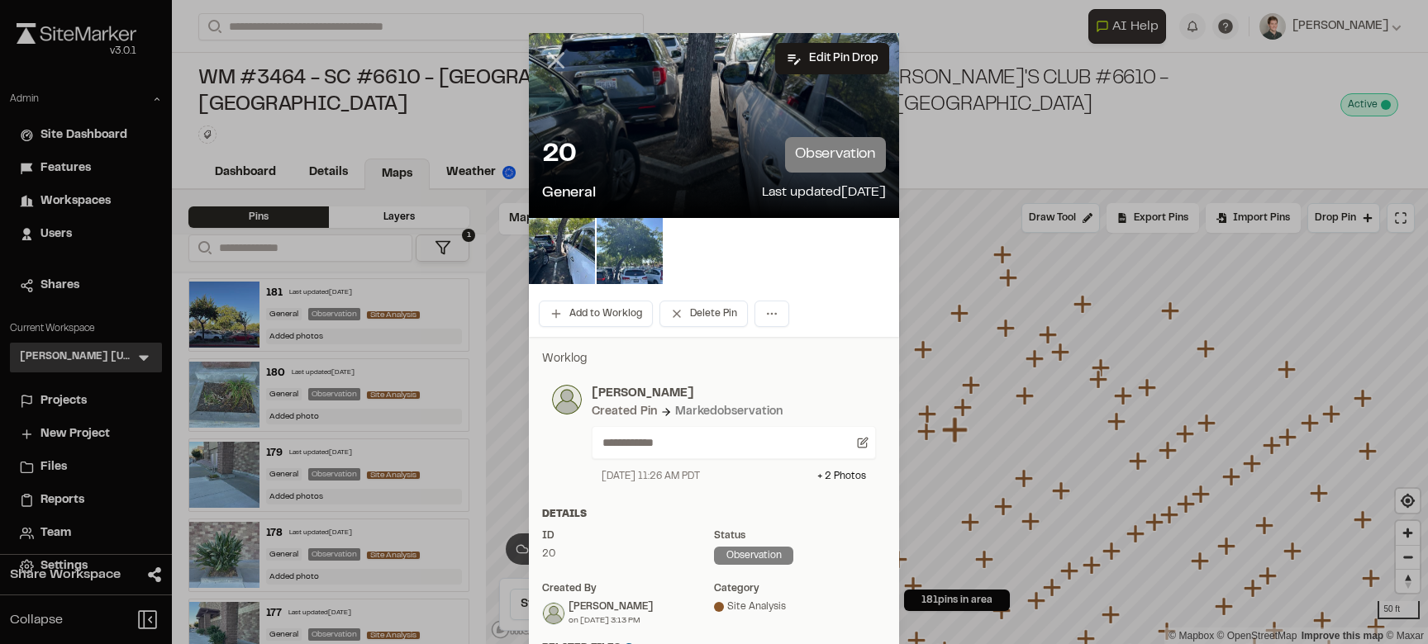
click at [549, 55] on icon at bounding box center [556, 60] width 28 height 28
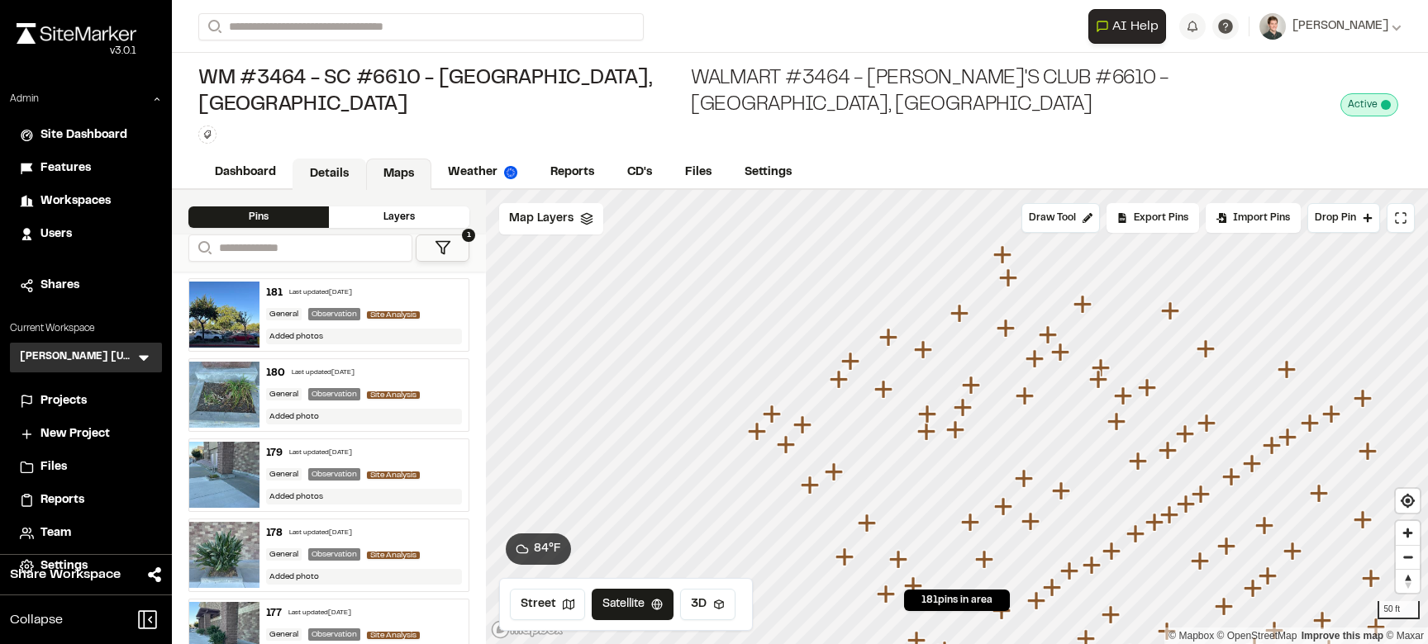
click at [328, 159] on link "Details" at bounding box center [329, 174] width 74 height 31
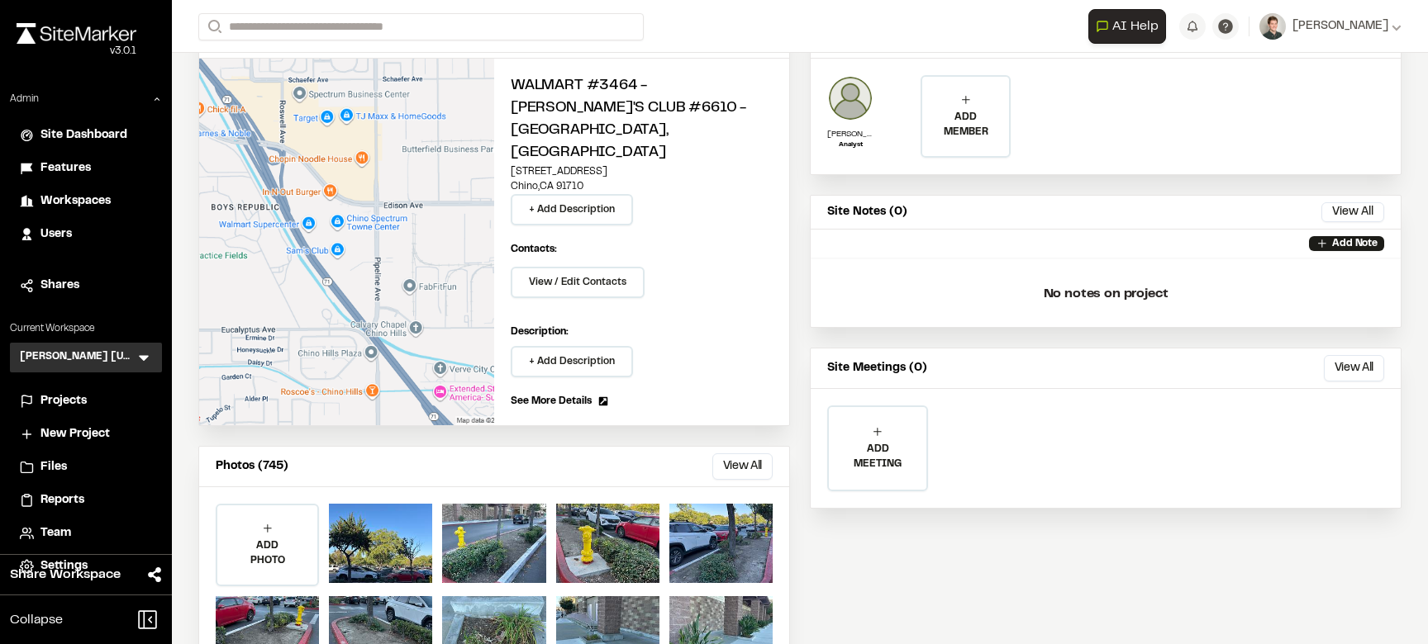
scroll to position [203, 0]
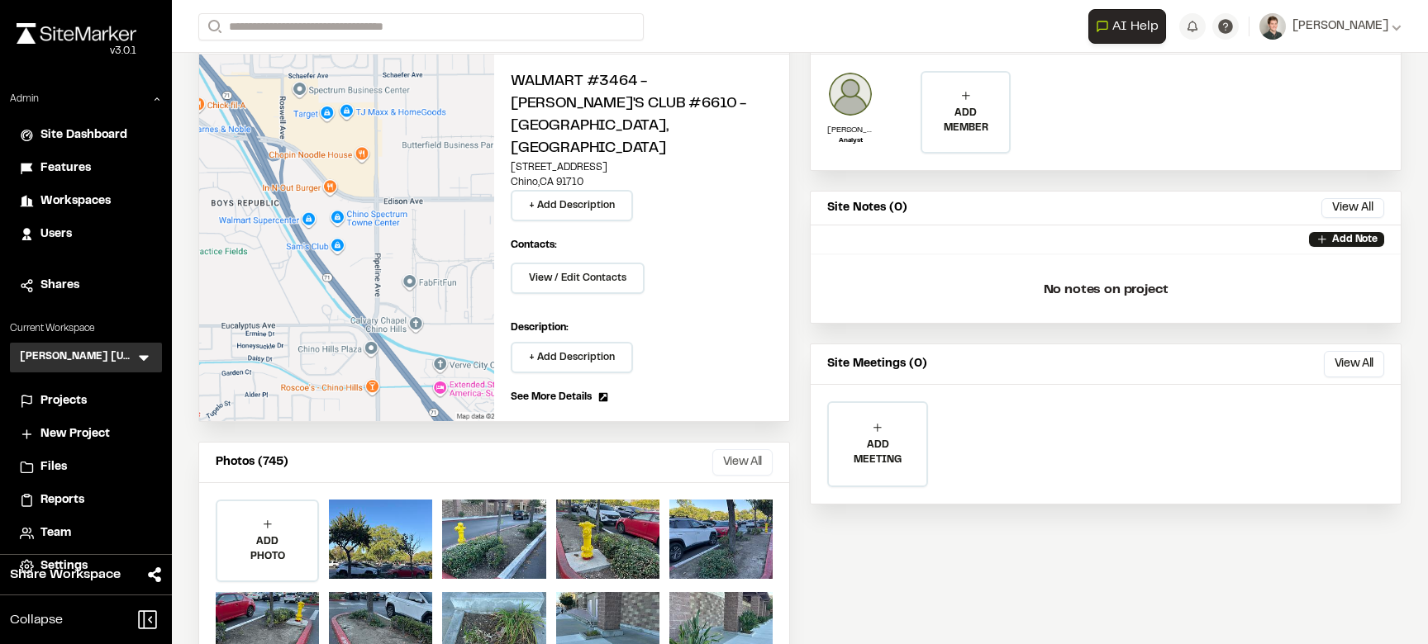
click at [734, 449] on button "View All" at bounding box center [742, 462] width 60 height 26
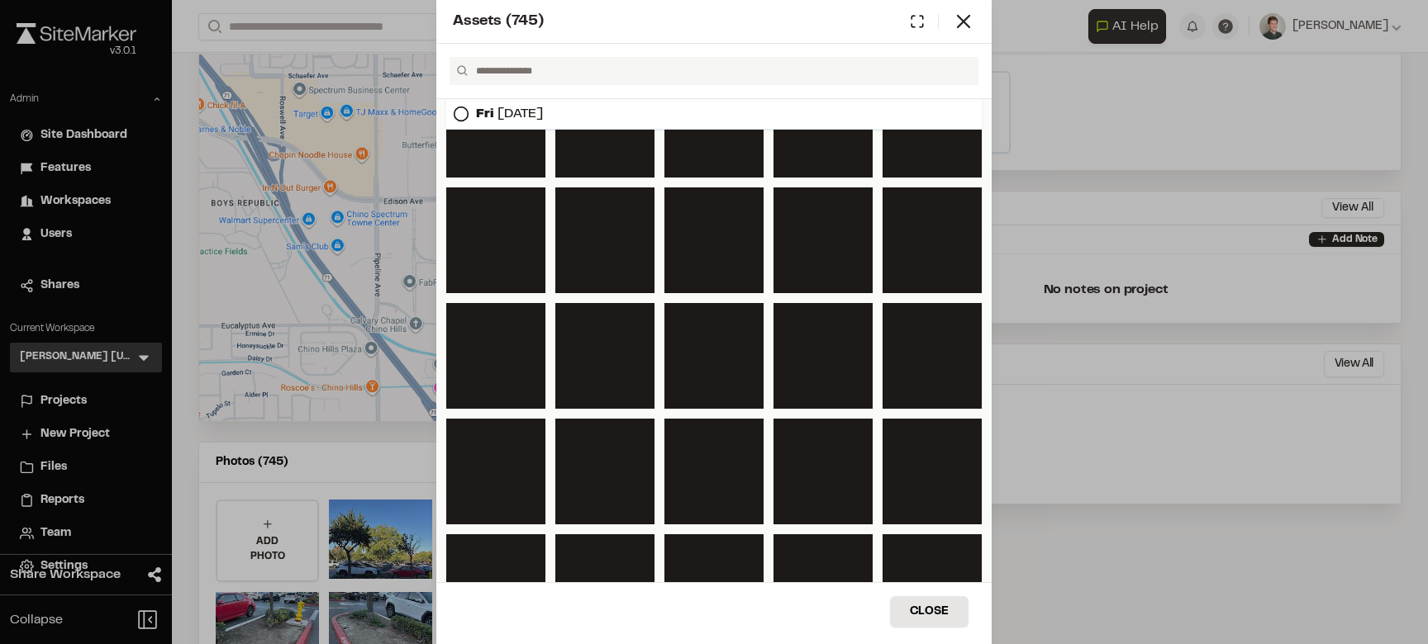
scroll to position [762, 0]
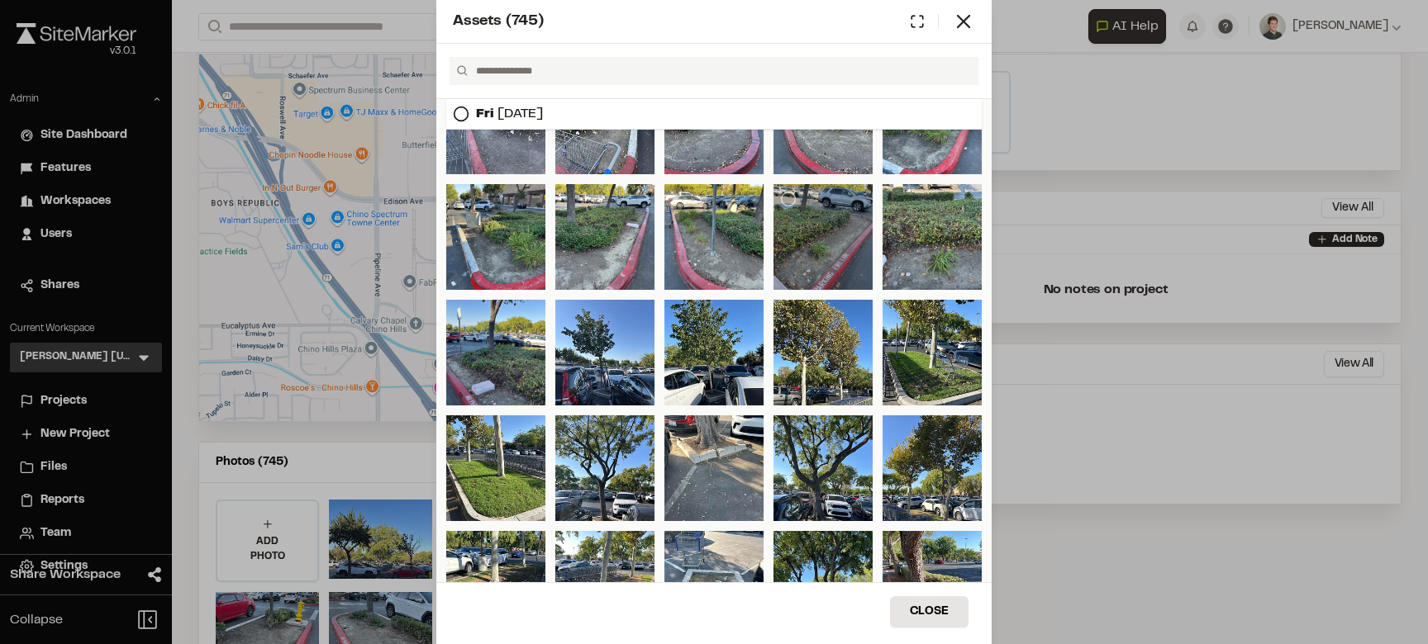
click at [812, 214] on div at bounding box center [822, 237] width 99 height 106
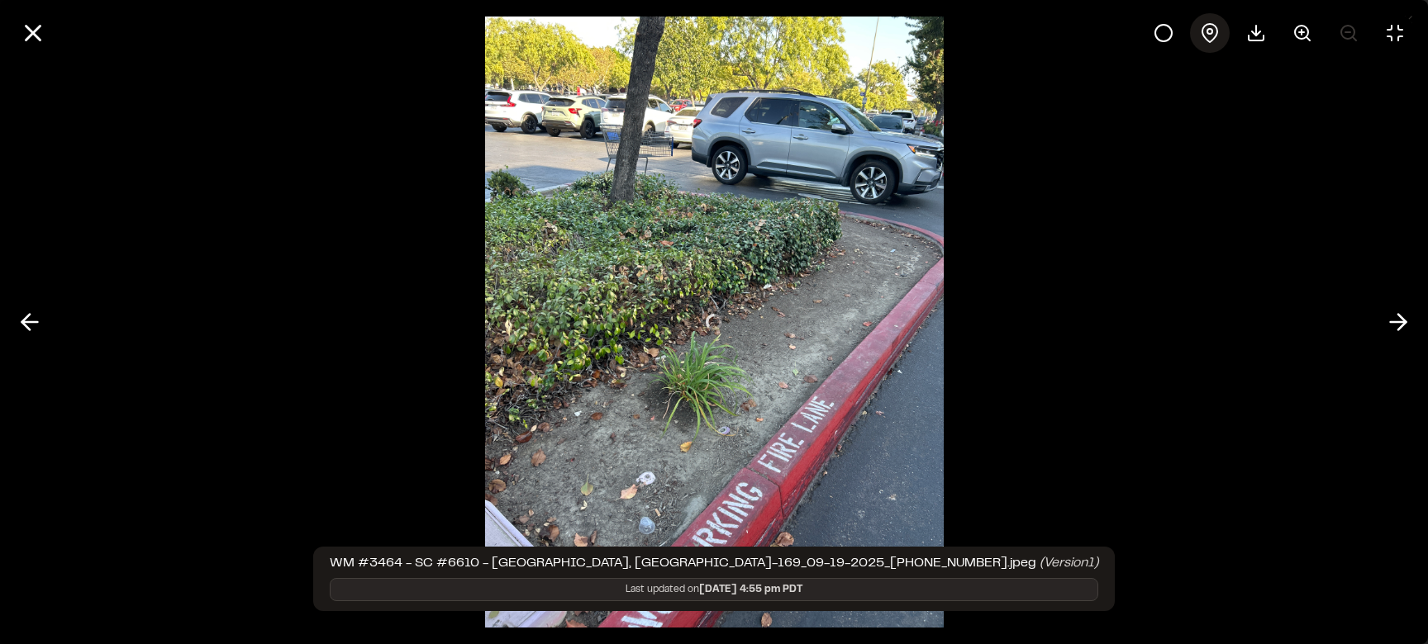
click at [1209, 24] on icon at bounding box center [1209, 33] width 15 height 18
click at [33, 32] on line at bounding box center [33, 33] width 14 height 14
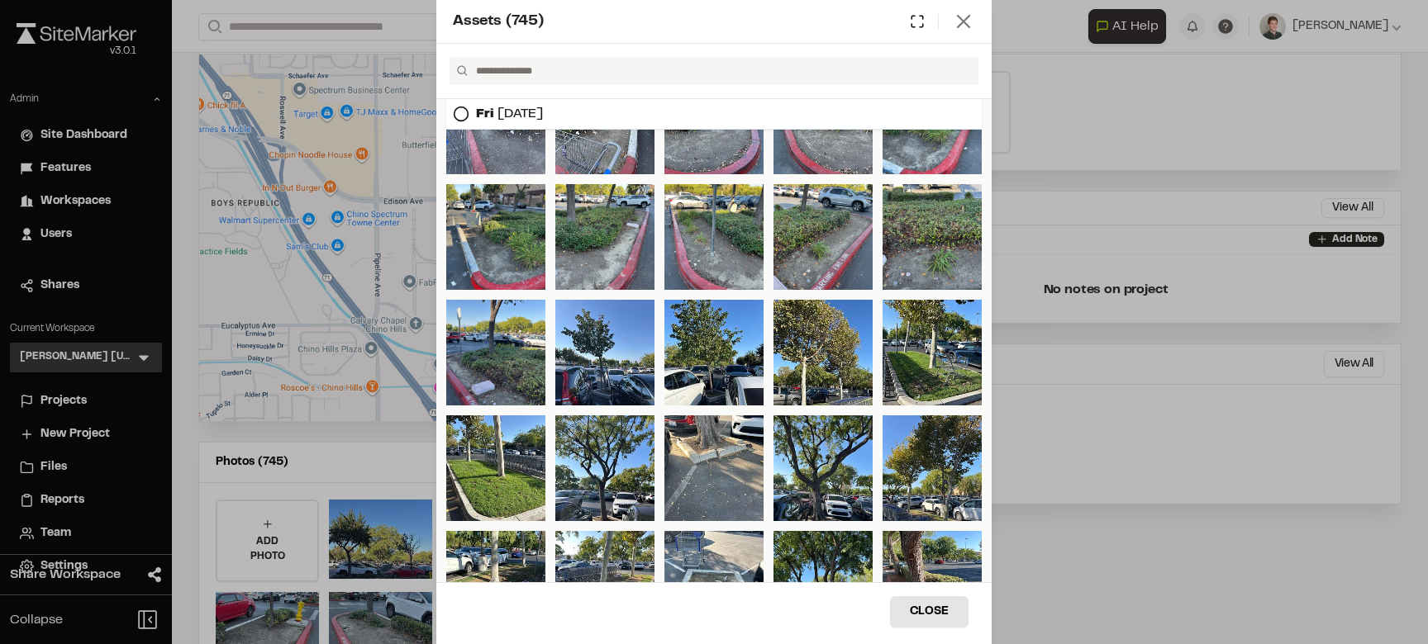
click at [962, 27] on icon at bounding box center [963, 21] width 23 height 23
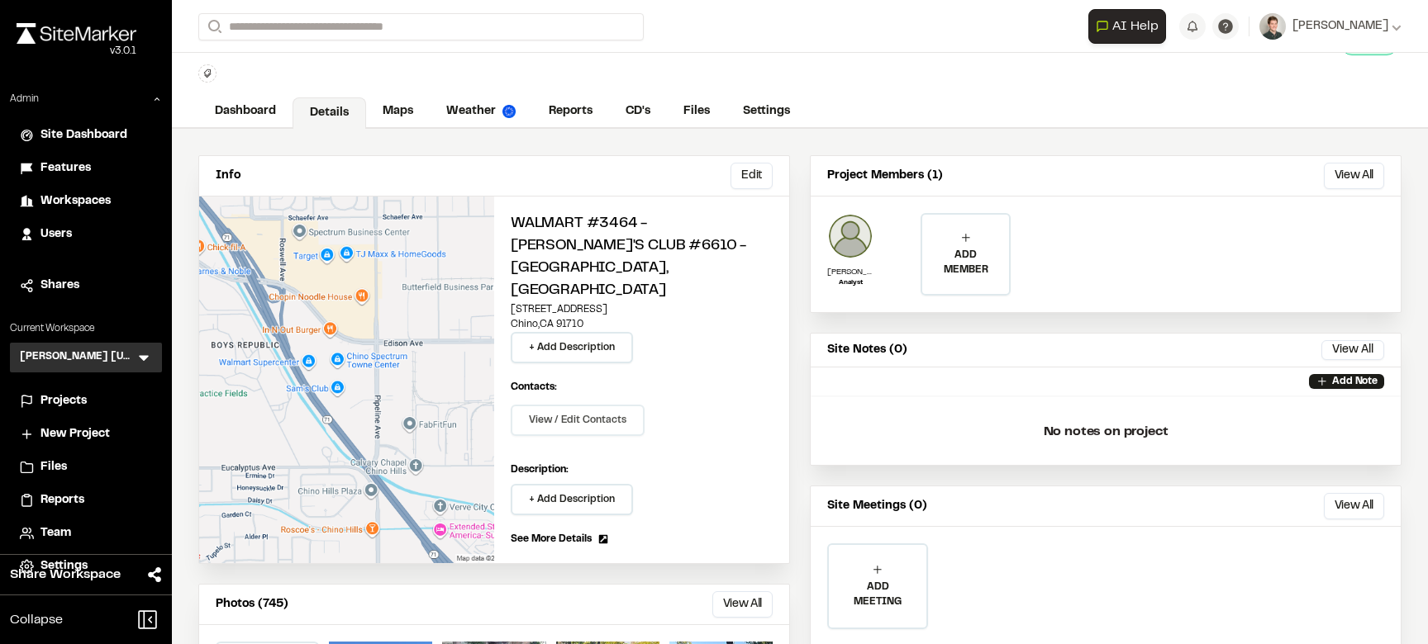
scroll to position [21, 0]
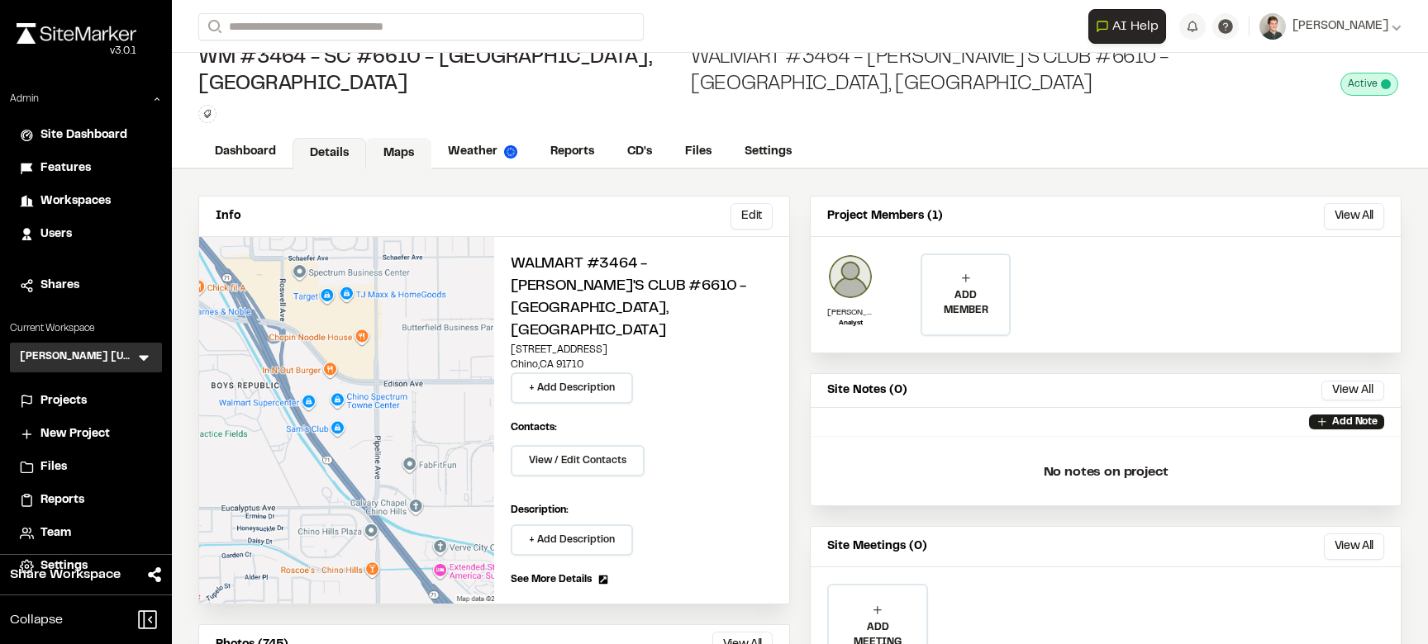
click at [411, 138] on link "Maps" at bounding box center [398, 153] width 65 height 31
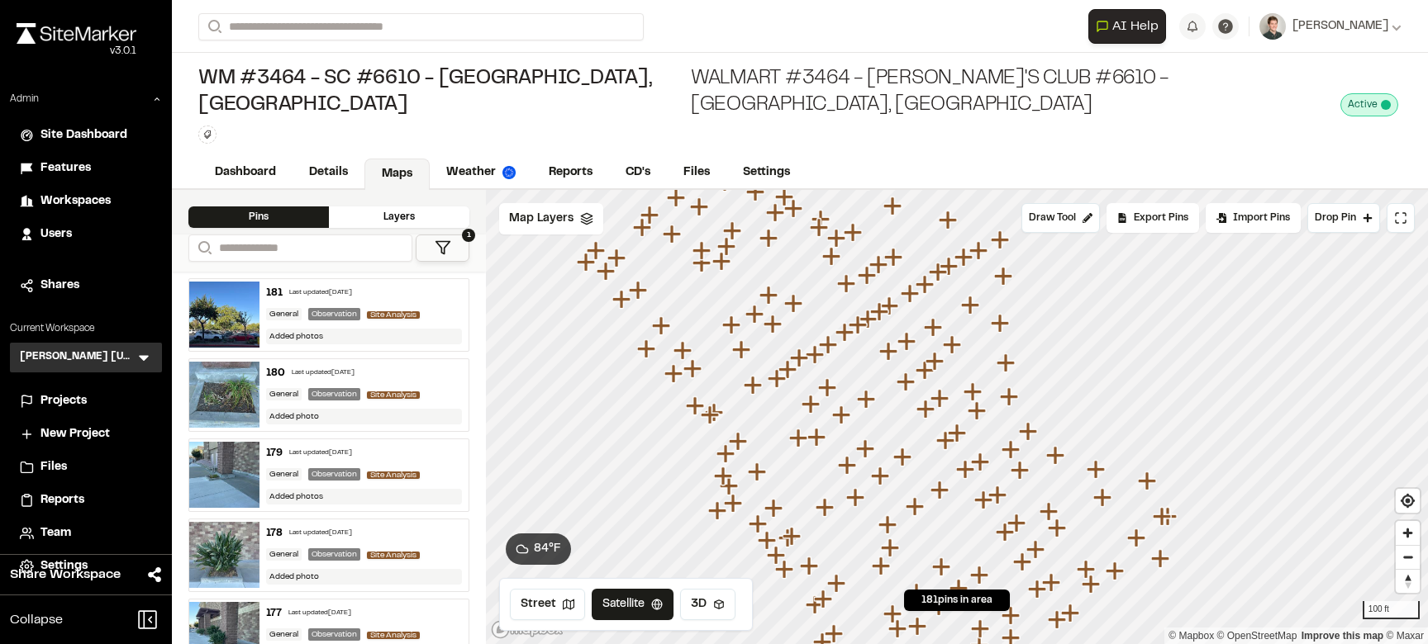
click at [902, 448] on icon "Map marker" at bounding box center [902, 457] width 18 height 18
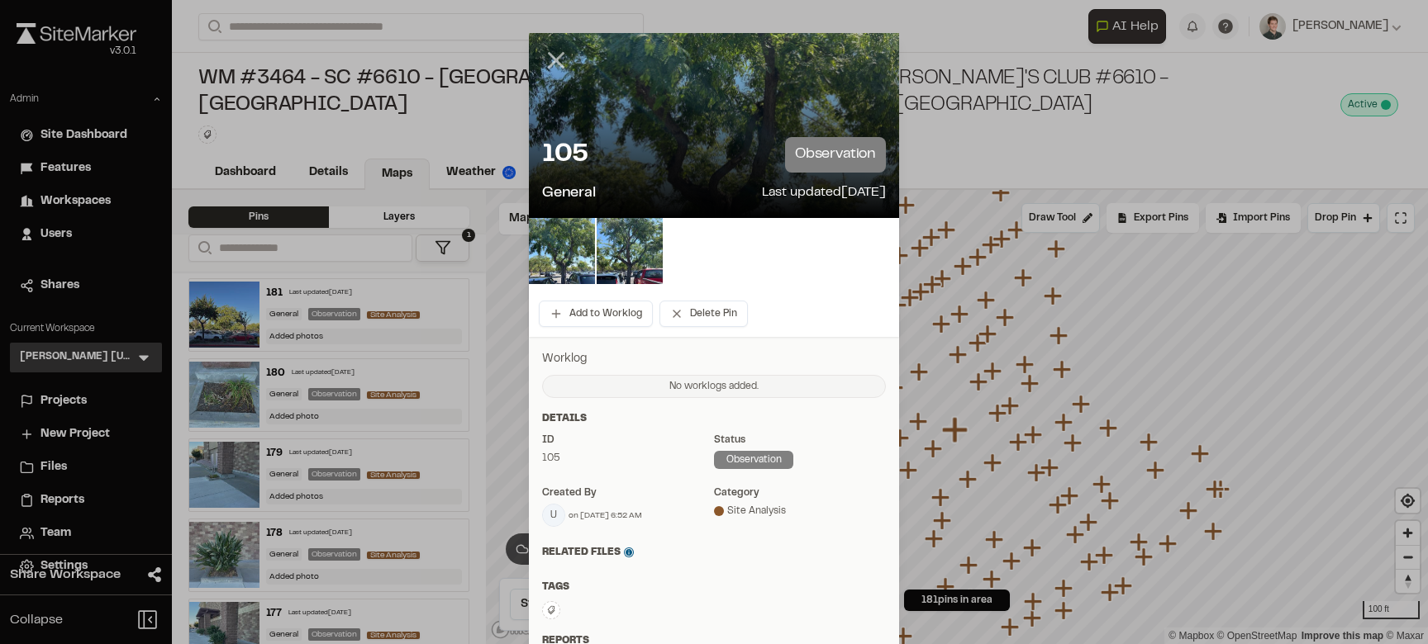
click at [556, 48] on icon at bounding box center [556, 60] width 28 height 28
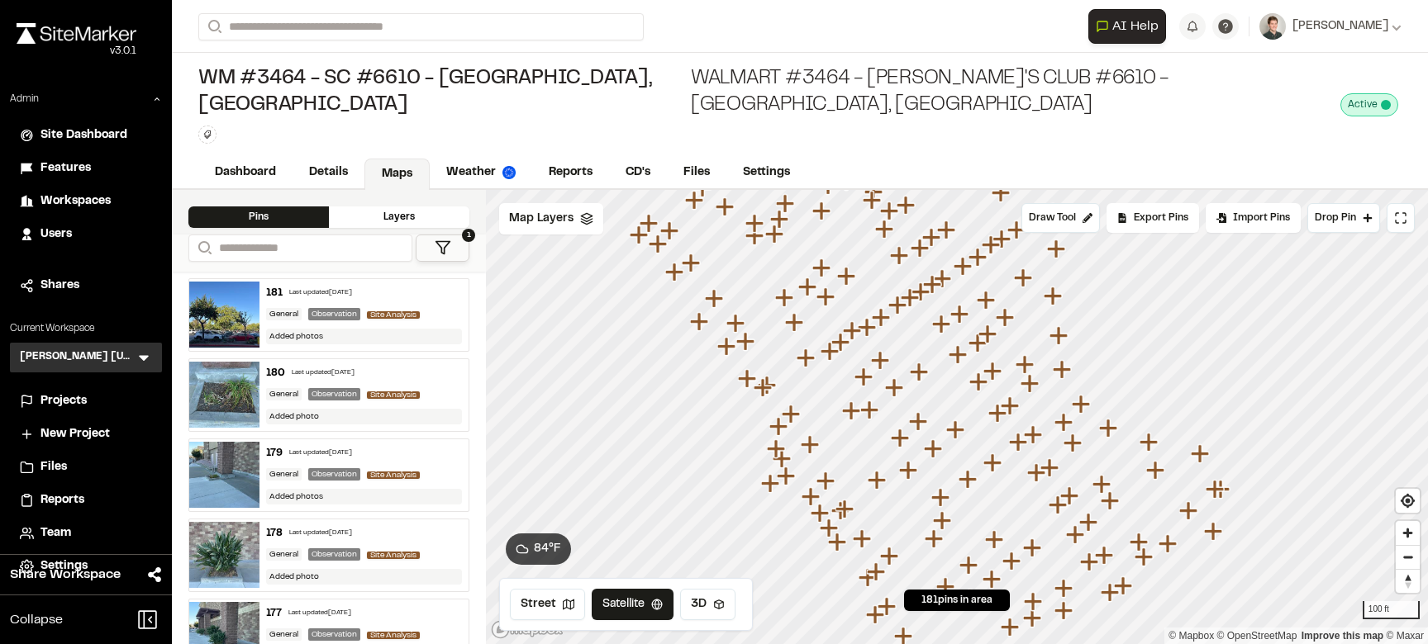
click at [352, 288] on div "Last updated Sep 19, 2025" at bounding box center [320, 293] width 63 height 10
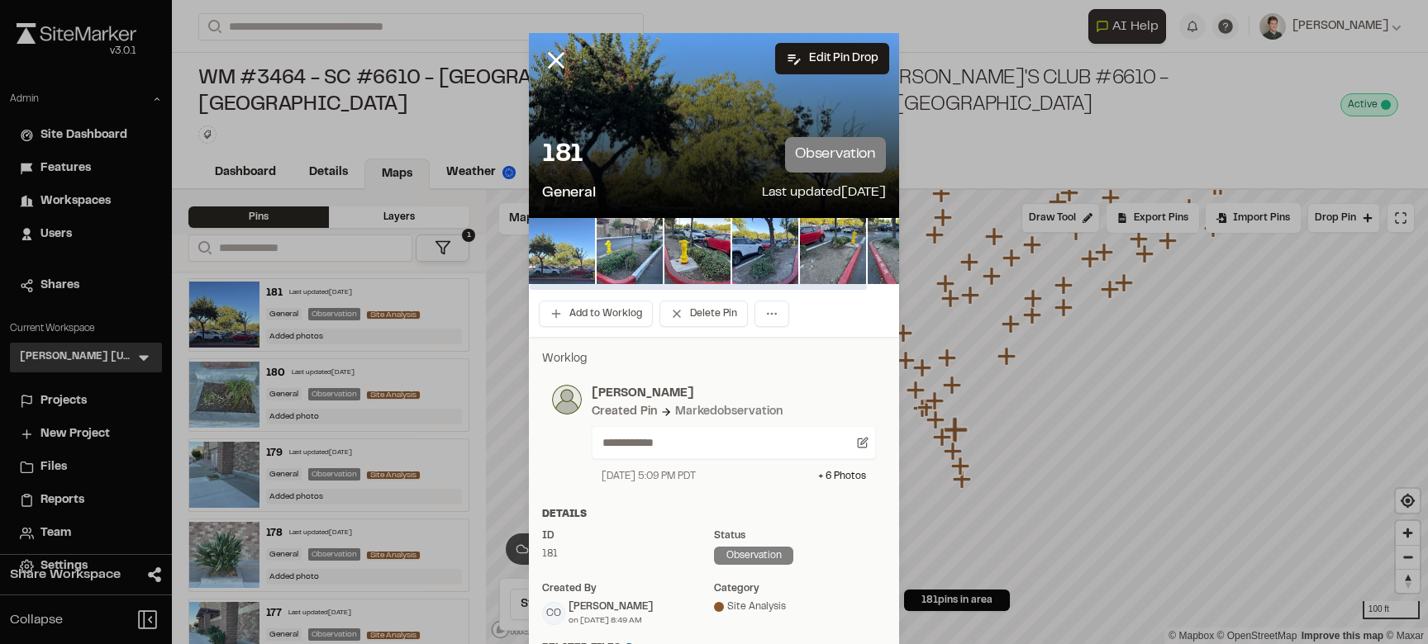
click at [560, 246] on img at bounding box center [562, 251] width 66 height 66
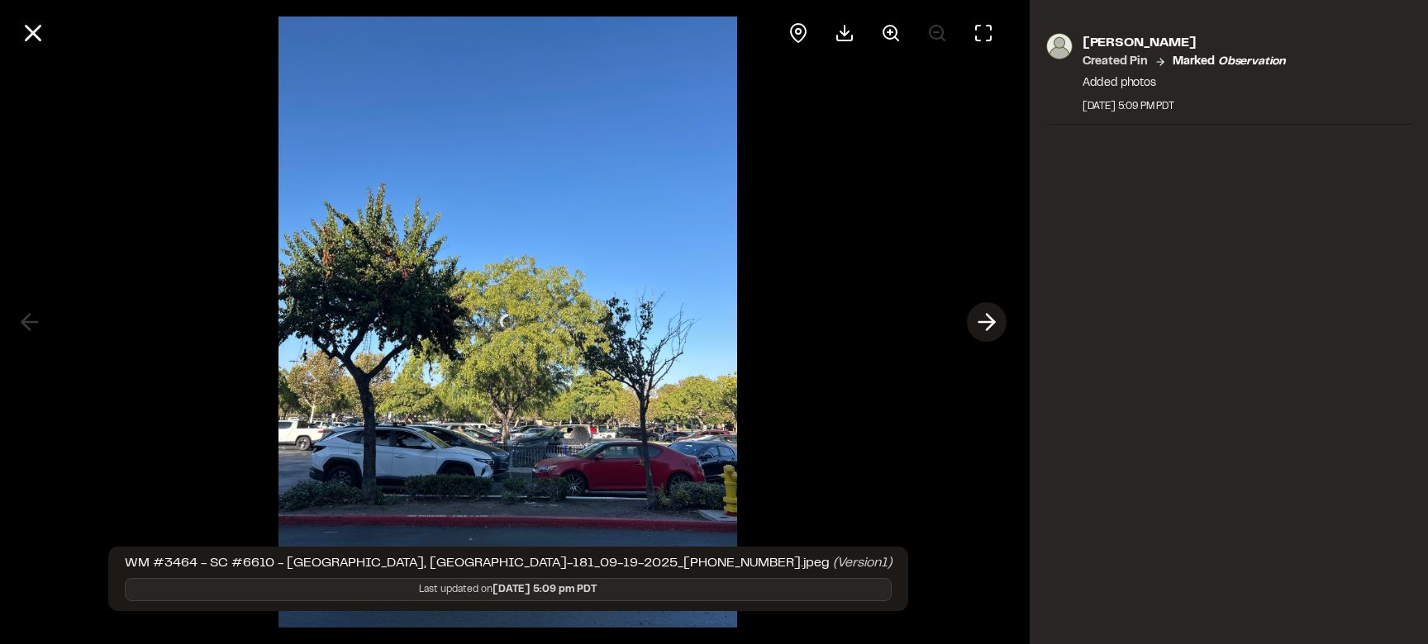
click at [981, 323] on icon at bounding box center [986, 322] width 26 height 28
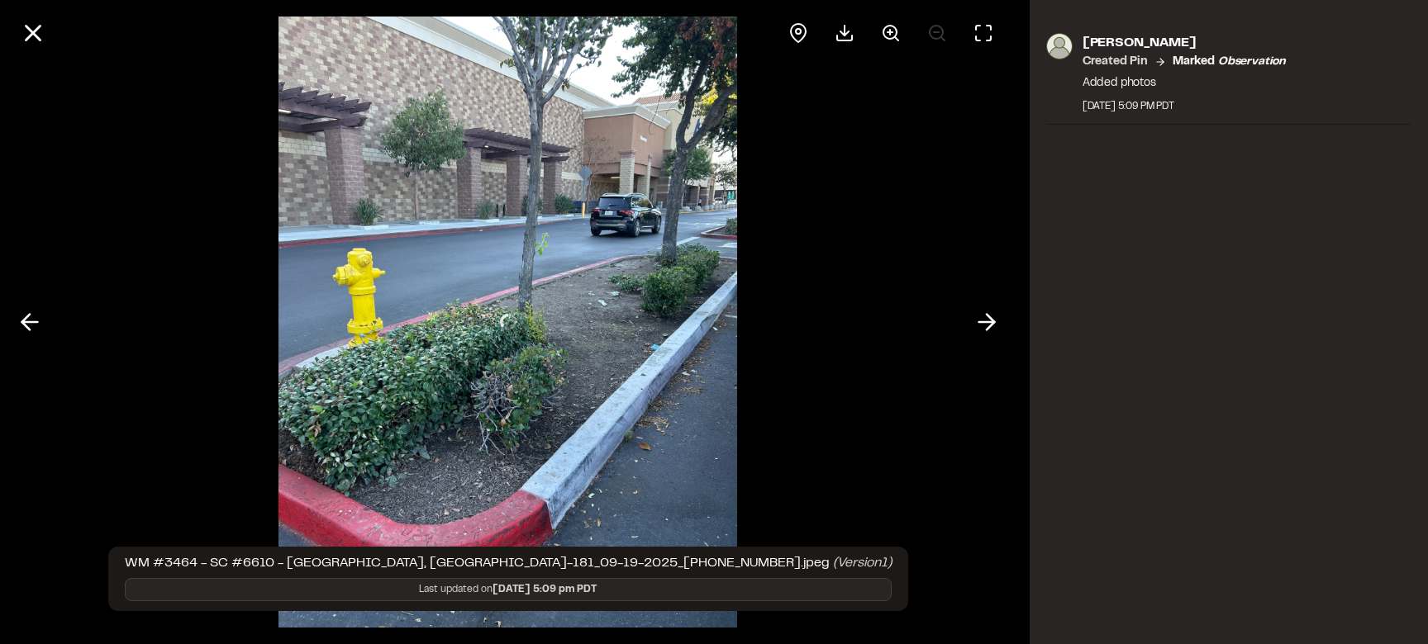
click at [14, 308] on div at bounding box center [508, 322] width 1016 height 644
click at [20, 313] on icon at bounding box center [30, 322] width 26 height 28
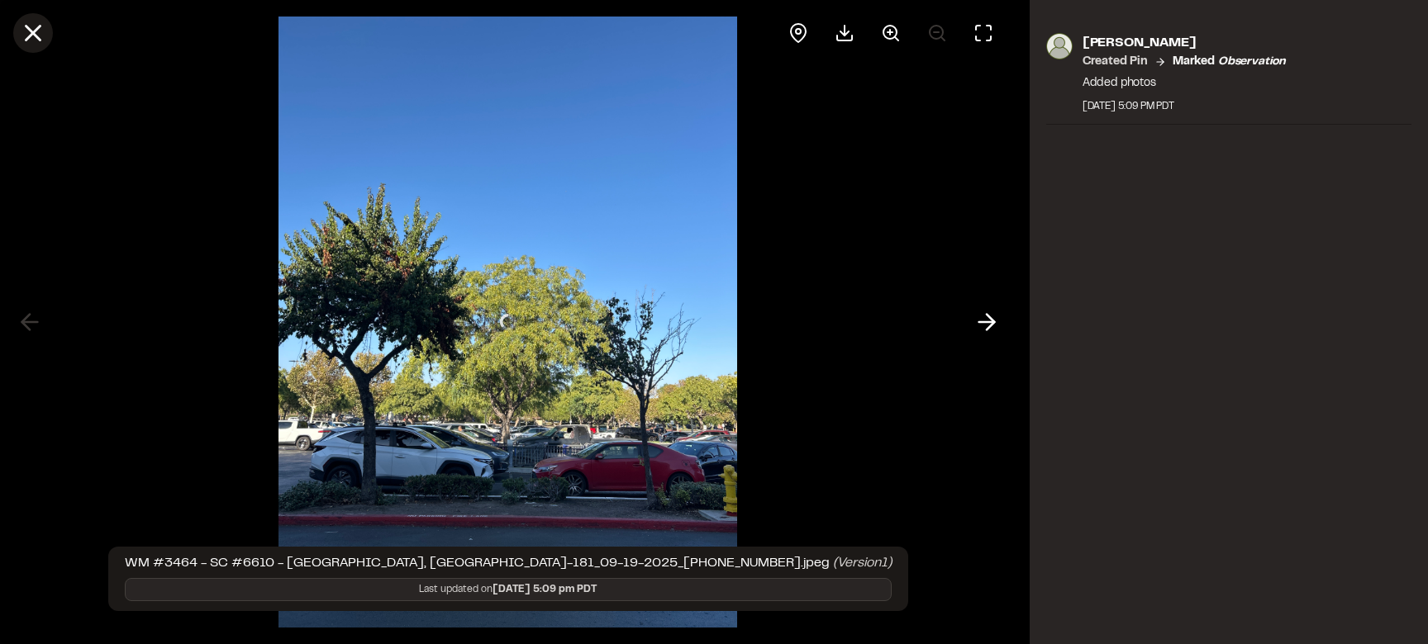
click at [35, 42] on icon at bounding box center [33, 33] width 28 height 28
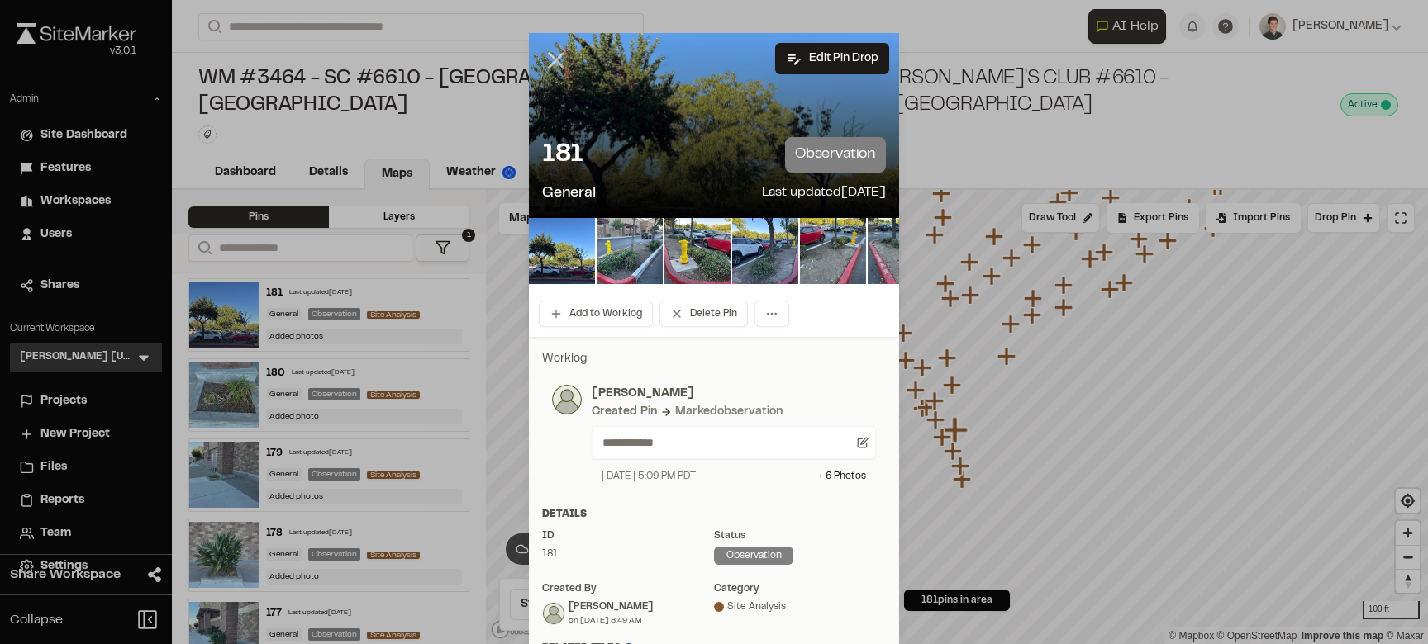
click at [558, 56] on icon at bounding box center [556, 60] width 28 height 28
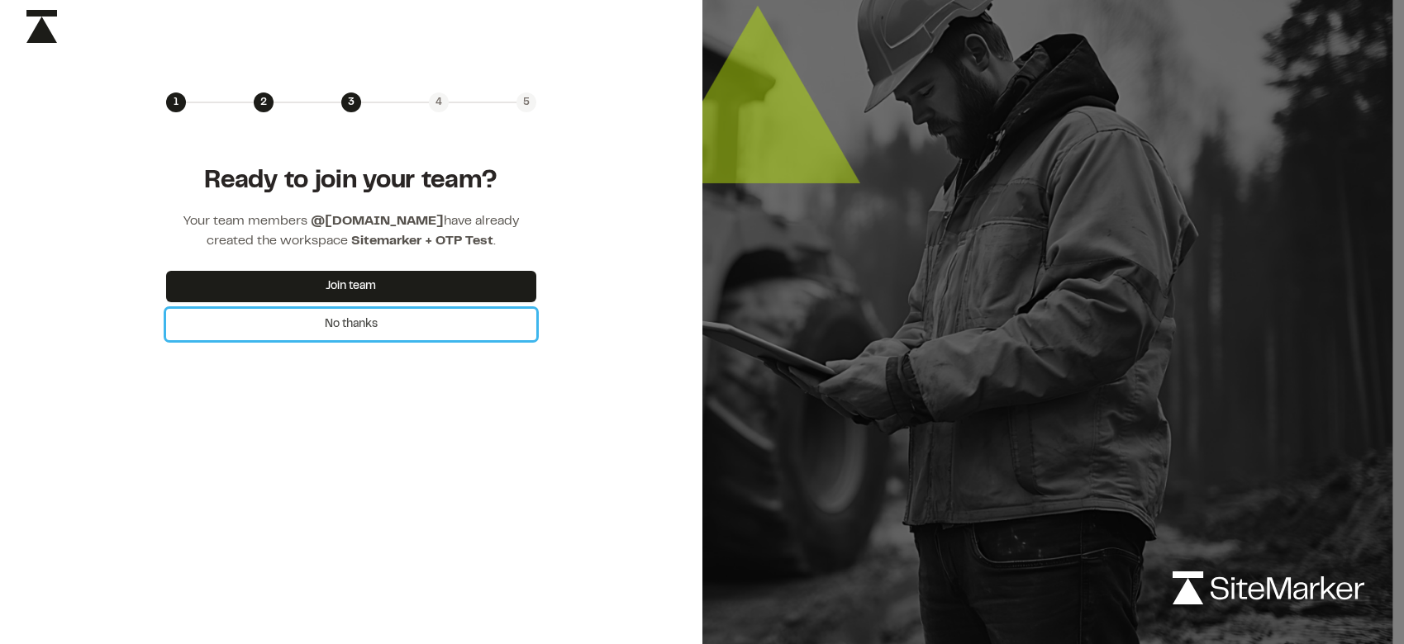
click at [353, 324] on button "No thanks" at bounding box center [351, 324] width 370 height 31
click at [335, 322] on button "No thanks" at bounding box center [351, 324] width 370 height 31
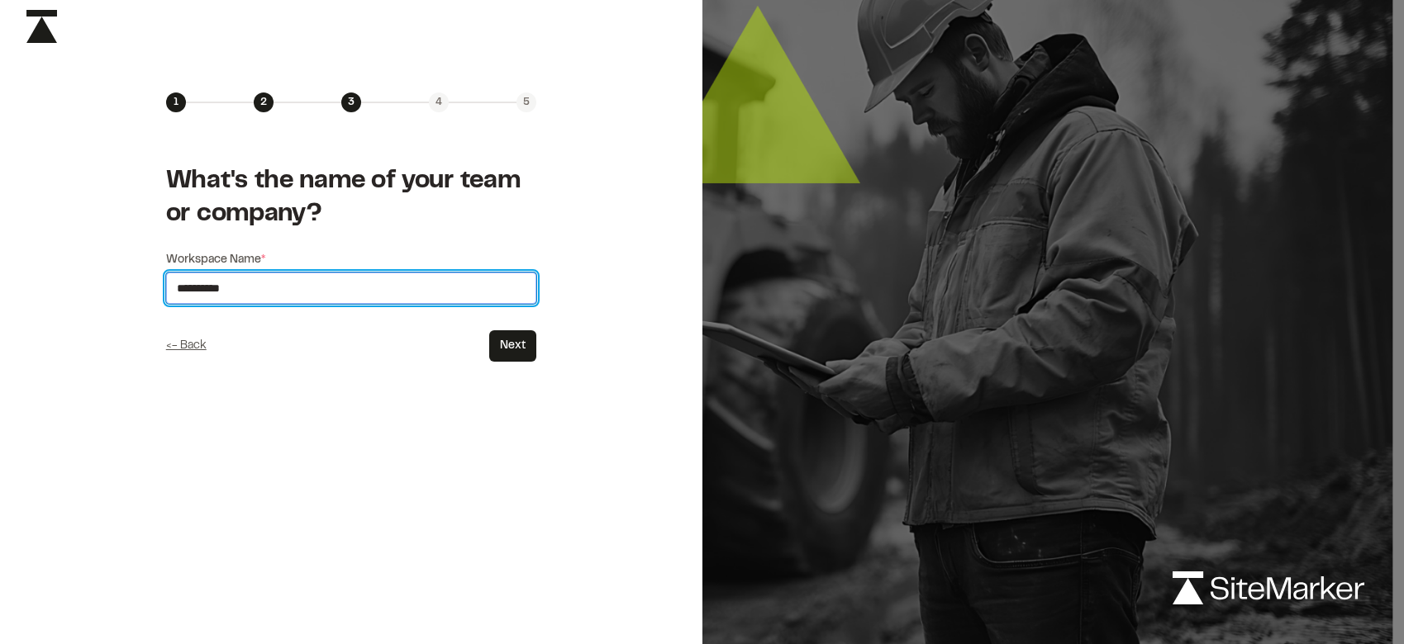
click at [335, 293] on input "**********" at bounding box center [351, 288] width 370 height 31
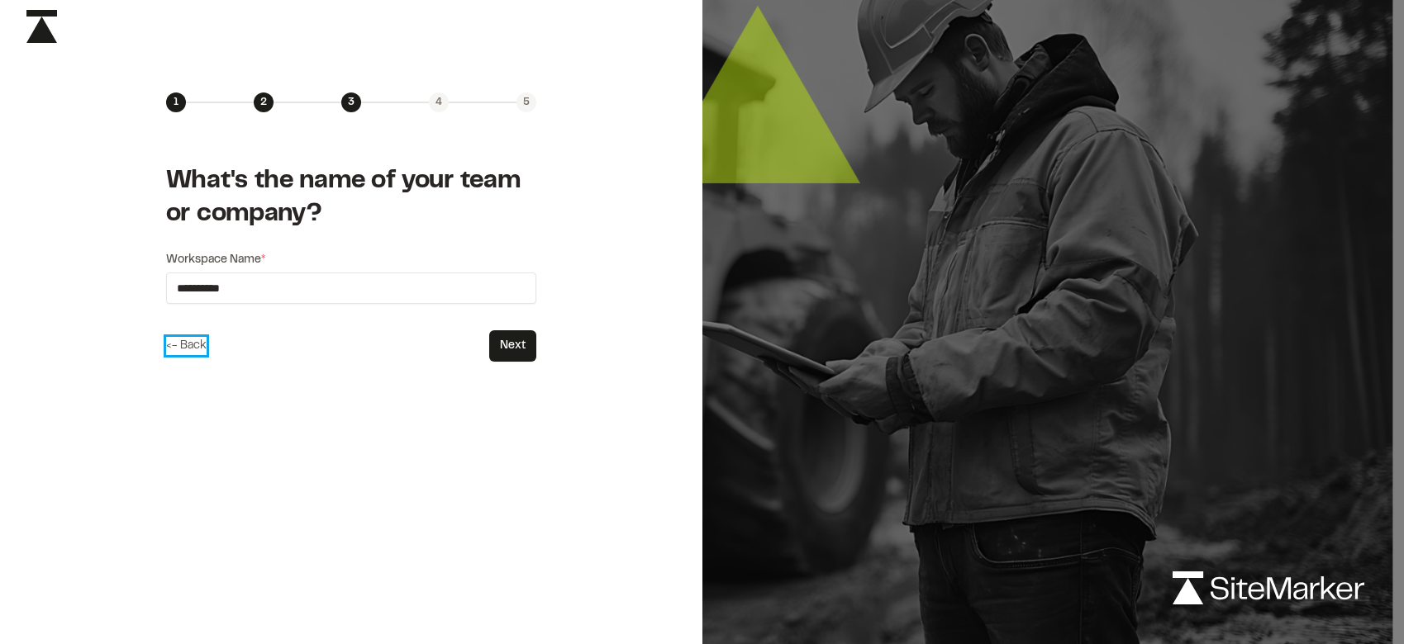
click at [197, 344] on button "<- Back" at bounding box center [186, 346] width 40 height 18
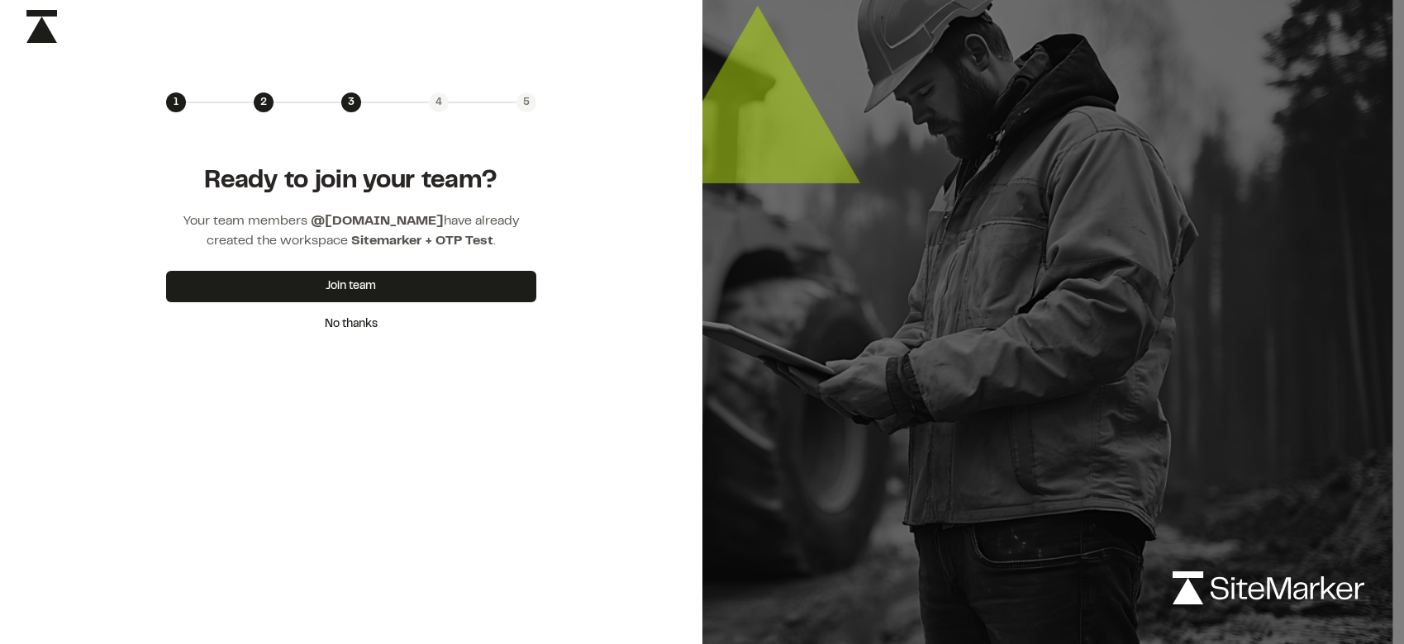
click at [36, 32] on img at bounding box center [41, 26] width 31 height 33
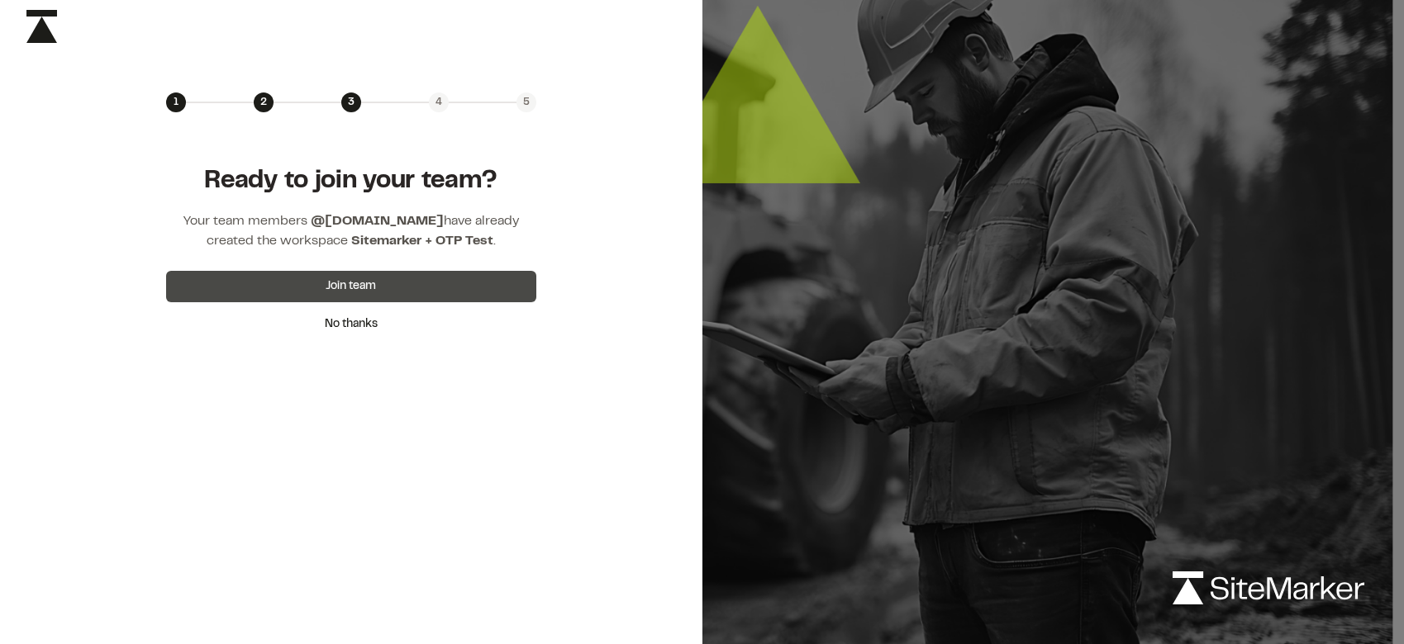
click at [287, 283] on button "Join team" at bounding box center [351, 286] width 370 height 31
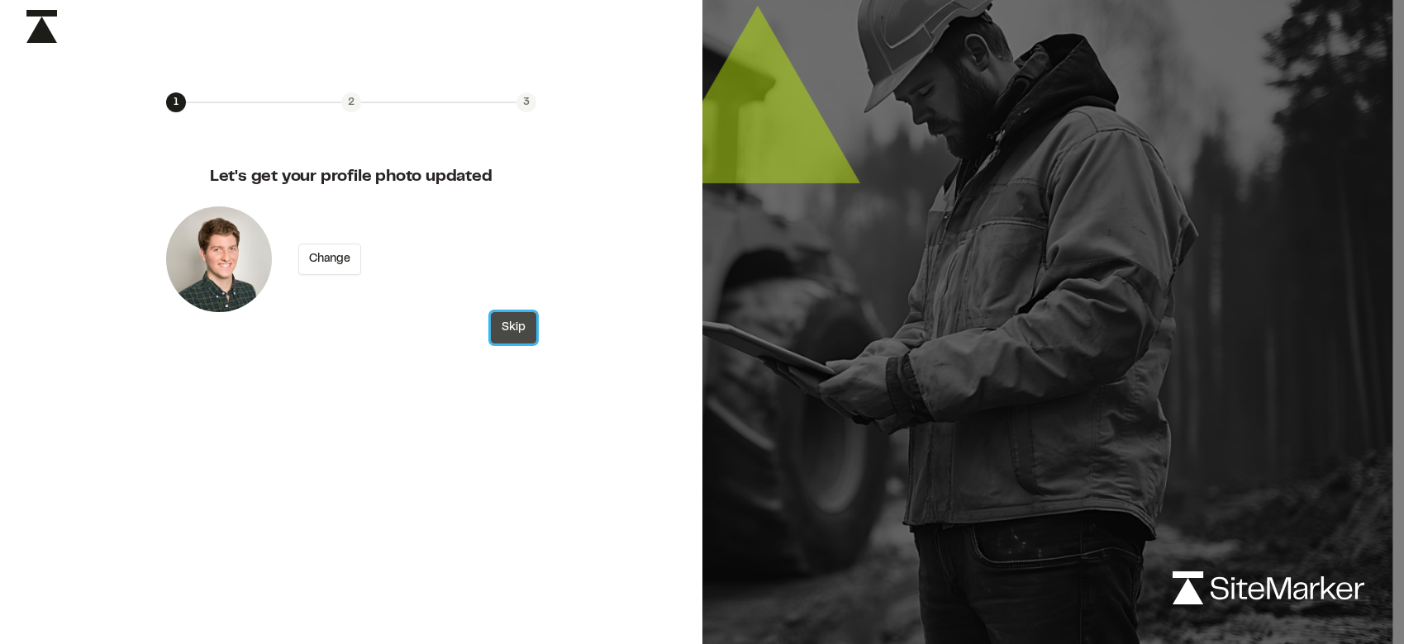
click at [510, 331] on button "Skip" at bounding box center [513, 327] width 45 height 31
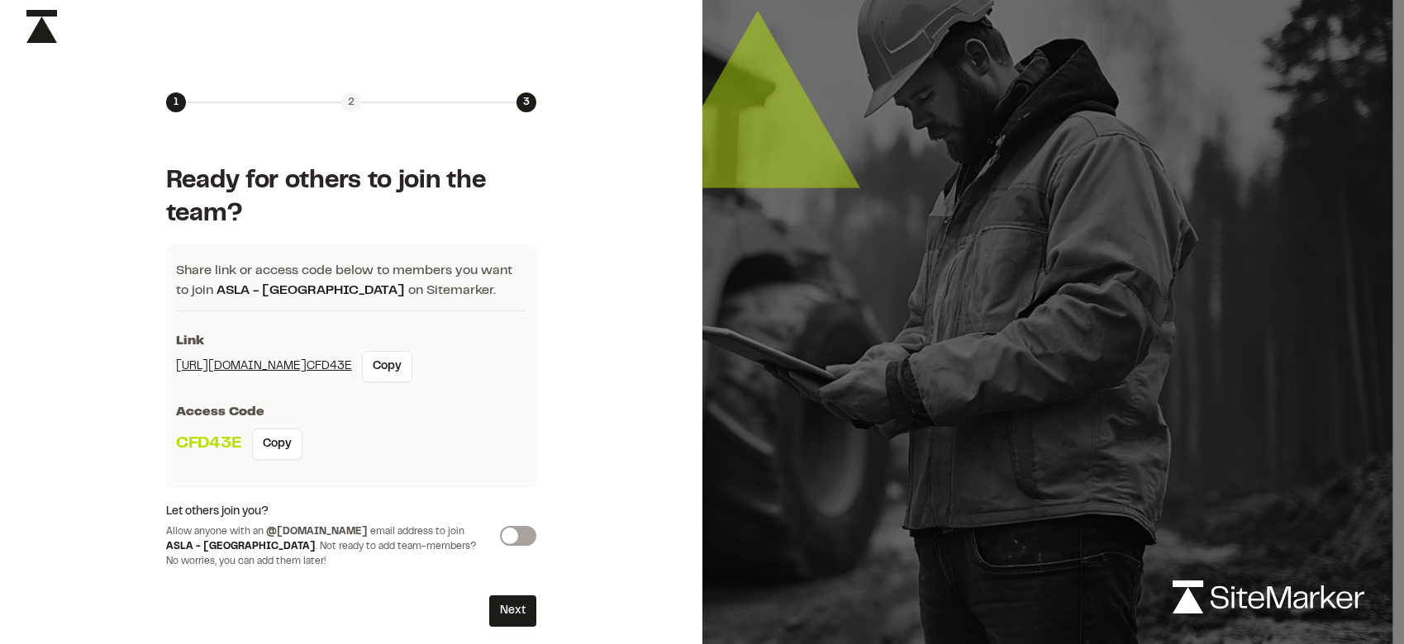
scroll to position [9, 0]
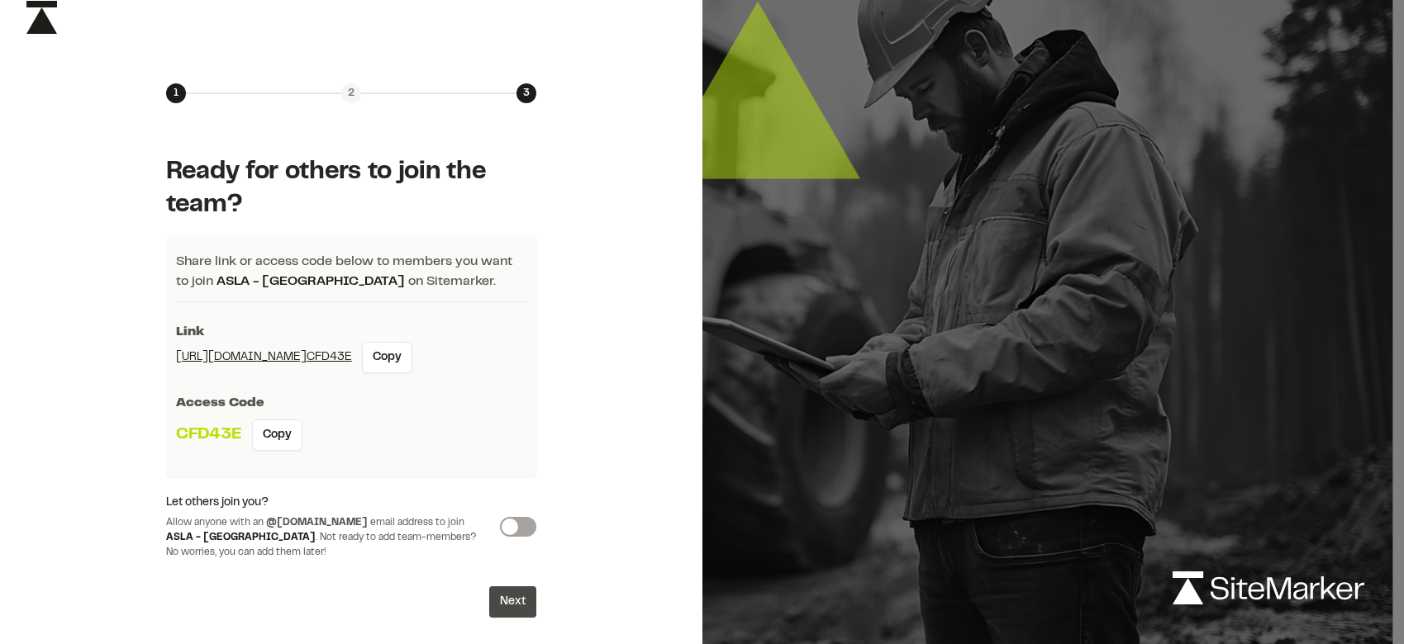
click at [526, 593] on button "Next" at bounding box center [512, 602] width 47 height 31
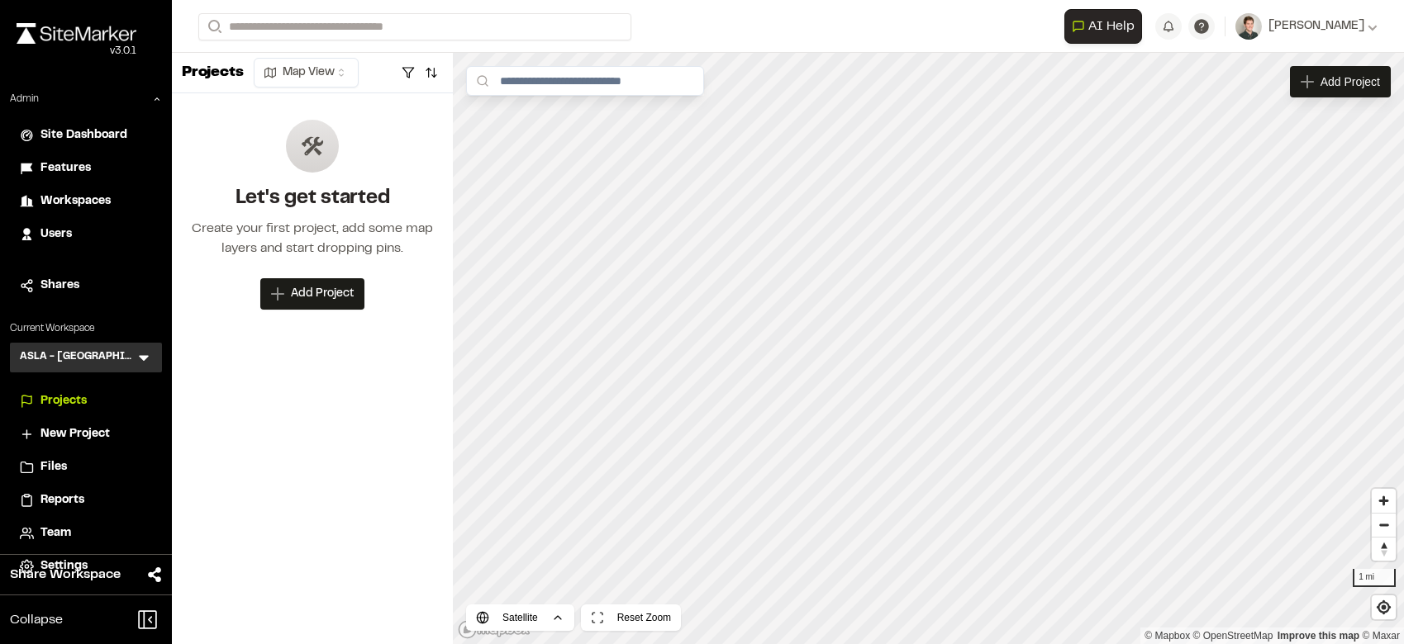
click at [50, 502] on span "Reports" at bounding box center [62, 501] width 44 height 18
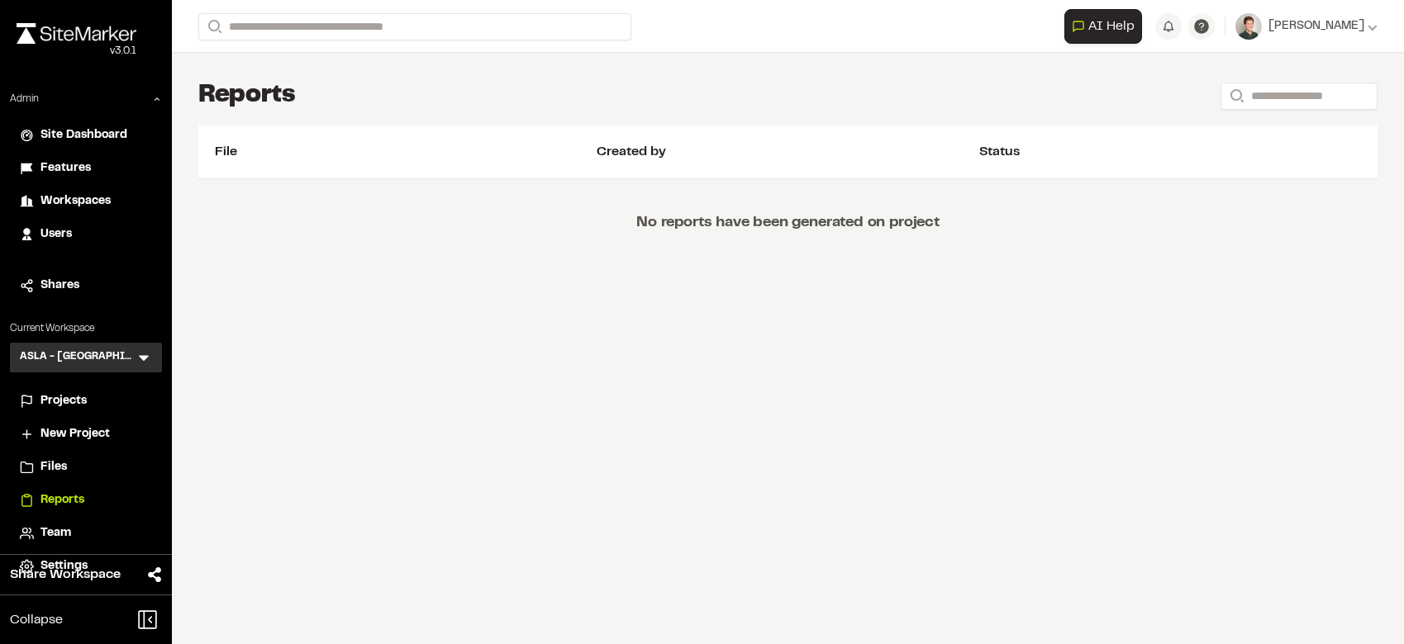
click at [55, 525] on span "Team" at bounding box center [55, 534] width 31 height 18
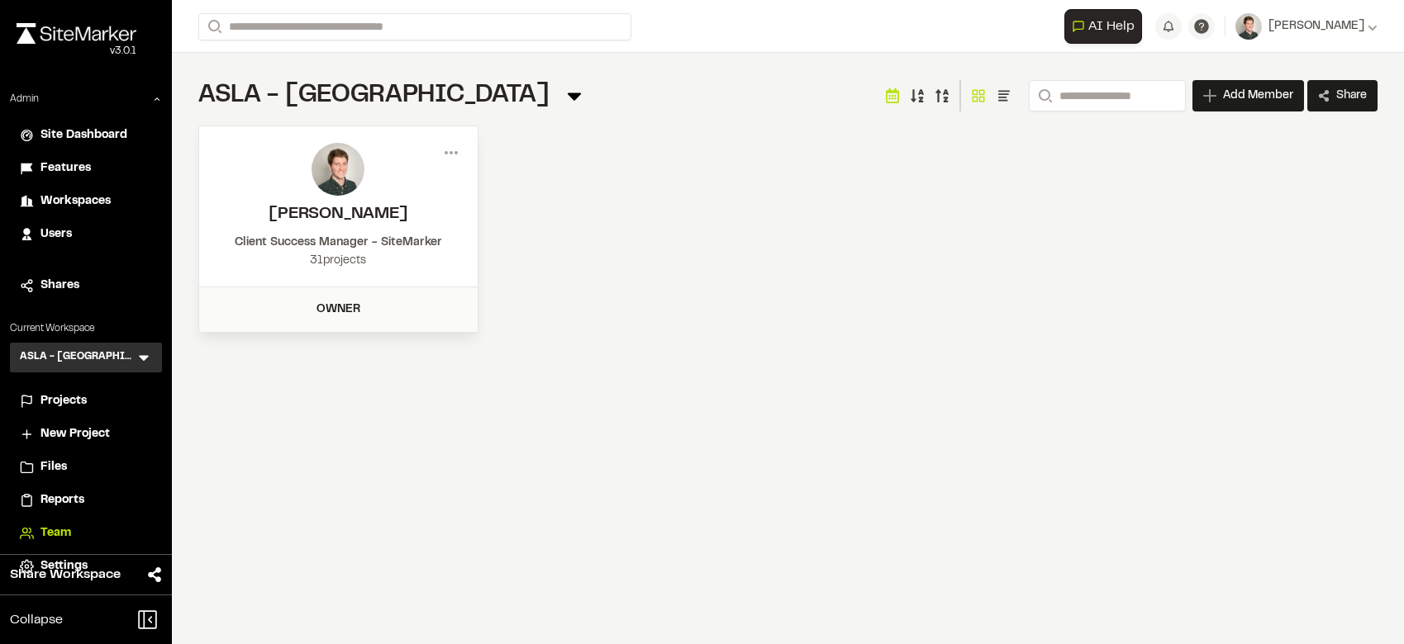
click at [69, 399] on span "Projects" at bounding box center [63, 401] width 46 height 18
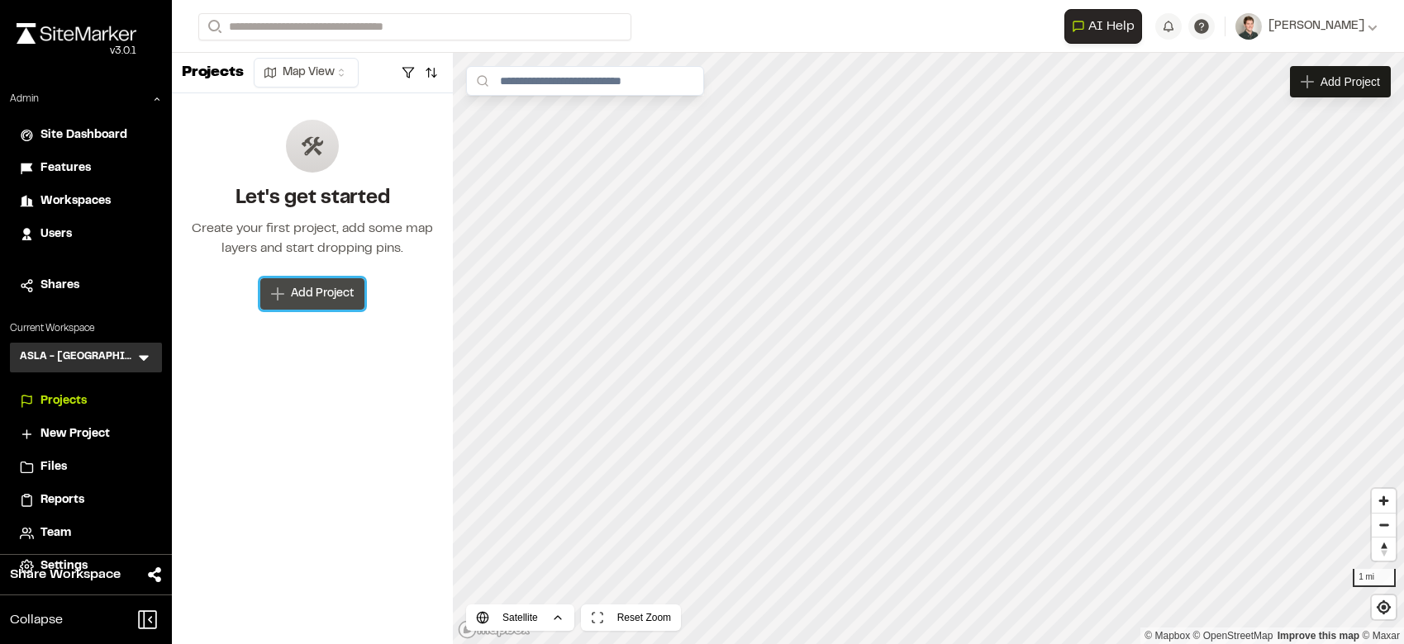
click at [330, 291] on span "Add Project" at bounding box center [322, 294] width 63 height 17
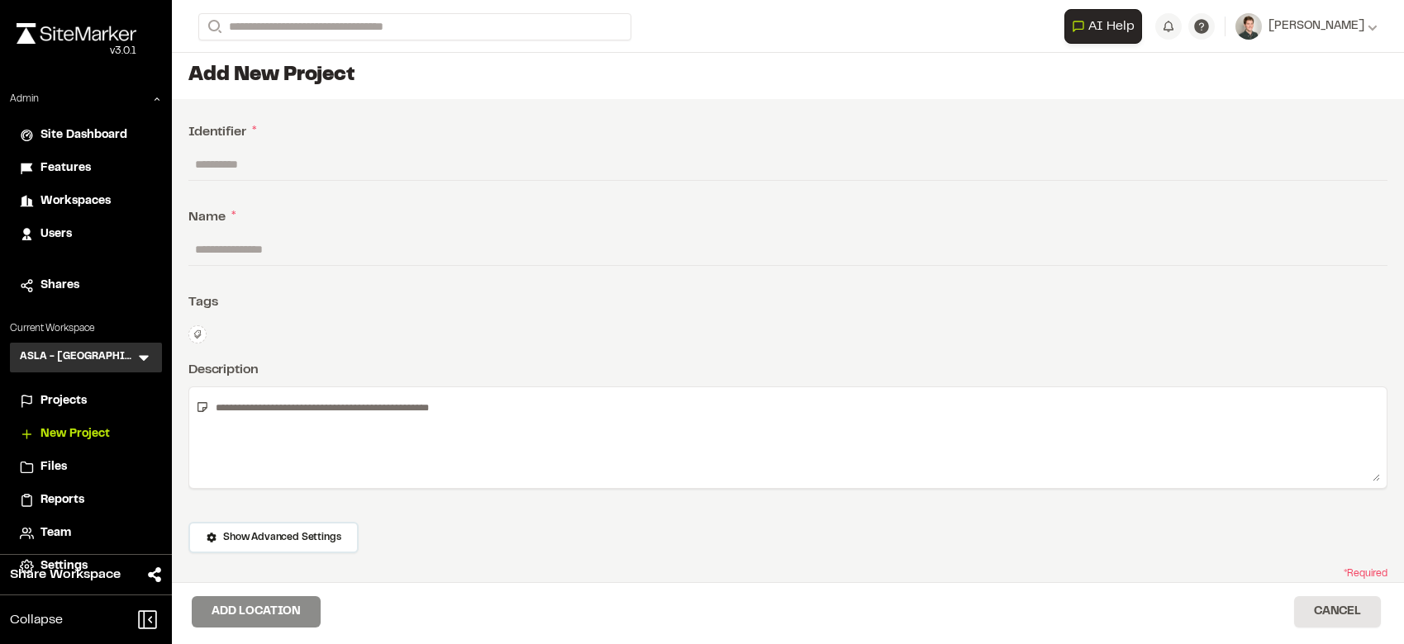
click at [240, 174] on input "text" at bounding box center [787, 164] width 1199 height 31
type input "*"
click at [197, 169] on input "***" at bounding box center [787, 164] width 1199 height 31
type input "*********"
click at [211, 242] on input "text" at bounding box center [787, 249] width 1199 height 31
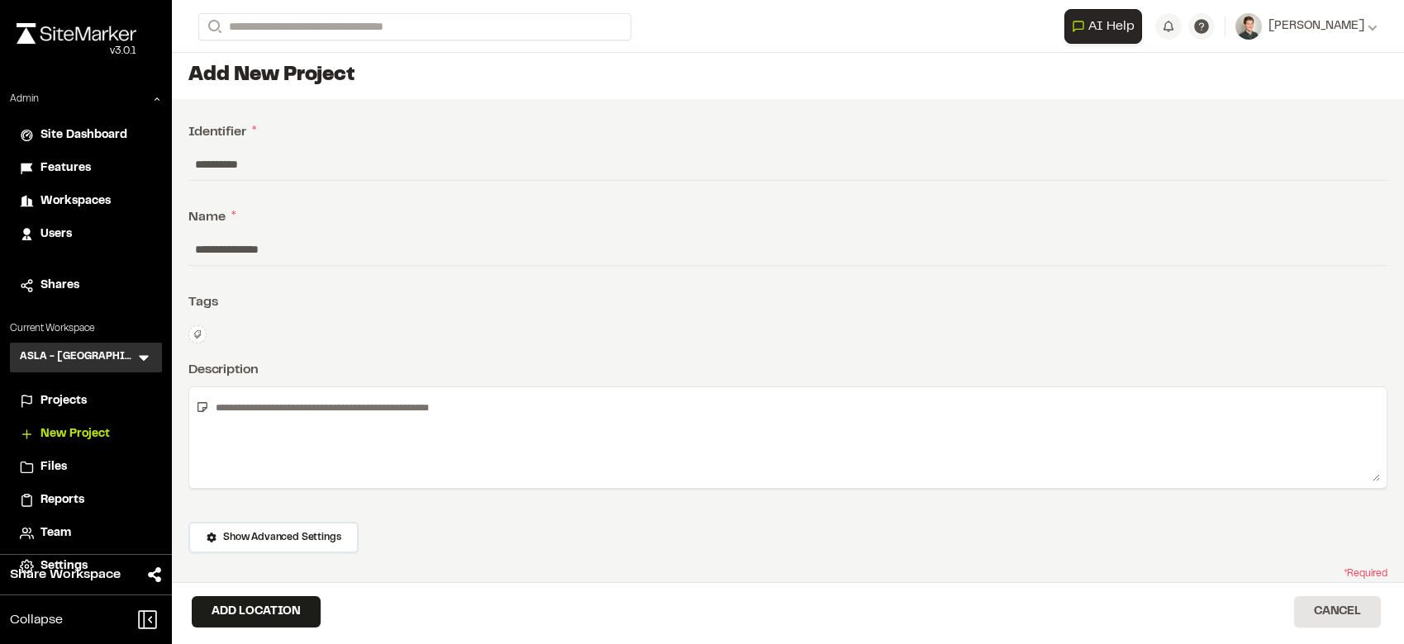
type input "**********"
click at [297, 354] on div "**********" at bounding box center [788, 378] width 1232 height 558
click at [291, 423] on textarea at bounding box center [794, 438] width 1171 height 88
click at [506, 409] on textarea "**********" at bounding box center [794, 438] width 1171 height 88
click at [680, 405] on textarea "**********" at bounding box center [794, 438] width 1171 height 88
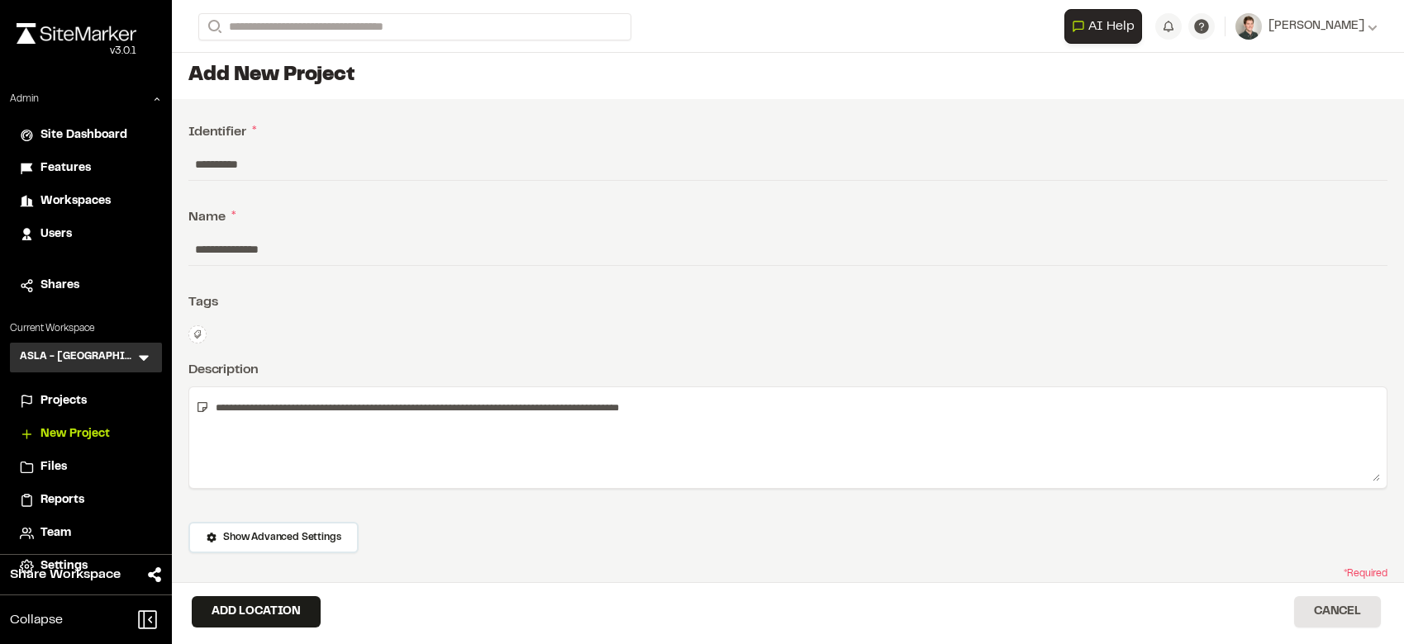
click at [606, 412] on textarea "**********" at bounding box center [794, 438] width 1171 height 88
type textarea "**********"
click at [294, 609] on button "Add Location" at bounding box center [256, 611] width 129 height 31
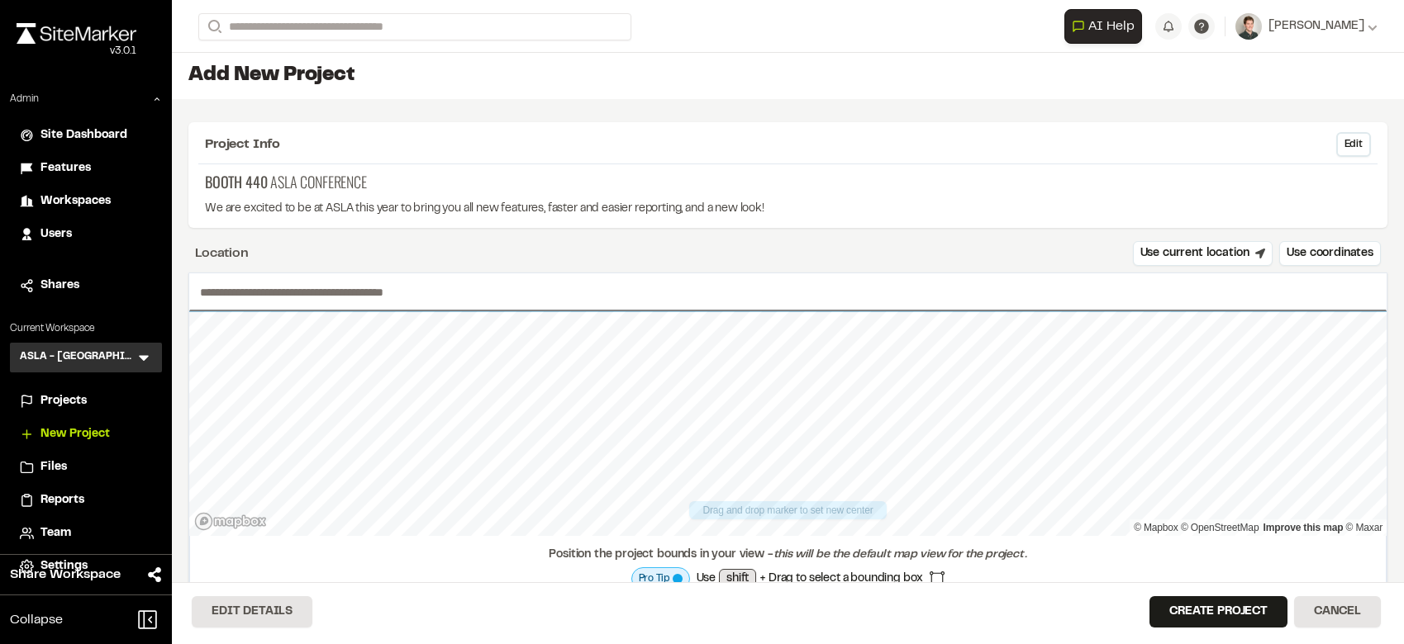
click at [402, 307] on input "text" at bounding box center [787, 292] width 1197 height 38
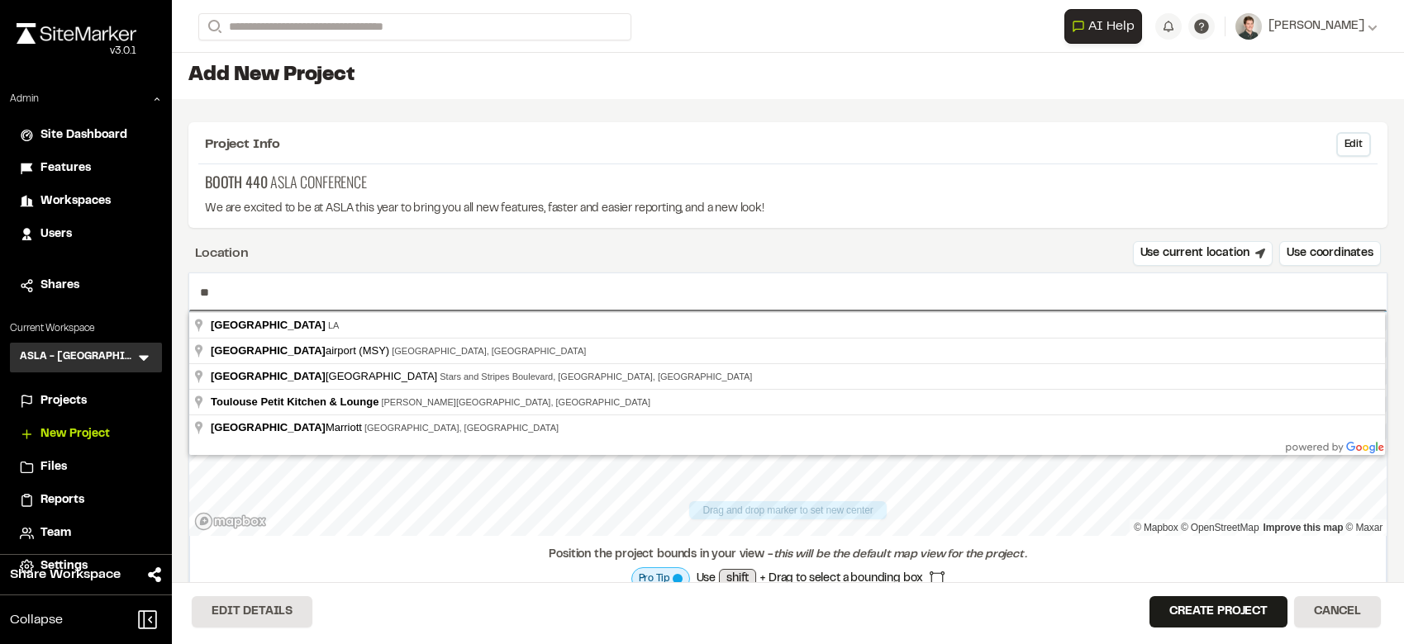
type input "*"
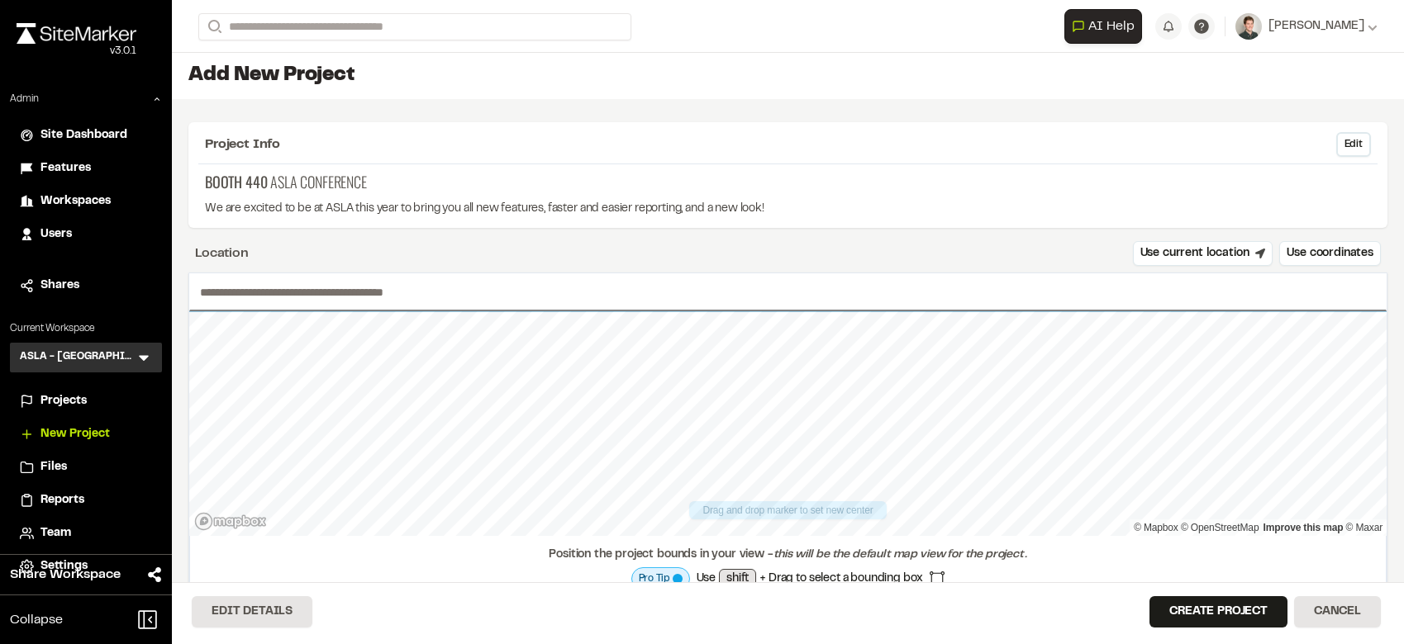
paste input "**********"
type input "**********"
click at [1215, 611] on button "Create Project" at bounding box center [1218, 611] width 138 height 31
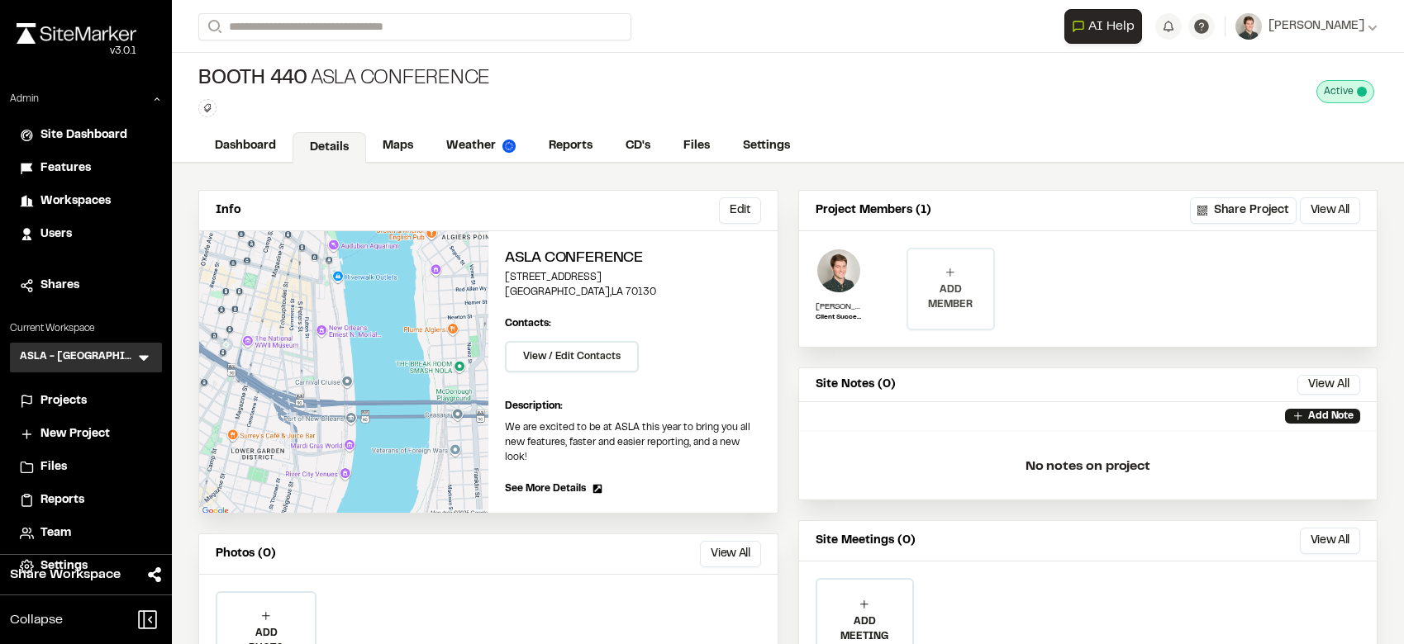
click at [953, 297] on p "ADD MEMBER" at bounding box center [950, 298] width 85 height 30
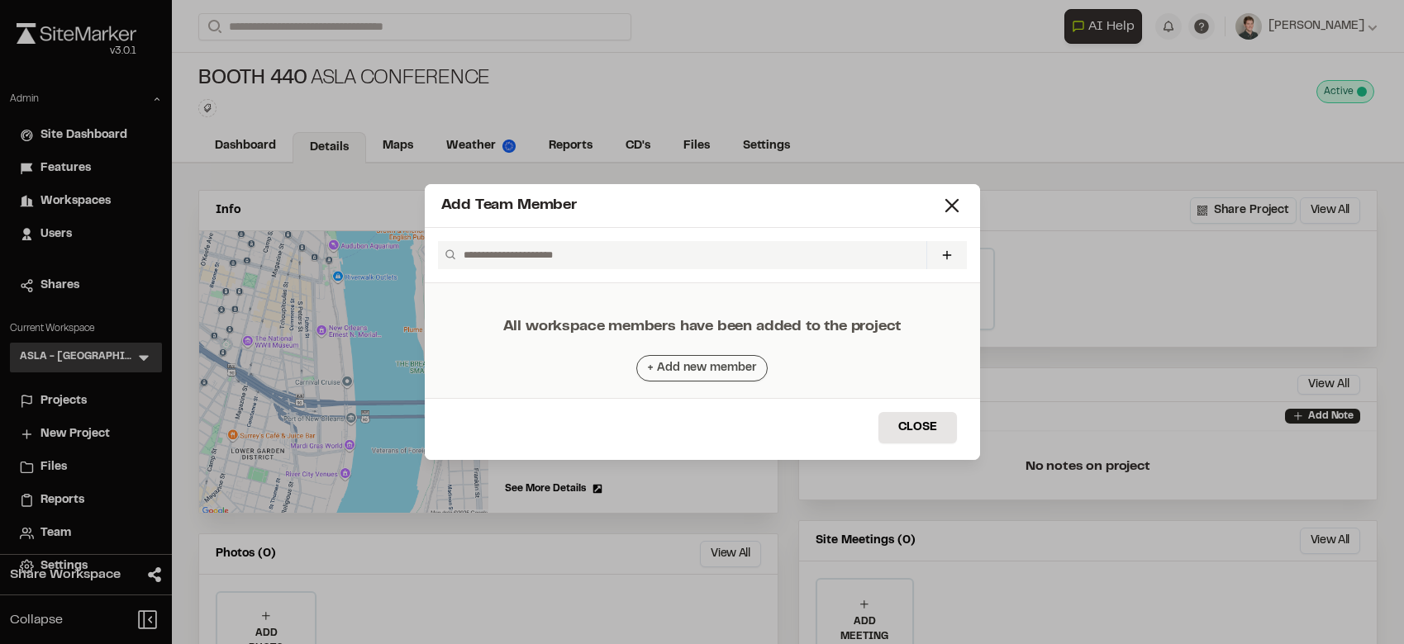
click at [675, 371] on button "+ Add new member" at bounding box center [701, 368] width 131 height 26
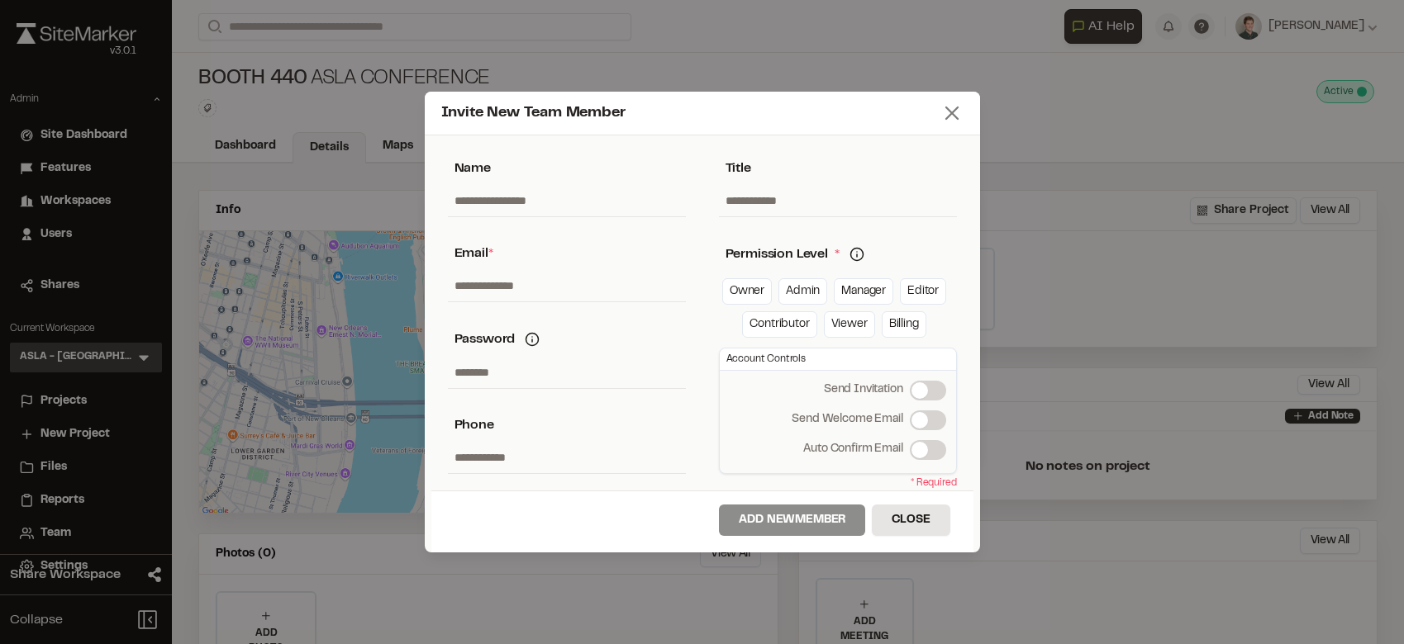
click at [944, 111] on icon at bounding box center [951, 113] width 23 height 23
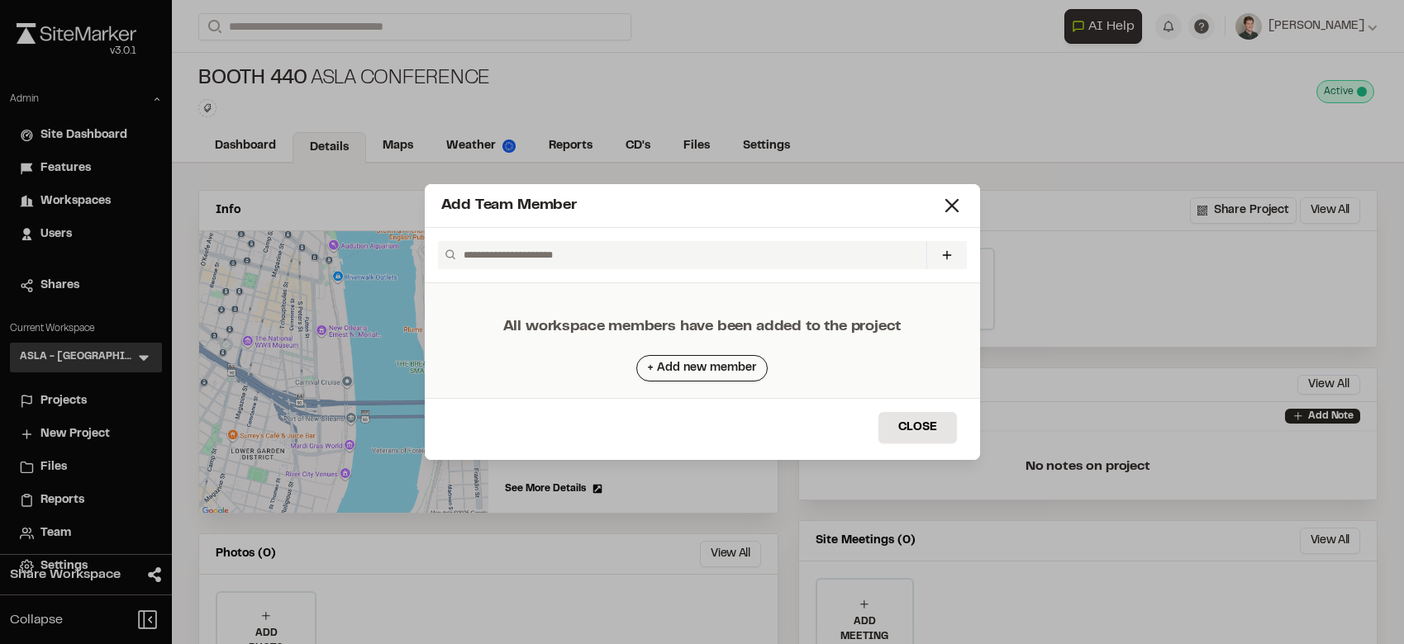
click at [547, 259] on input "text" at bounding box center [688, 255] width 462 height 28
click at [936, 251] on button at bounding box center [946, 255] width 40 height 28
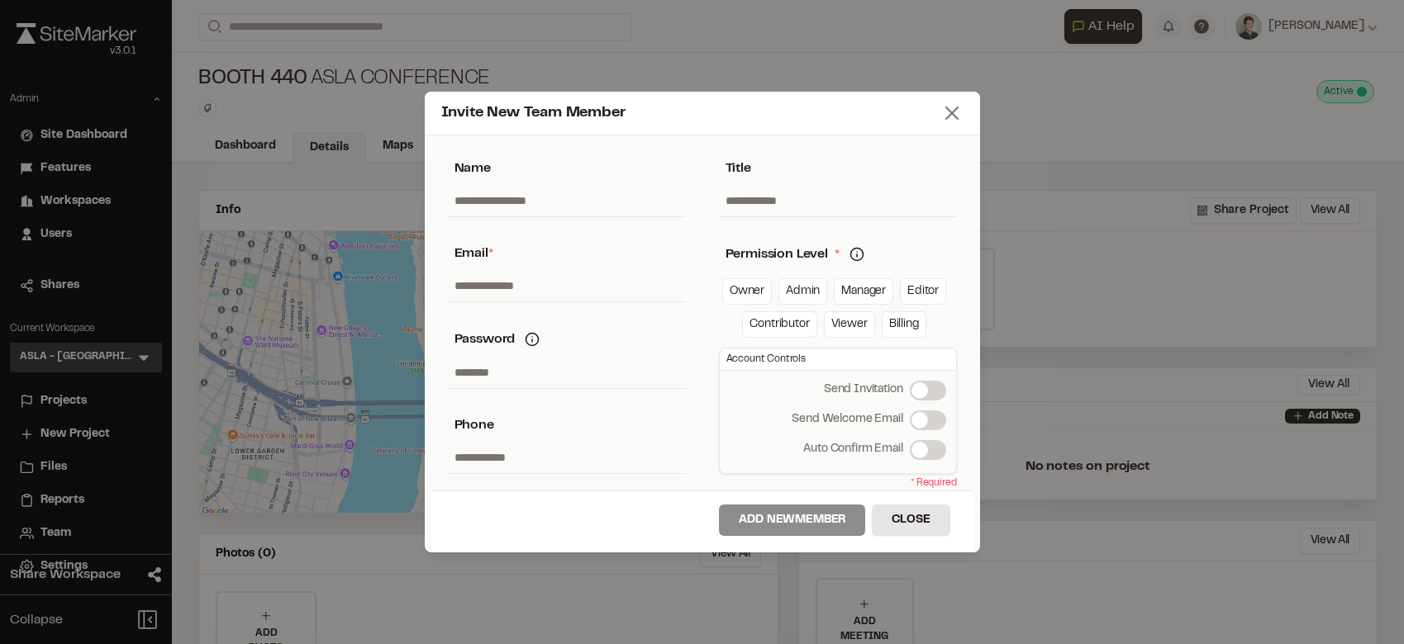
click at [951, 113] on line at bounding box center [952, 113] width 12 height 12
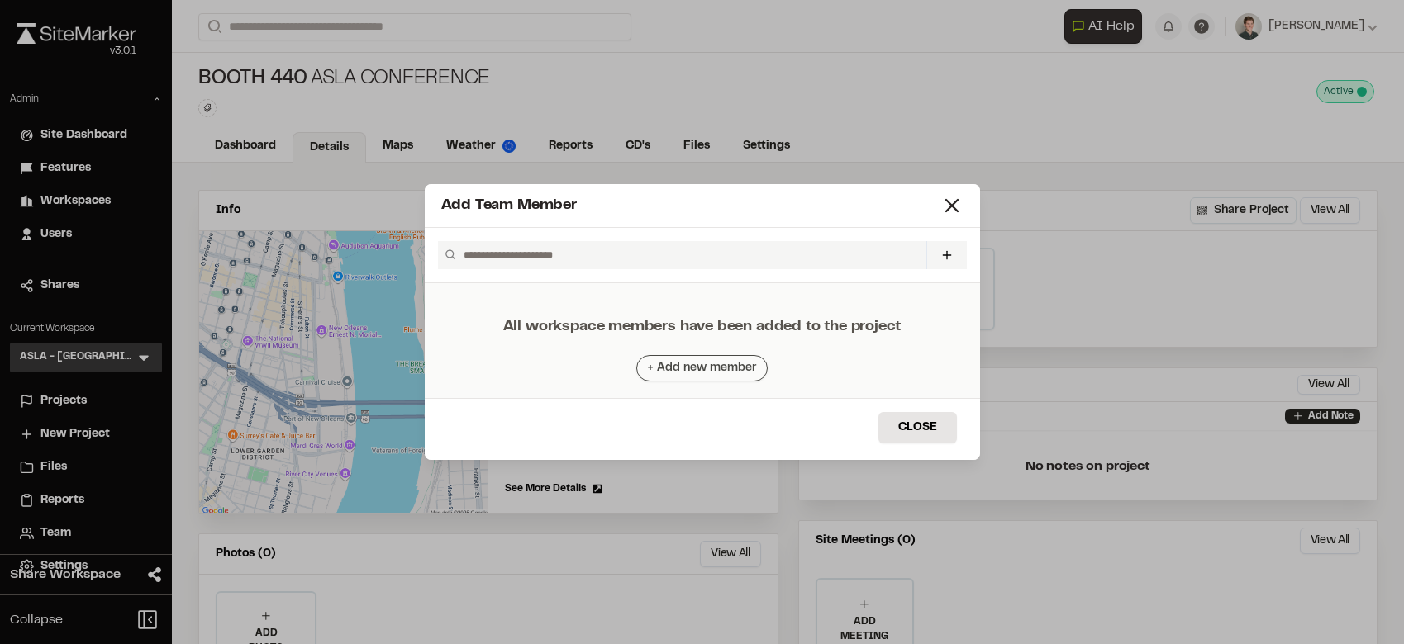
click at [692, 361] on button "+ Add new member" at bounding box center [701, 368] width 131 height 26
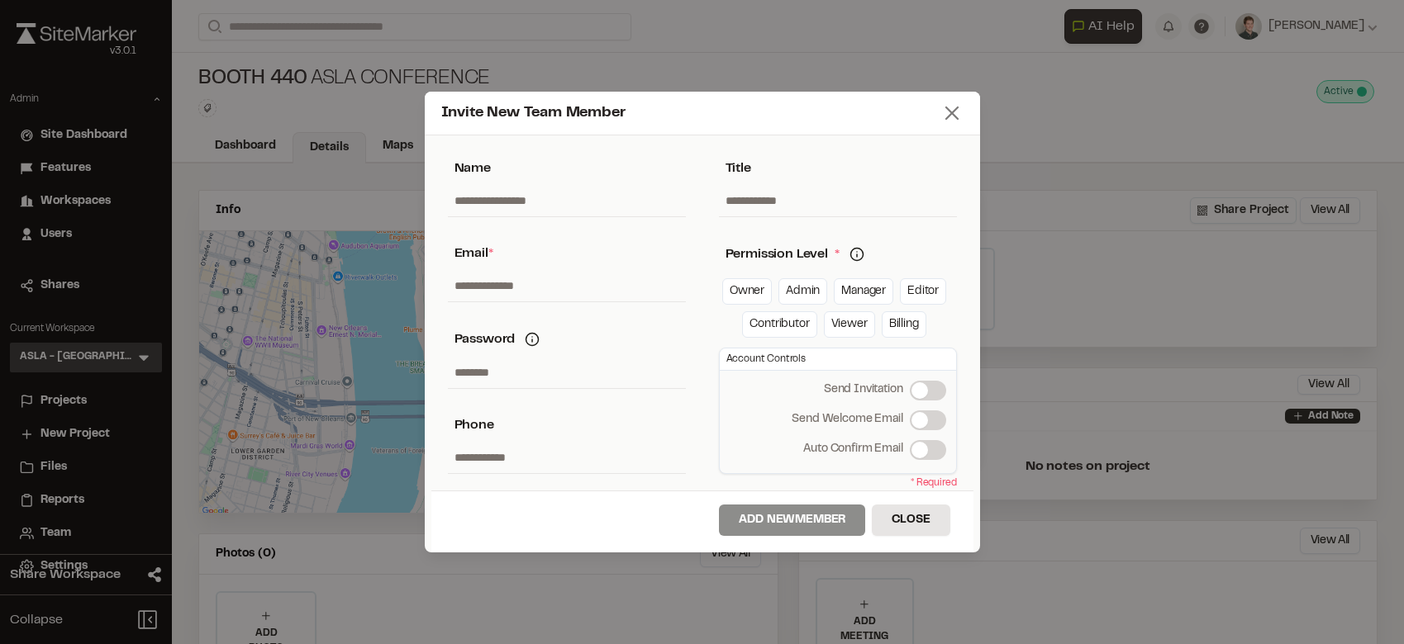
click at [951, 110] on icon at bounding box center [951, 113] width 23 height 23
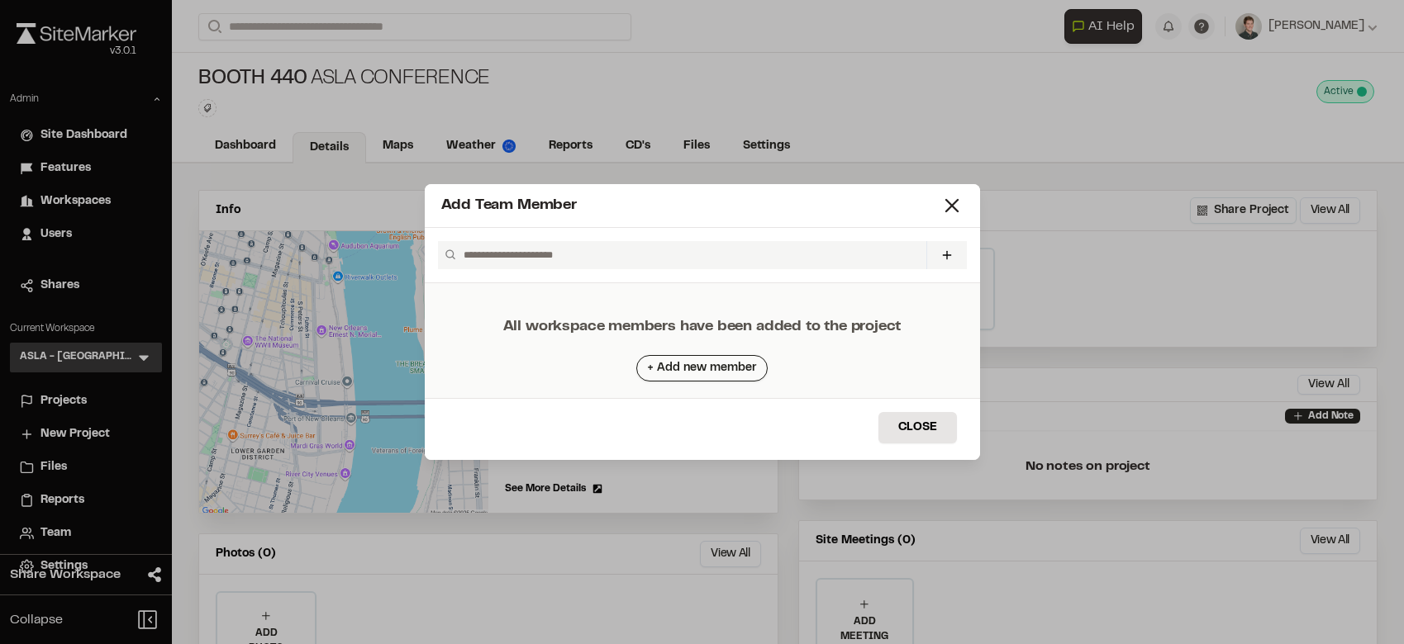
click at [625, 277] on div "Invite New Team Member * Required Name Email * Password Password Info Password …" at bounding box center [702, 255] width 555 height 55
click at [625, 266] on input "text" at bounding box center [688, 255] width 462 height 28
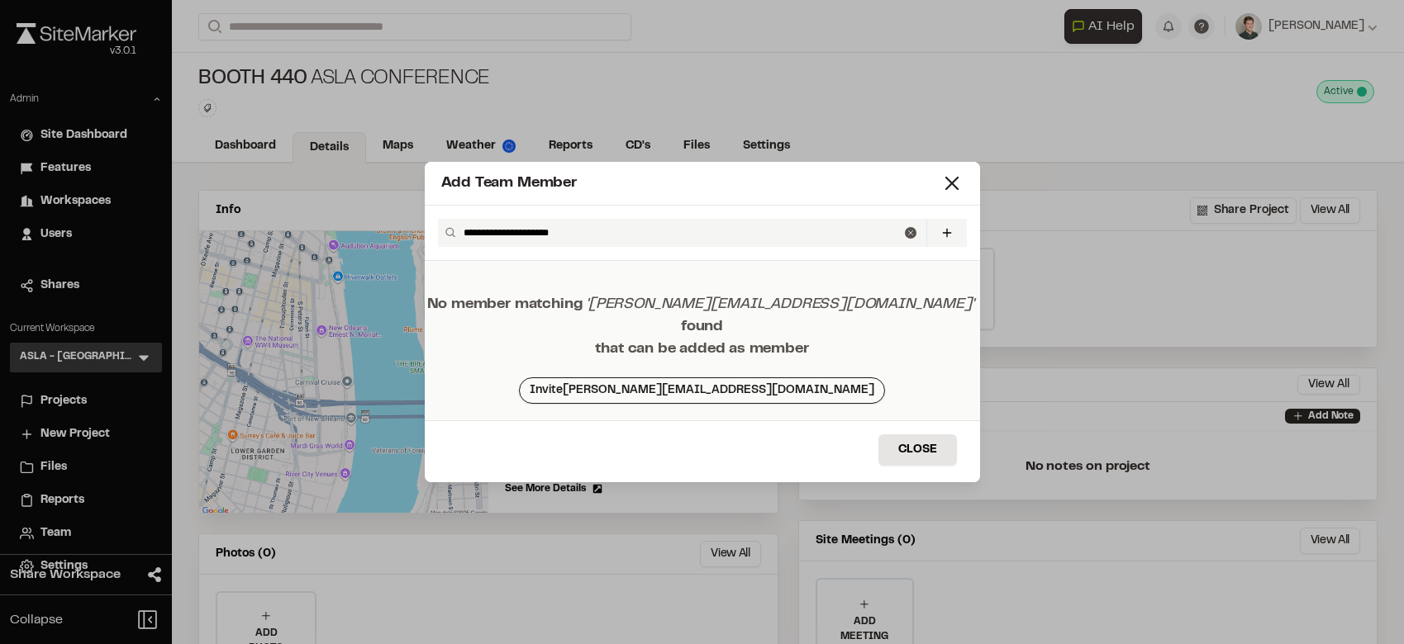
type input "**********"
click at [963, 199] on div "Add Team Member" at bounding box center [702, 184] width 555 height 44
click at [950, 189] on icon at bounding box center [951, 183] width 23 height 23
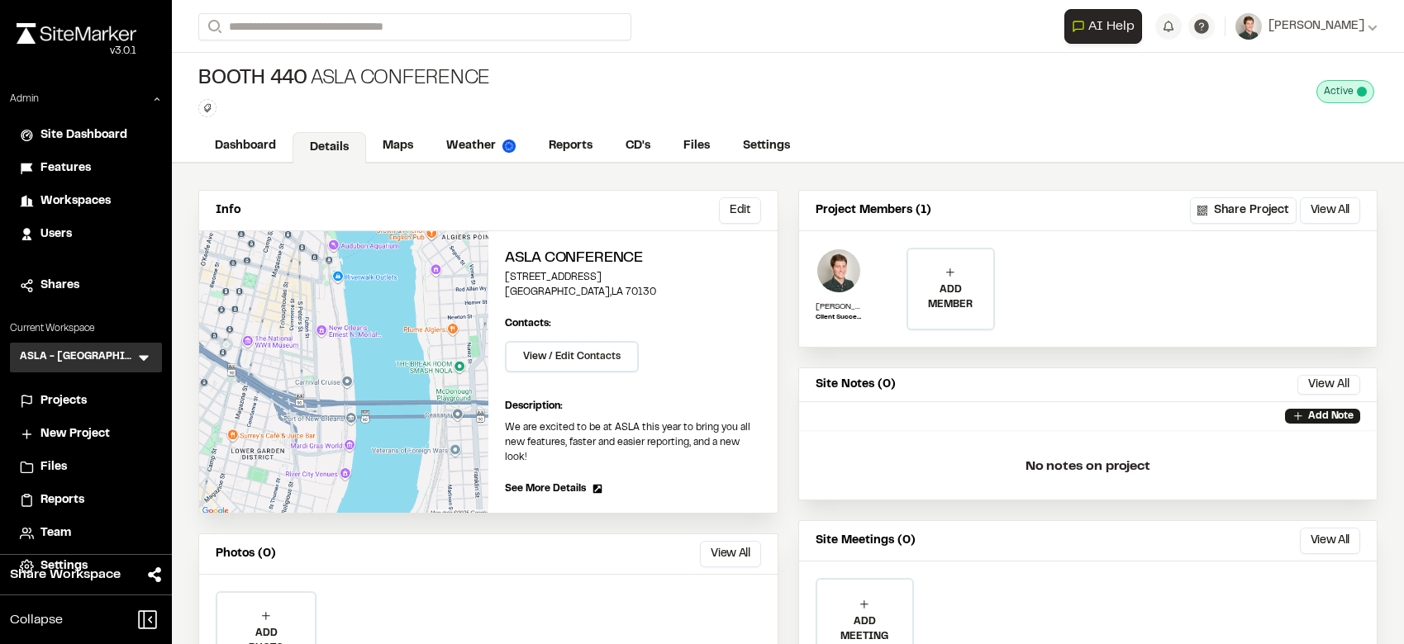
click at [55, 533] on span "Team" at bounding box center [55, 534] width 31 height 18
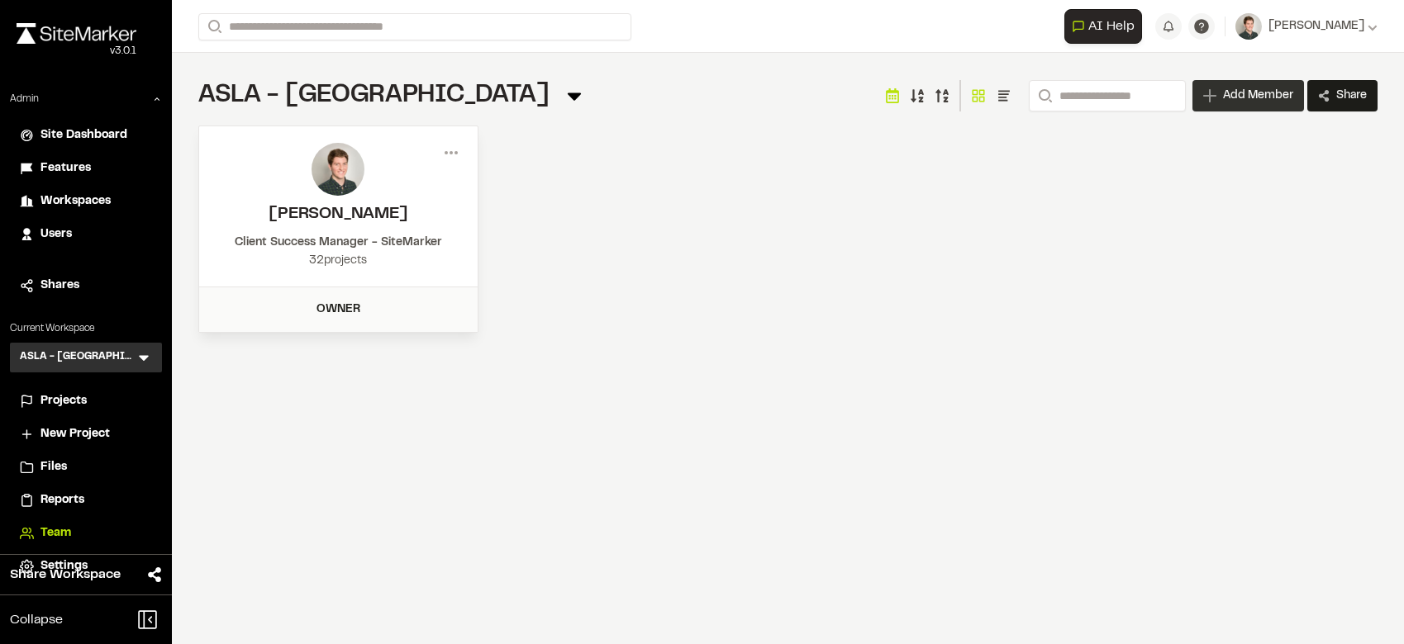
click at [1203, 102] on icon at bounding box center [1209, 95] width 13 height 13
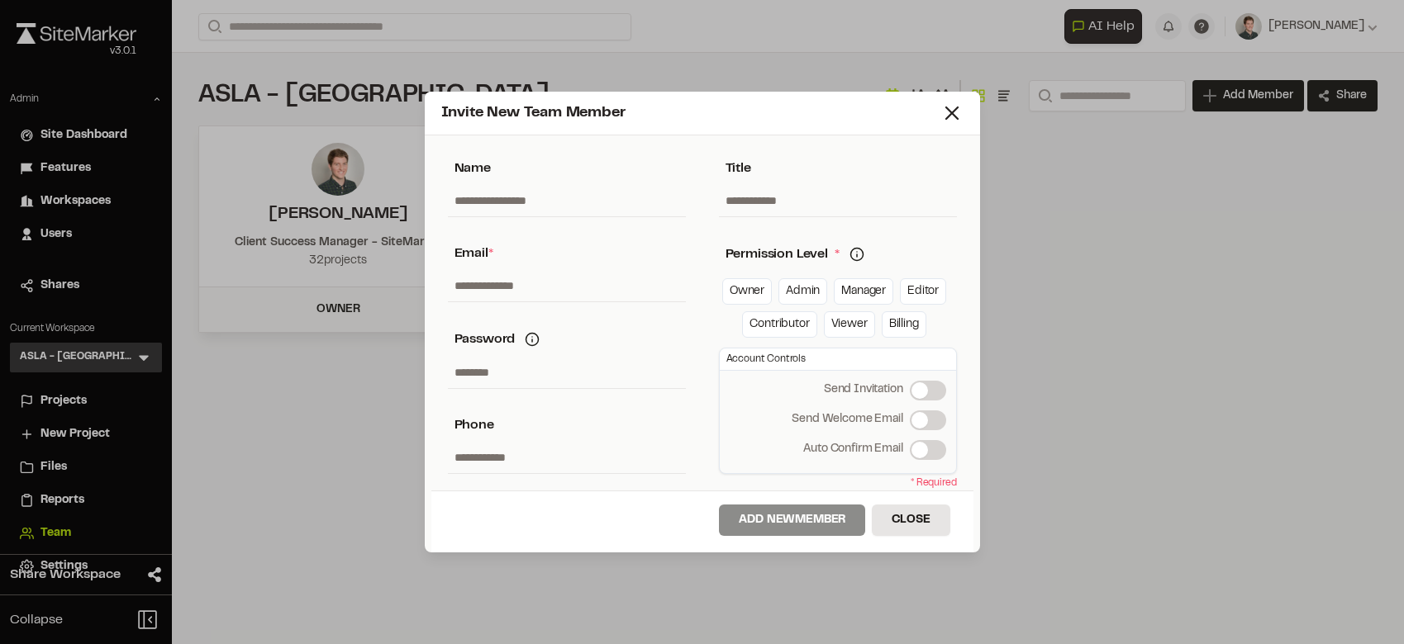
click at [934, 120] on div "Invite New Team Member" at bounding box center [690, 113] width 499 height 22
click at [946, 120] on icon at bounding box center [951, 113] width 23 height 23
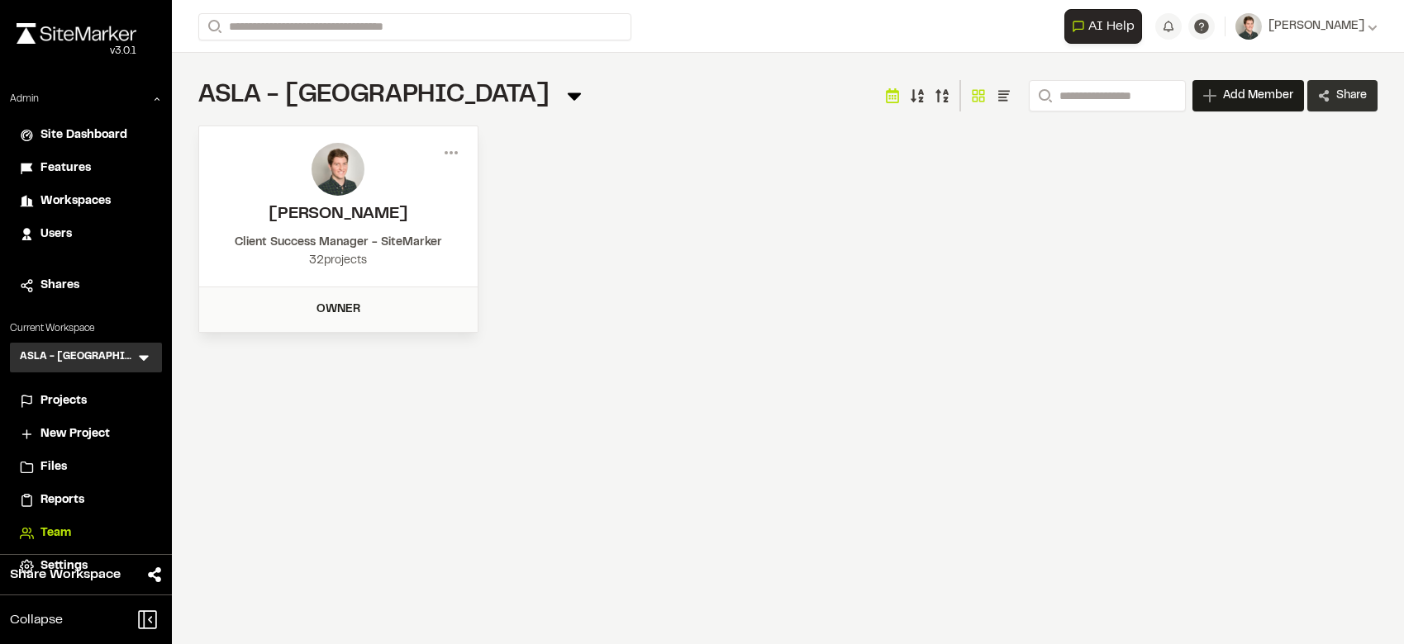
click at [1329, 91] on link "Share" at bounding box center [1342, 95] width 70 height 31
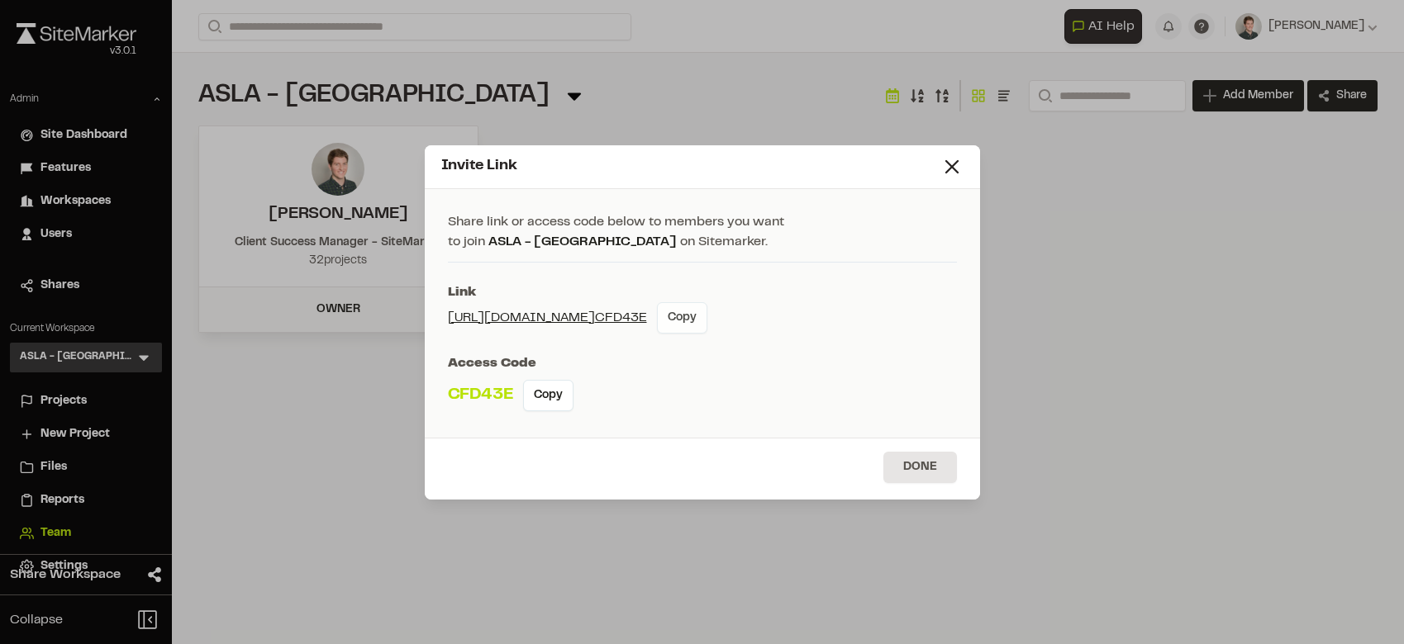
click at [697, 319] on button "Copy" at bounding box center [682, 317] width 50 height 31
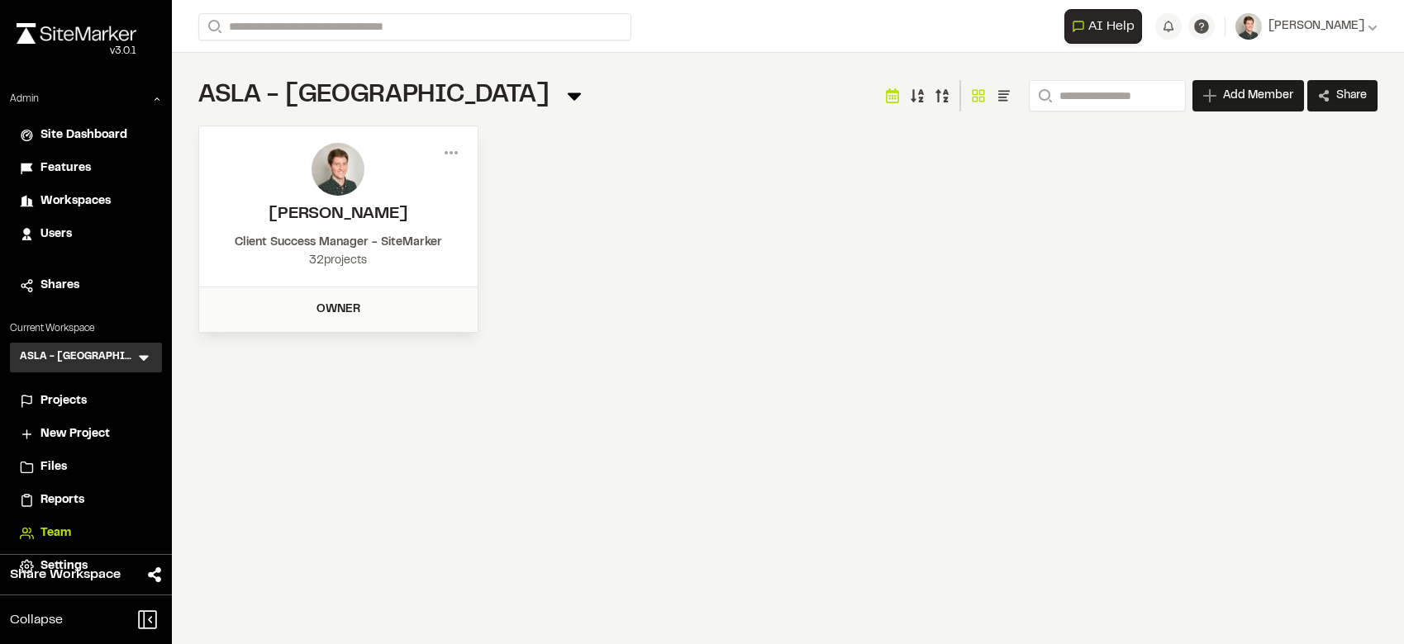
click at [1118, 420] on div "Invite Link Share link or access code below to members you want to join ASLA - …" at bounding box center [702, 335] width 1404 height 644
click at [74, 400] on span "Projects" at bounding box center [63, 401] width 46 height 18
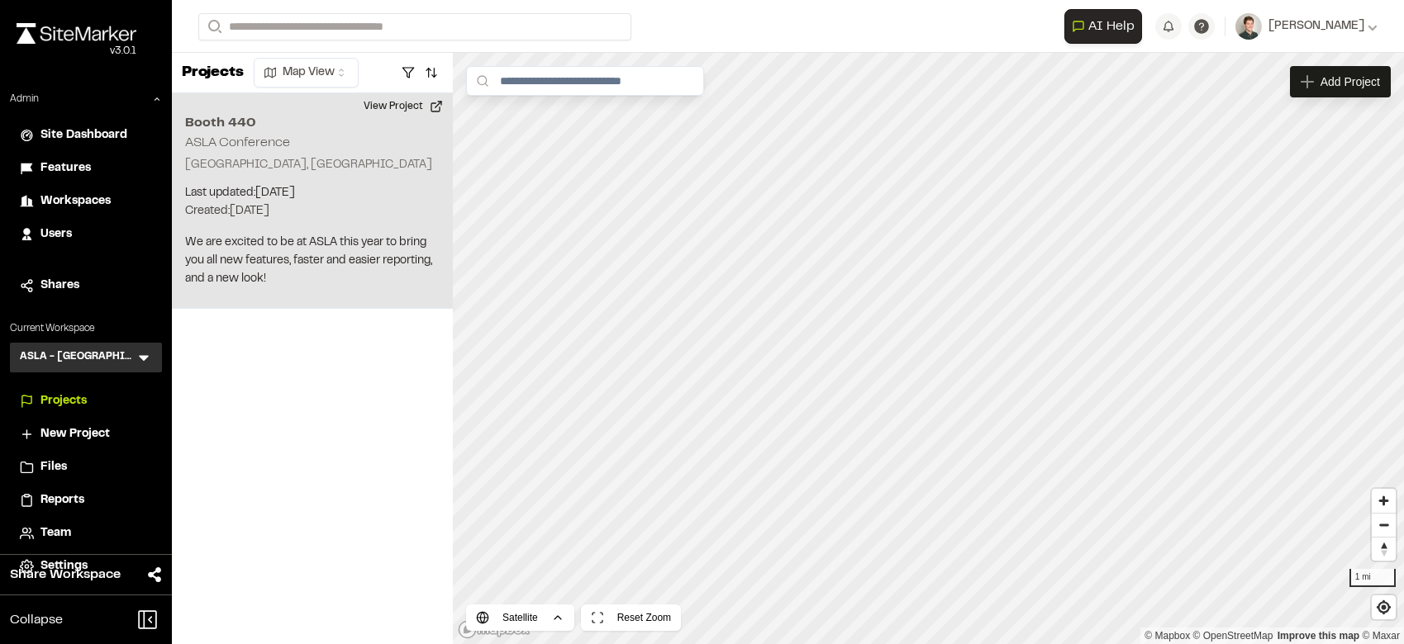
click at [341, 136] on div "Booth 440 ASLA Conference New Orleans, LA Last updated: Sep 19, 2025 Budget: $ …" at bounding box center [312, 201] width 281 height 216
click at [400, 105] on button "View Project" at bounding box center [403, 106] width 99 height 26
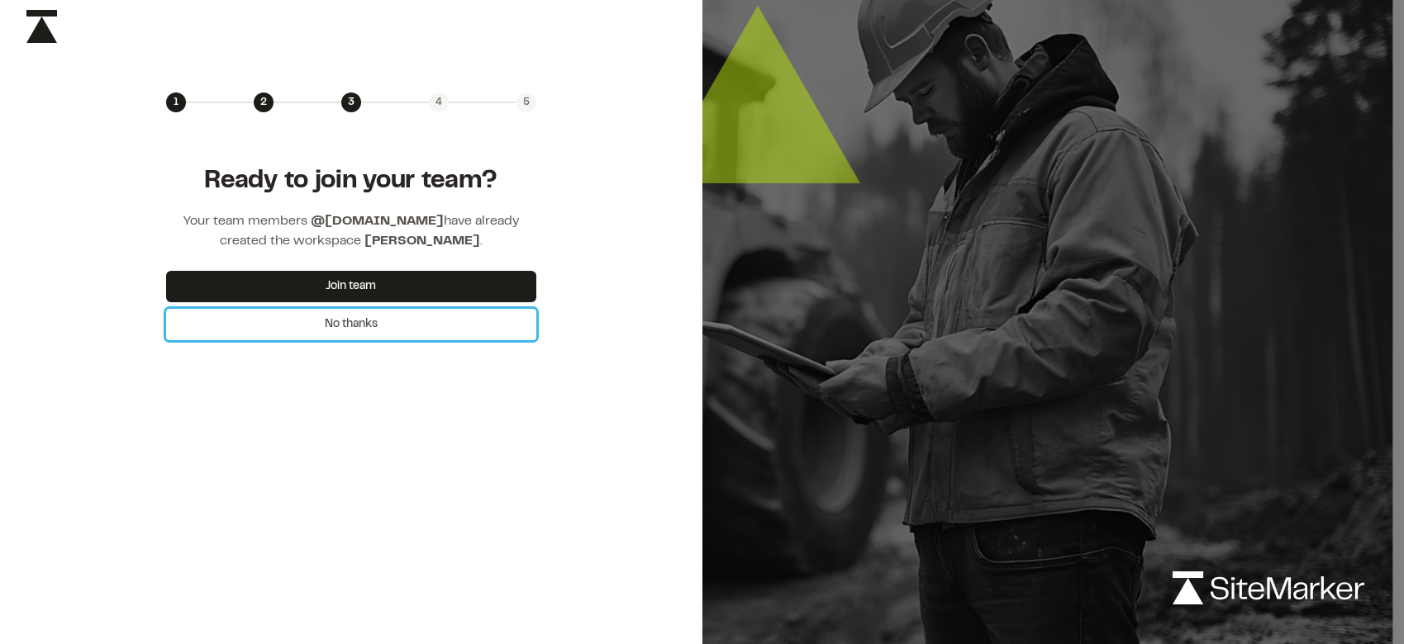
click at [354, 324] on button "No thanks" at bounding box center [351, 324] width 370 height 31
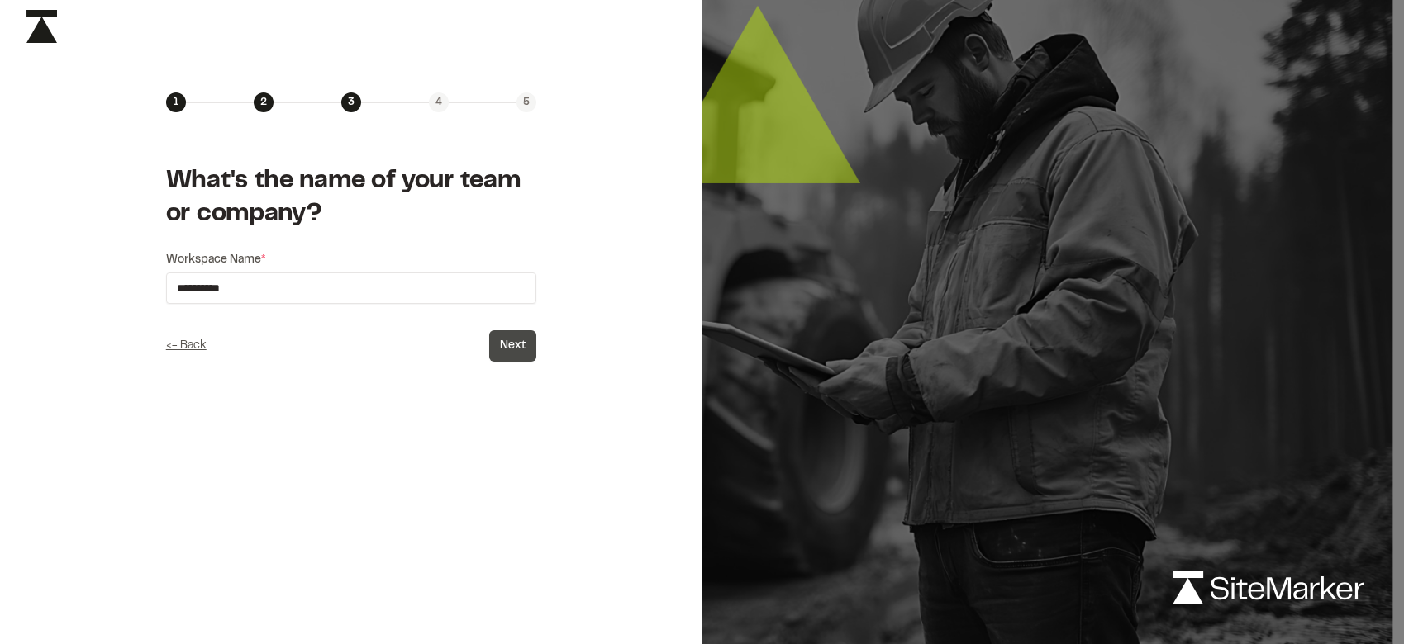
click at [503, 342] on button "Next" at bounding box center [512, 345] width 47 height 31
click at [559, 245] on div "**********" at bounding box center [351, 263] width 702 height 249
